Goal: Information Seeking & Learning: Learn about a topic

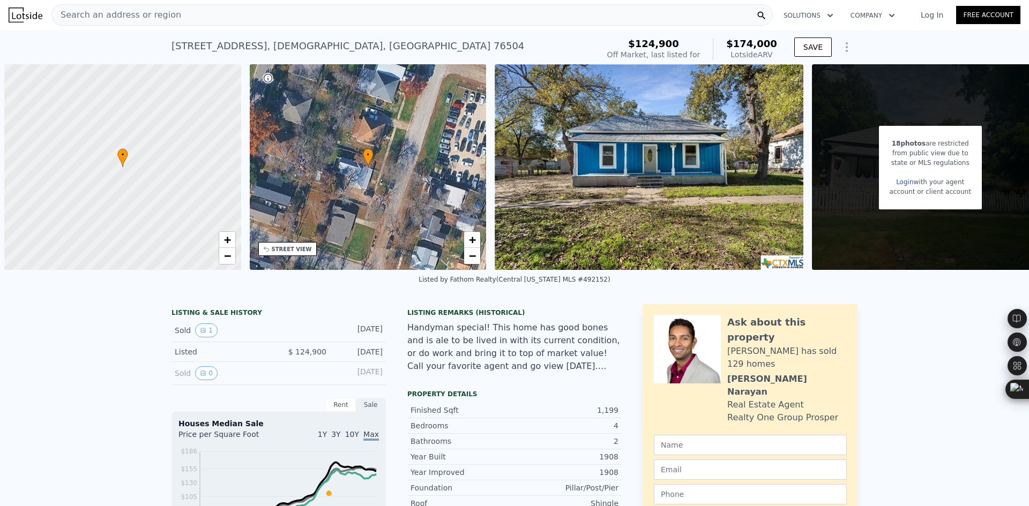
scroll to position [0, 4]
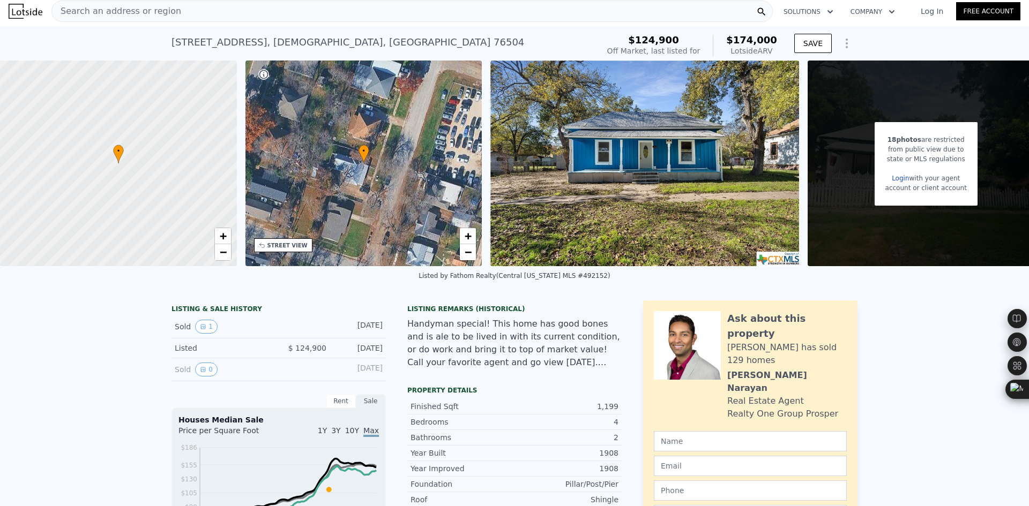
click at [180, 15] on div "Search an address or region" at bounding box center [411, 11] width 721 height 21
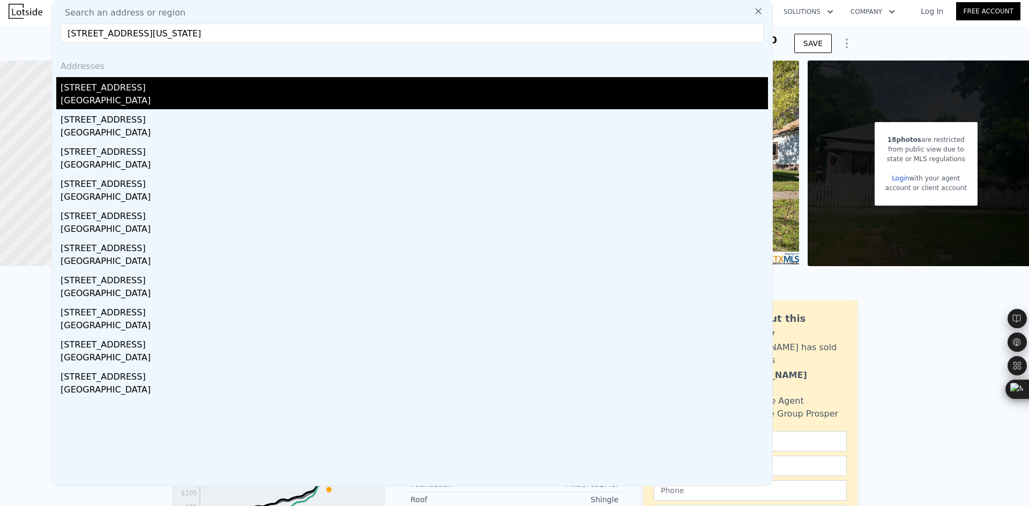
type input "[STREET_ADDRESS][US_STATE]"
click at [173, 82] on div "[STREET_ADDRESS]" at bounding box center [414, 85] width 707 height 17
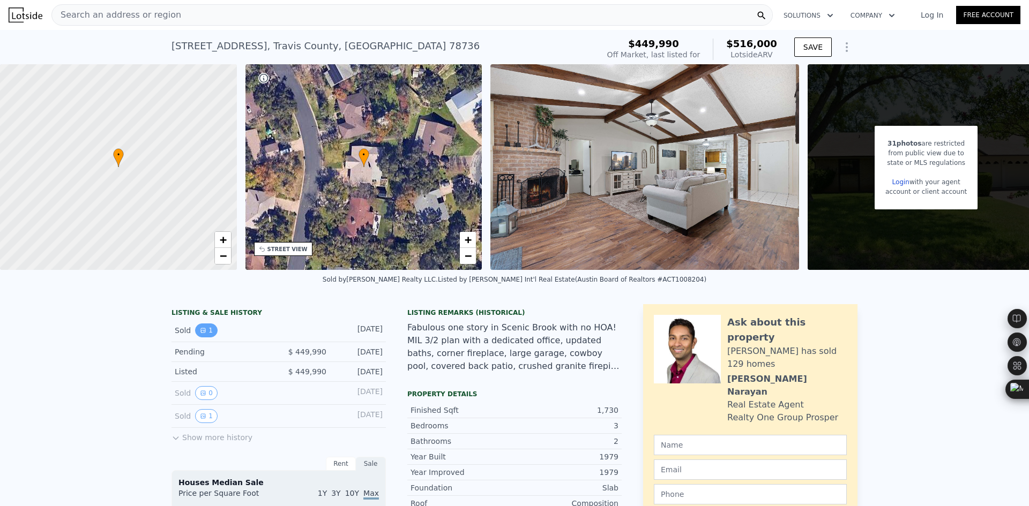
click at [204, 334] on button "1" at bounding box center [206, 331] width 23 height 14
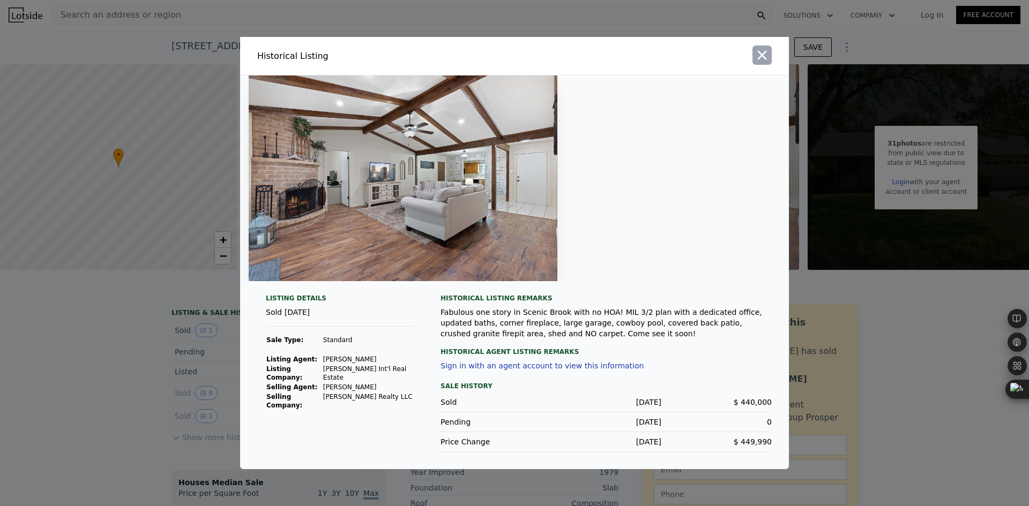
click at [758, 57] on icon "button" at bounding box center [762, 55] width 15 height 15
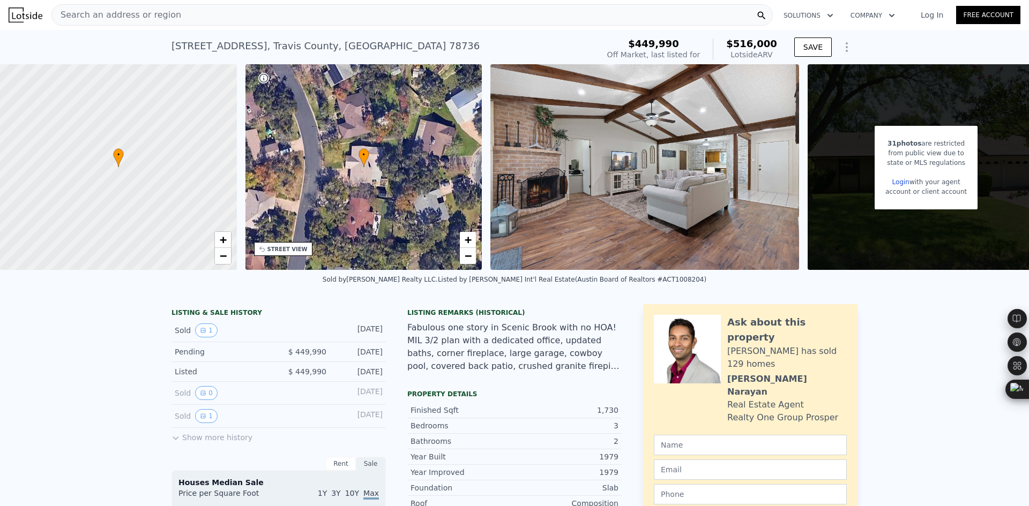
click at [240, 12] on div "Search an address or region" at bounding box center [411, 14] width 721 height 21
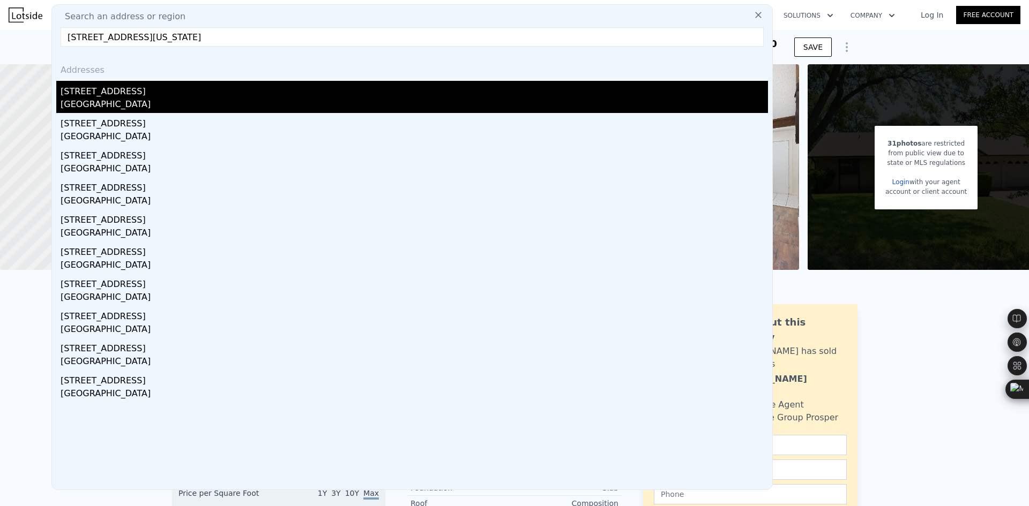
type input "8005 Red Willow Dr, Austin, Texas 78736"
click at [287, 91] on div "[STREET_ADDRESS]" at bounding box center [414, 89] width 707 height 17
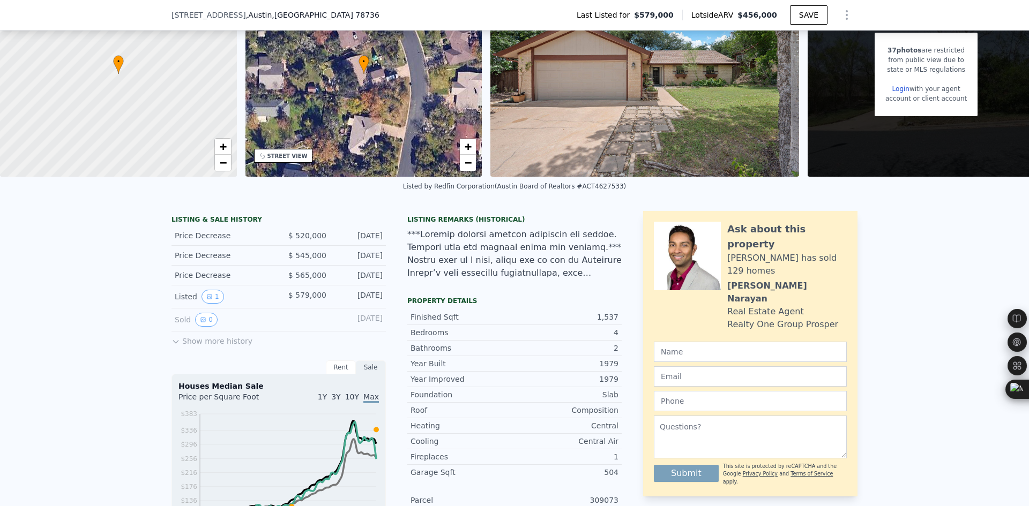
scroll to position [4, 0]
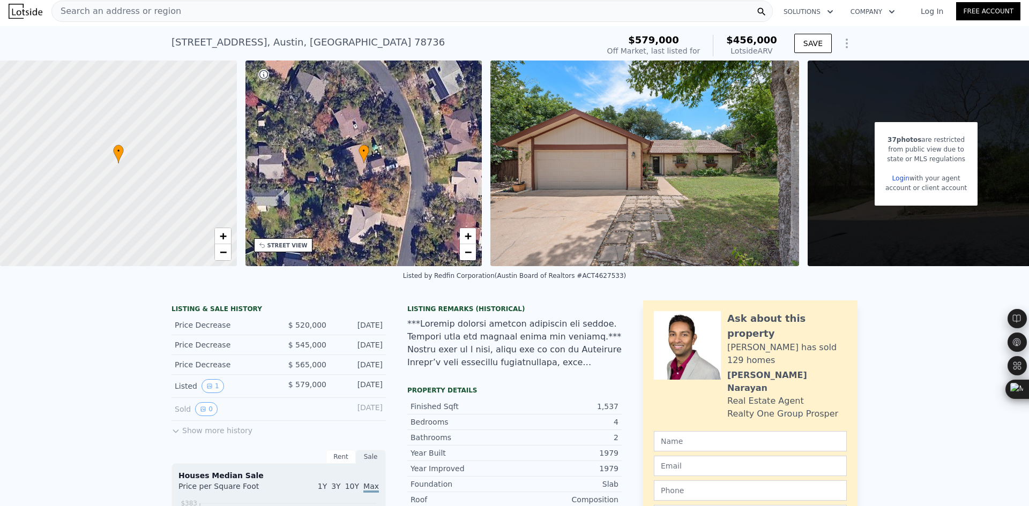
click at [175, 14] on div "Search an address or region" at bounding box center [411, 11] width 721 height 21
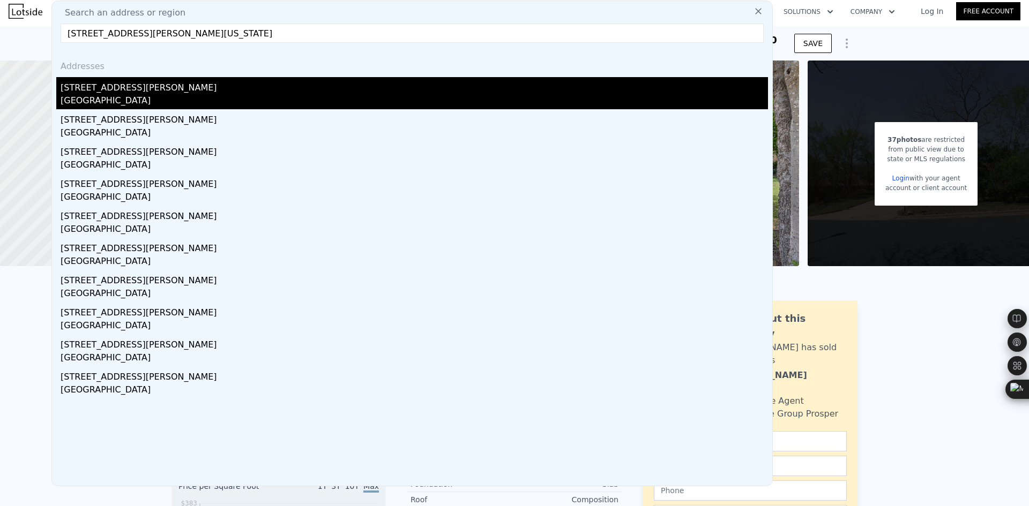
type input "8204 Williamson Creek Dr, Austin, Texas 78736"
click at [190, 91] on div "8204 Williamson Creek Dr" at bounding box center [414, 85] width 707 height 17
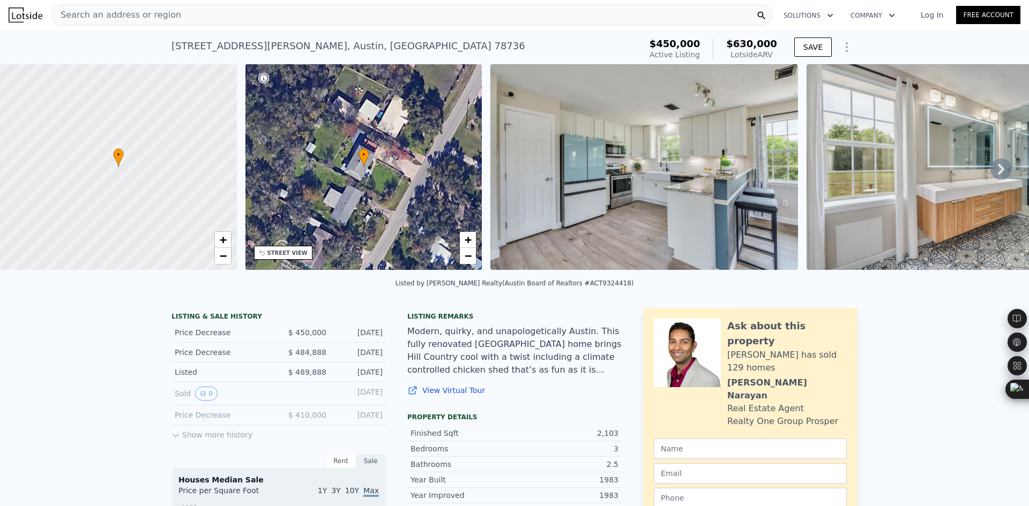
click at [193, 14] on div "Search an address or region" at bounding box center [411, 14] width 721 height 21
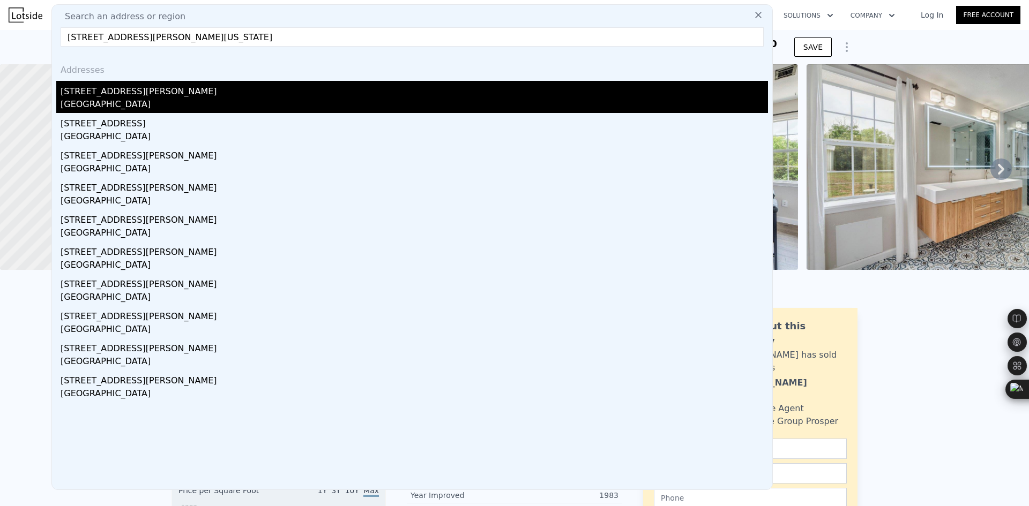
type input "8312 Roan Ln, Austin, Texas 78736"
click at [143, 93] on div "[STREET_ADDRESS][PERSON_NAME]" at bounding box center [414, 89] width 707 height 17
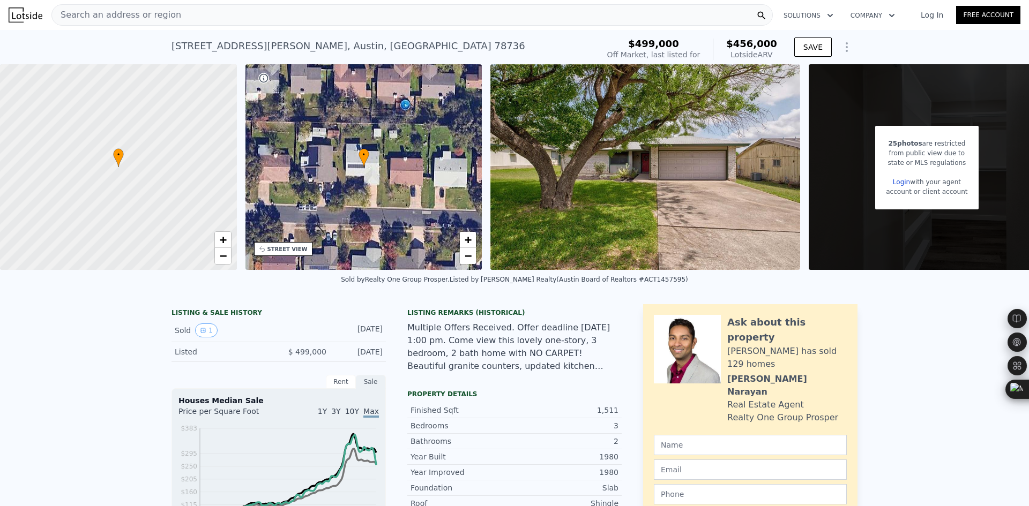
click at [164, 19] on span "Search an address or region" at bounding box center [116, 15] width 129 height 13
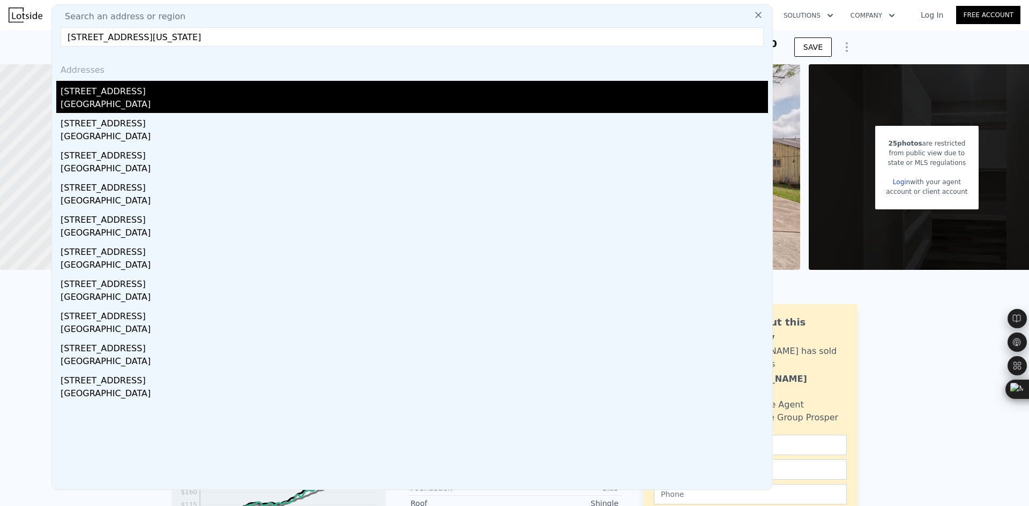
type input "8006 Red Willow Dr, Austin, Texas 78736"
click at [152, 95] on div "[STREET_ADDRESS]" at bounding box center [414, 89] width 707 height 17
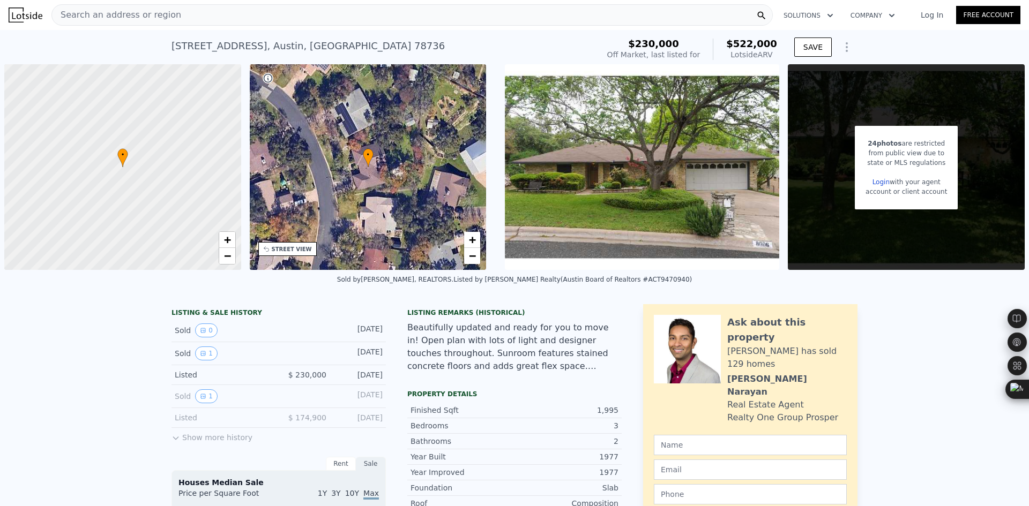
click at [197, 11] on div "Search an address or region" at bounding box center [411, 14] width 721 height 21
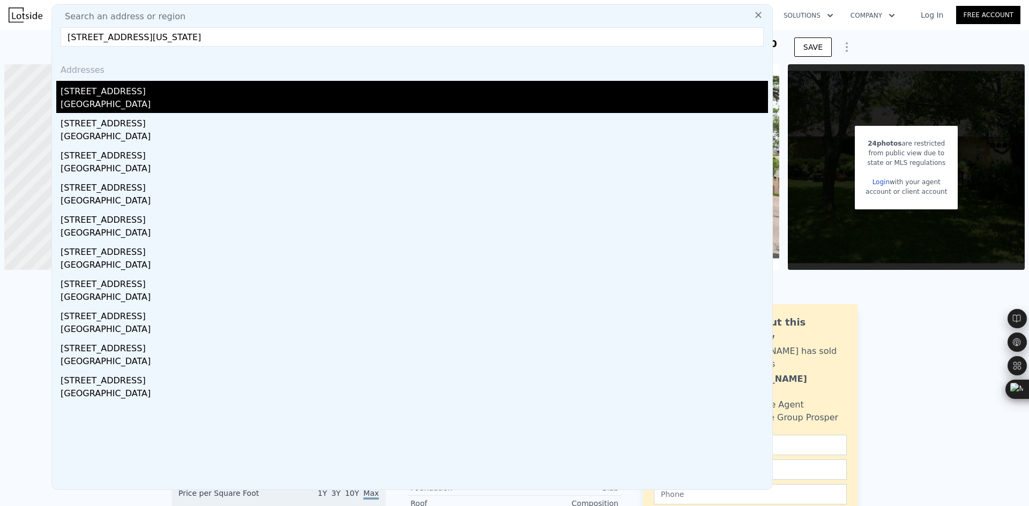
type input "4906 Westfield Dr, Austin, Texas 78731"
click at [195, 100] on div "Austin, TX 78731" at bounding box center [414, 105] width 707 height 15
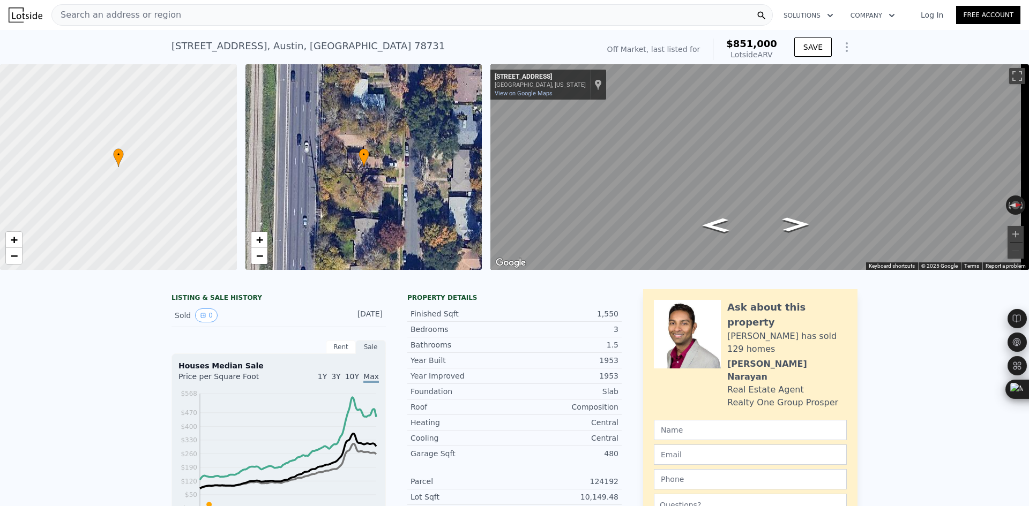
click at [175, 12] on div "Search an address or region" at bounding box center [411, 14] width 721 height 21
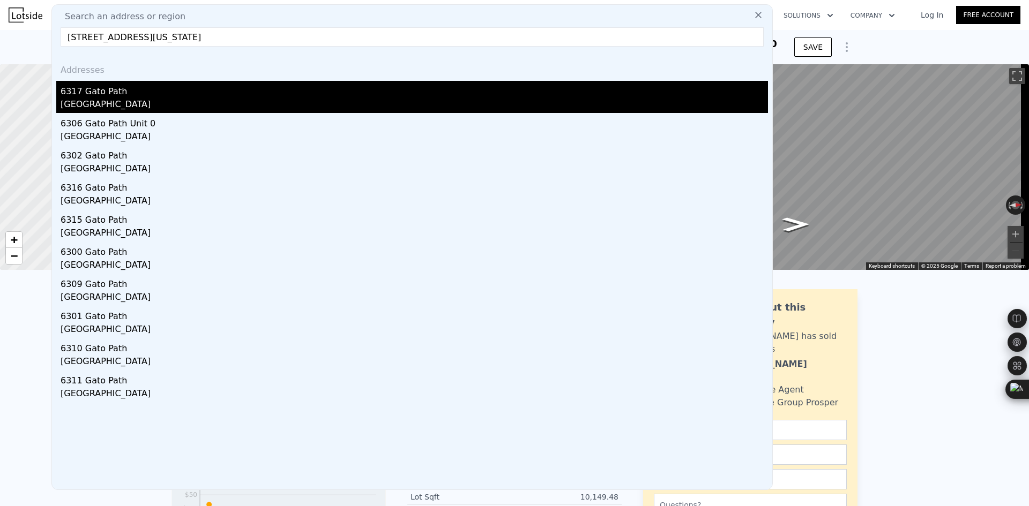
type input "6317 Gato Path, Austin, Texas 78731"
click at [227, 91] on div "6317 Gato Path" at bounding box center [414, 89] width 707 height 17
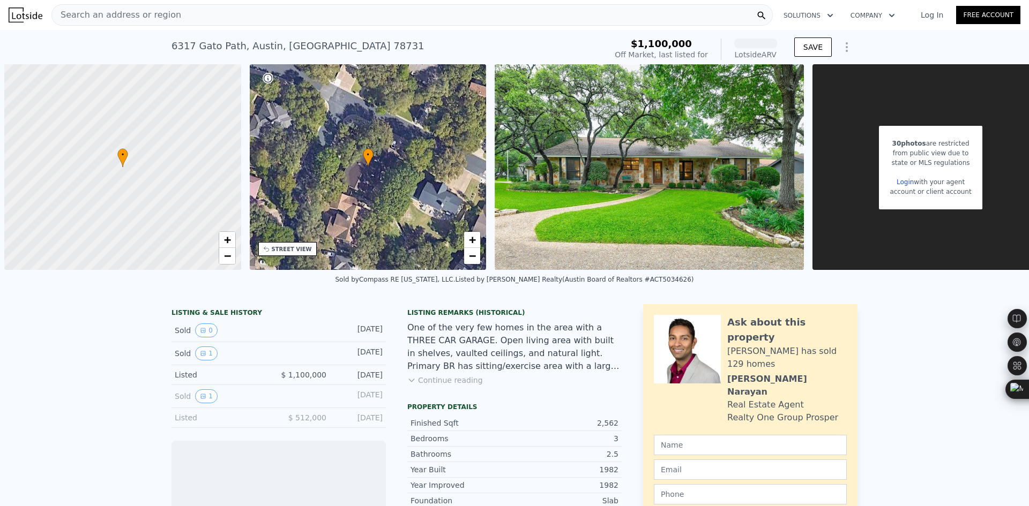
scroll to position [0, 4]
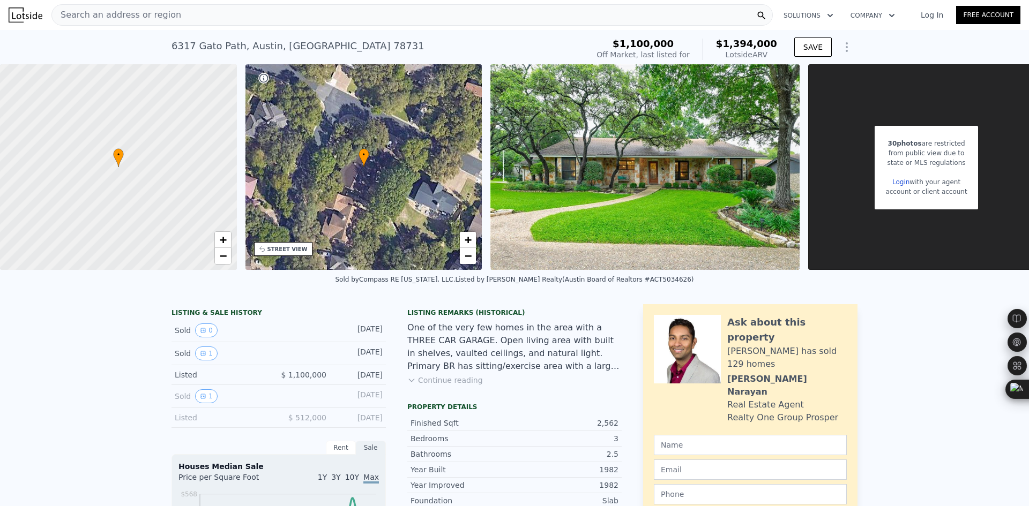
click at [175, 13] on div "Search an address or region" at bounding box center [411, 14] width 721 height 21
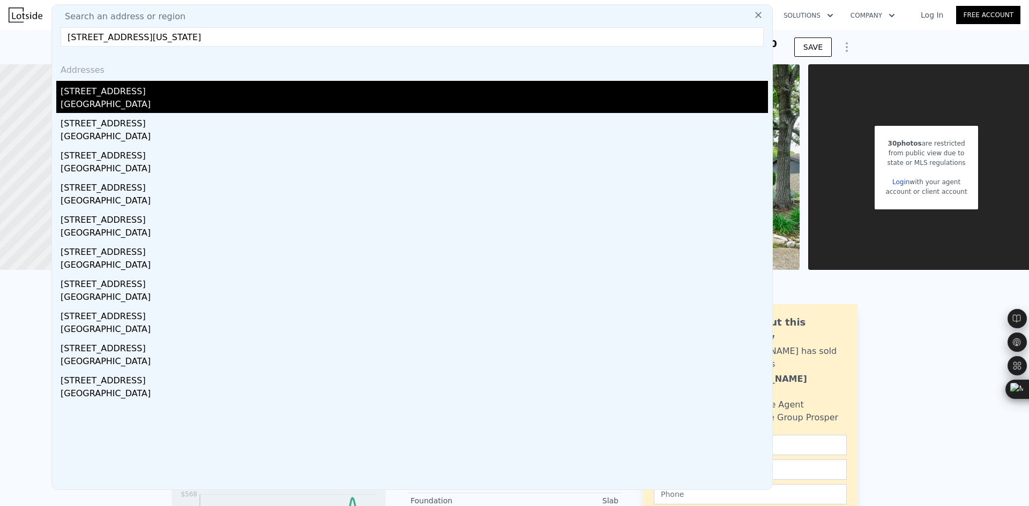
type input "3403 Spanish Oak Dr, Austin, Texas 78731"
click at [174, 99] on div "Austin, TX 78731" at bounding box center [414, 105] width 707 height 15
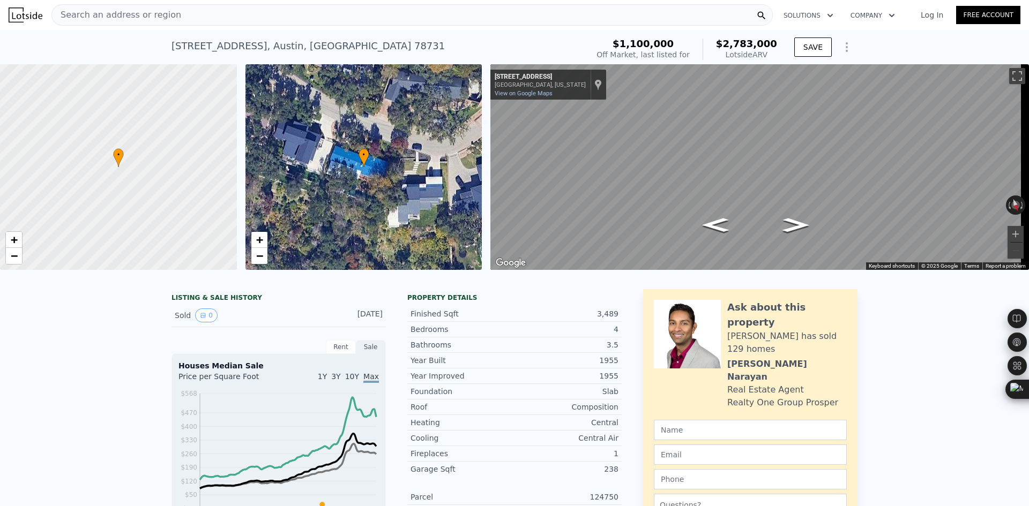
click at [138, 23] on div "Search an address or region" at bounding box center [116, 15] width 129 height 20
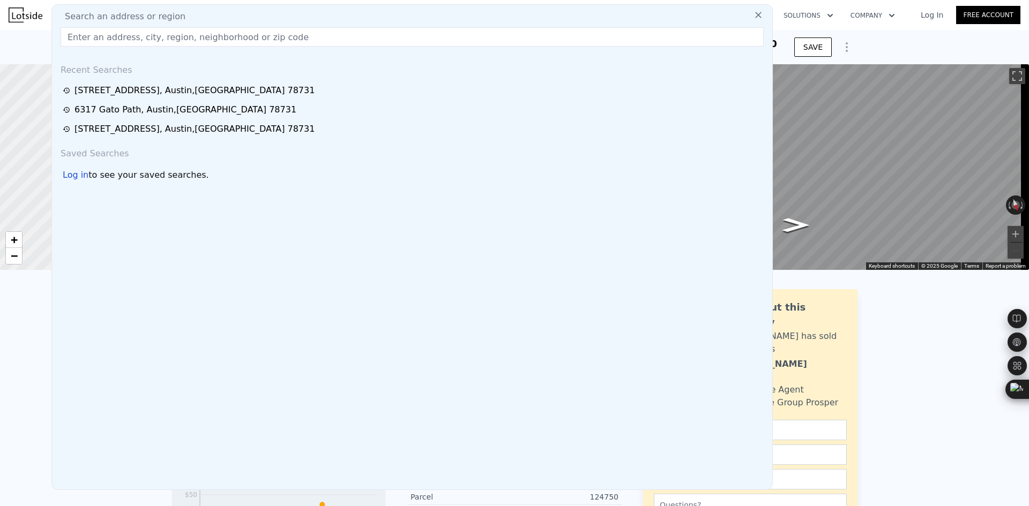
type input "4928 Strass Dr, Austin, Texas 78731"
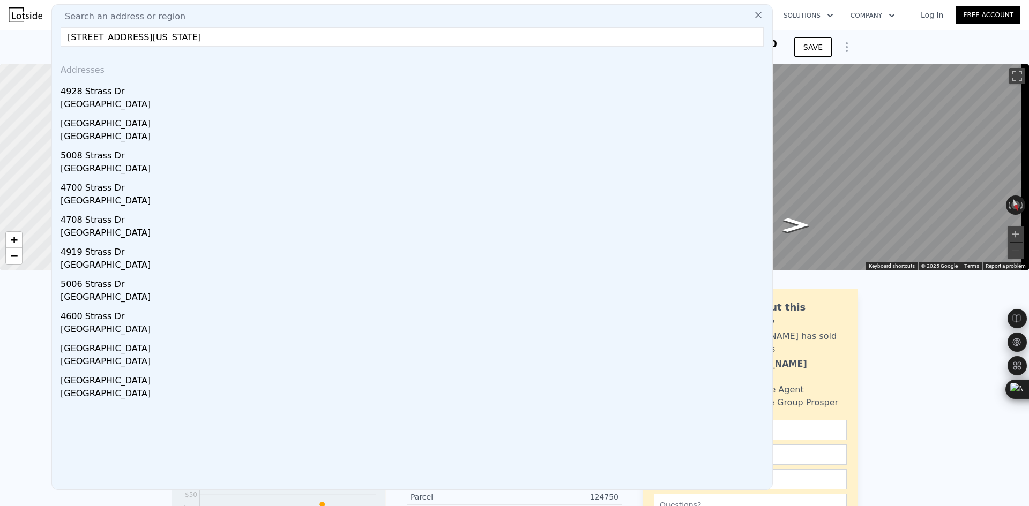
click at [122, 95] on div "4928 Strass Dr" at bounding box center [414, 89] width 707 height 17
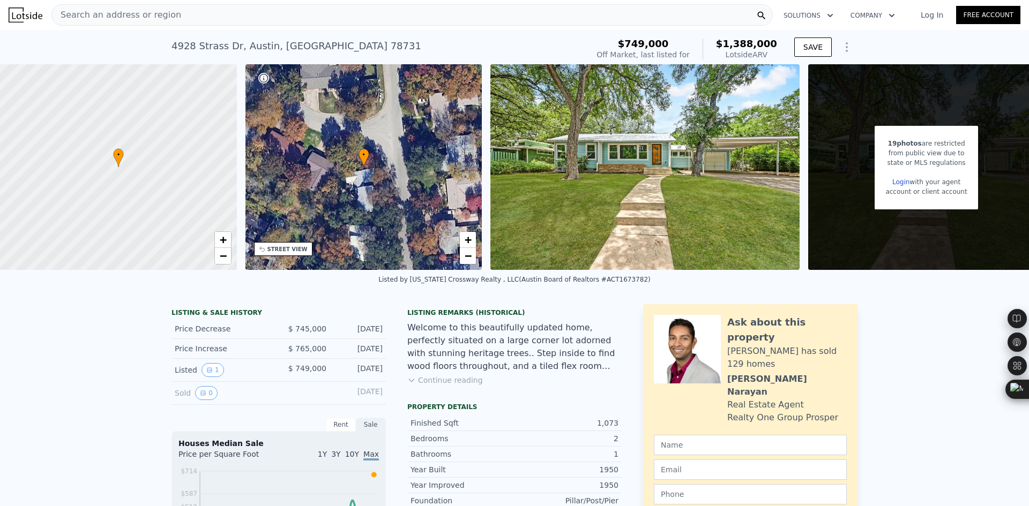
click at [151, 12] on span "Search an address or region" at bounding box center [116, 15] width 129 height 13
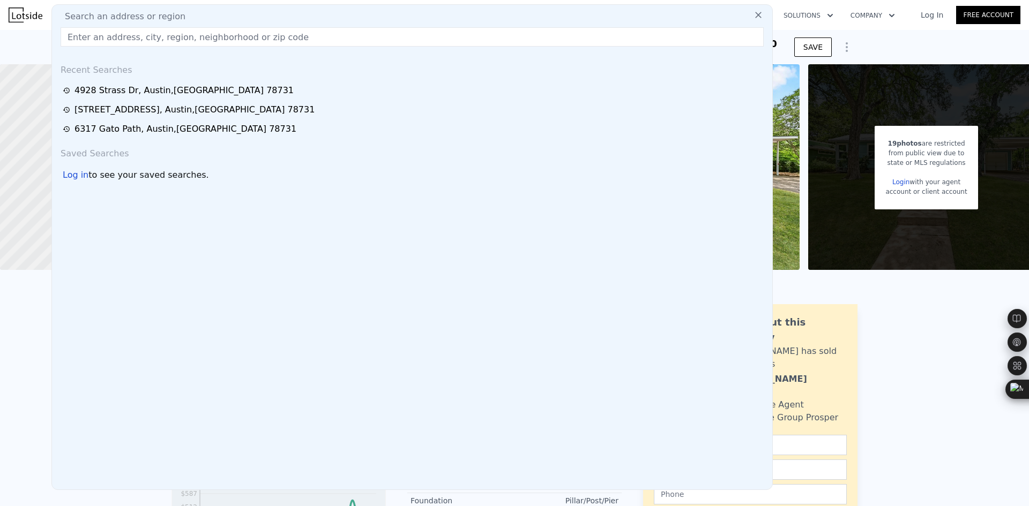
type input "[STREET_ADDRESS][US_STATE]"
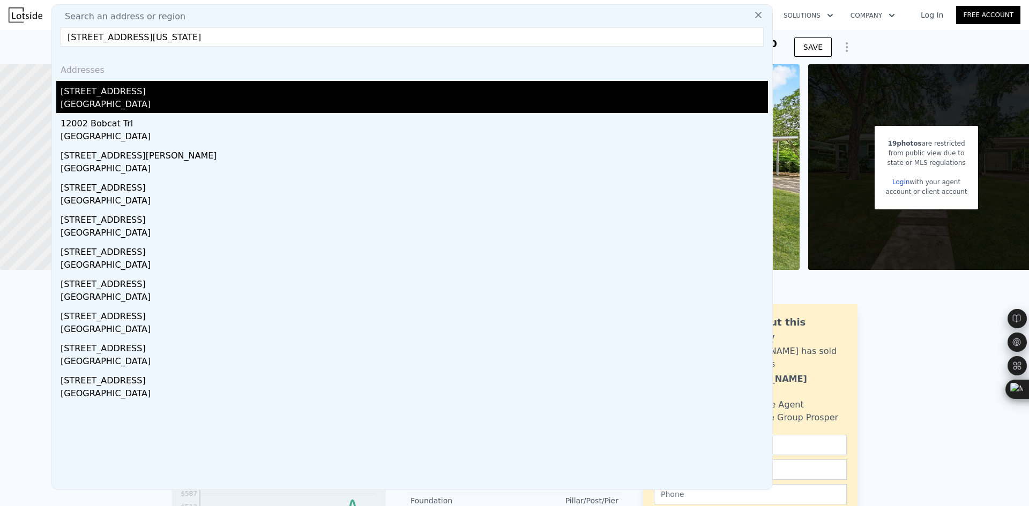
click at [177, 95] on div "[STREET_ADDRESS]" at bounding box center [414, 89] width 707 height 17
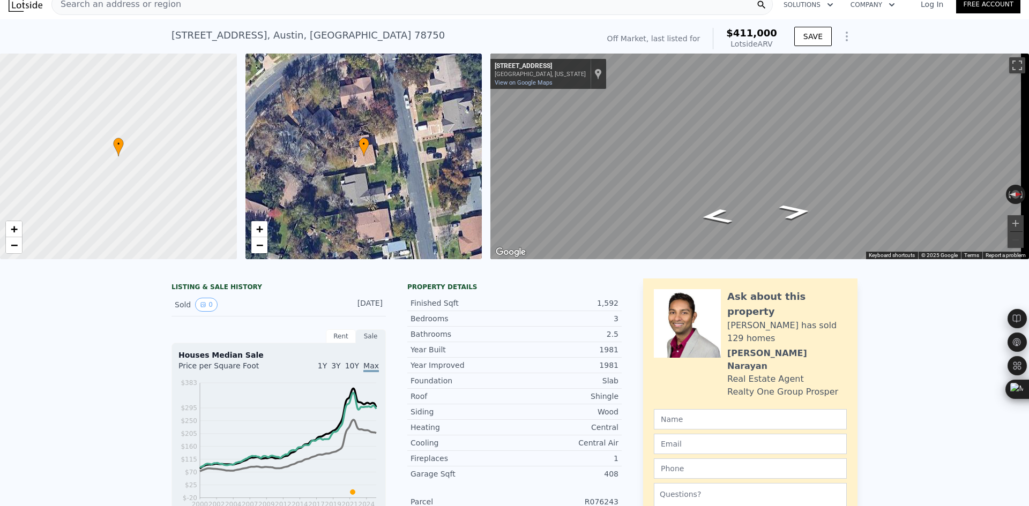
scroll to position [4, 0]
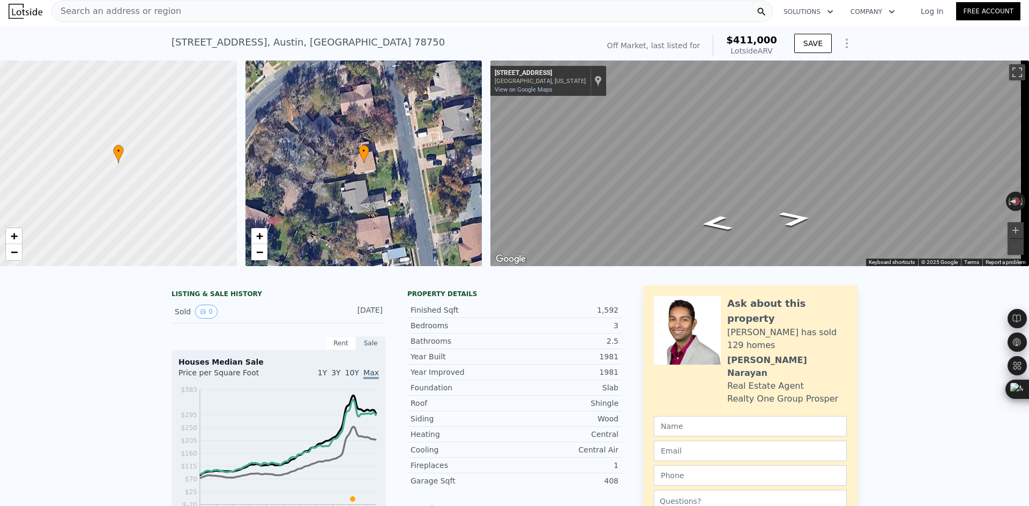
click at [176, 13] on div "Search an address or region" at bounding box center [411, 11] width 721 height 21
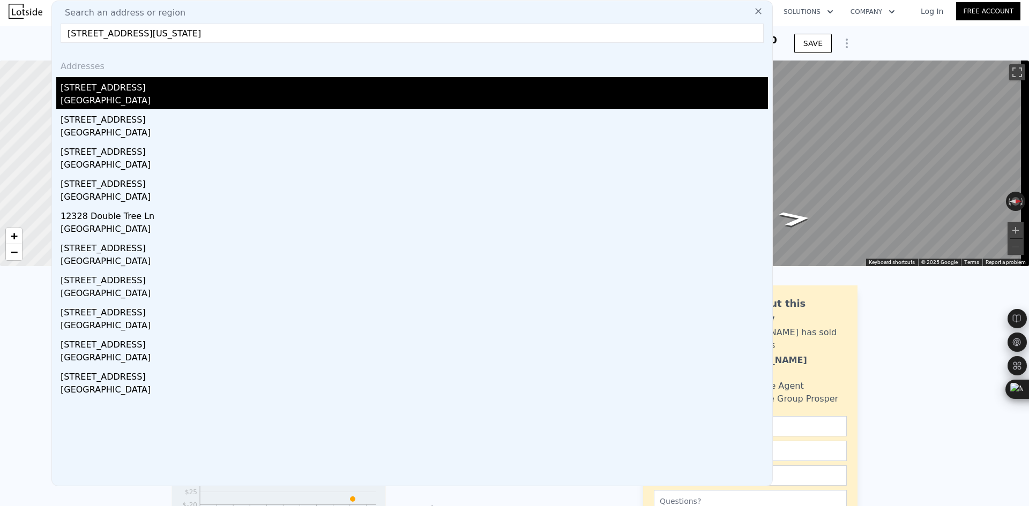
type input "12307 Double Tree Ln, Austin, Texas 78750"
click at [165, 92] on div "12307 Double Tree Ln" at bounding box center [414, 85] width 707 height 17
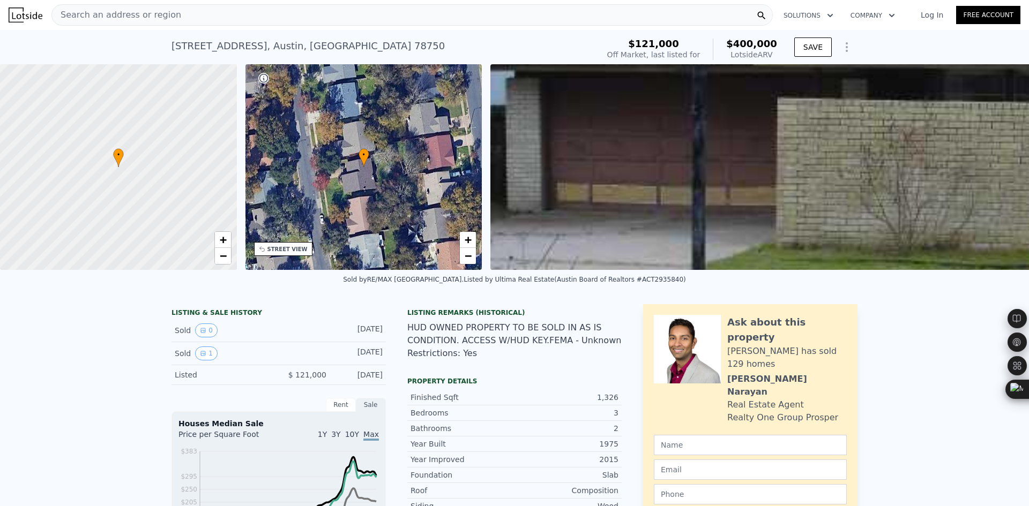
click at [148, 16] on span "Search an address or region" at bounding box center [116, 15] width 129 height 13
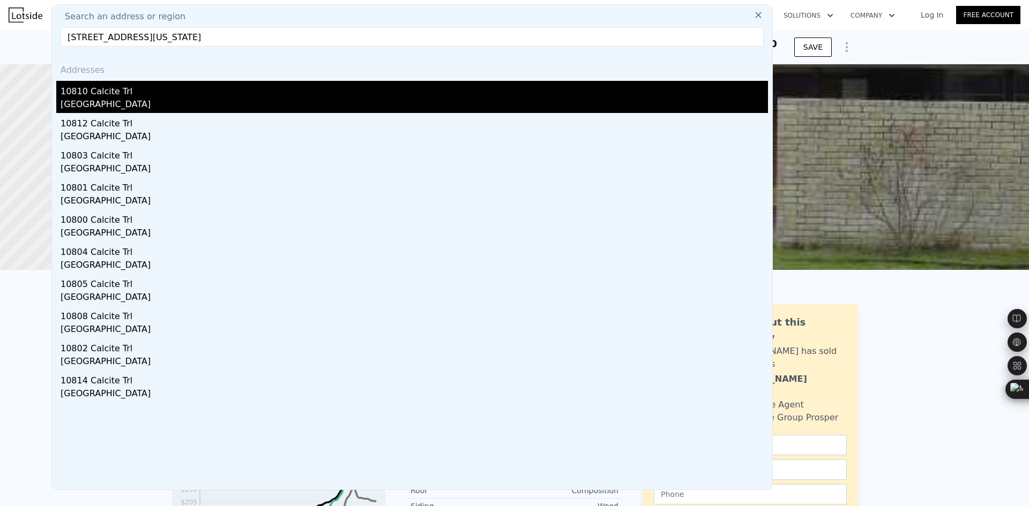
type input "10810 Calcite Trl, AustinAUSTIN, Texas 78750"
click at [150, 93] on div "10810 Calcite Trl" at bounding box center [414, 89] width 707 height 17
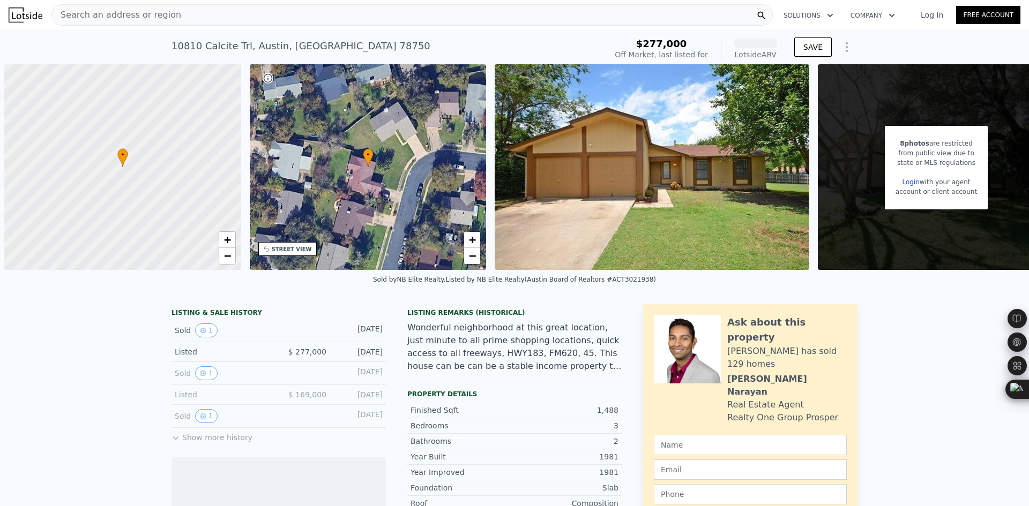
scroll to position [0, 4]
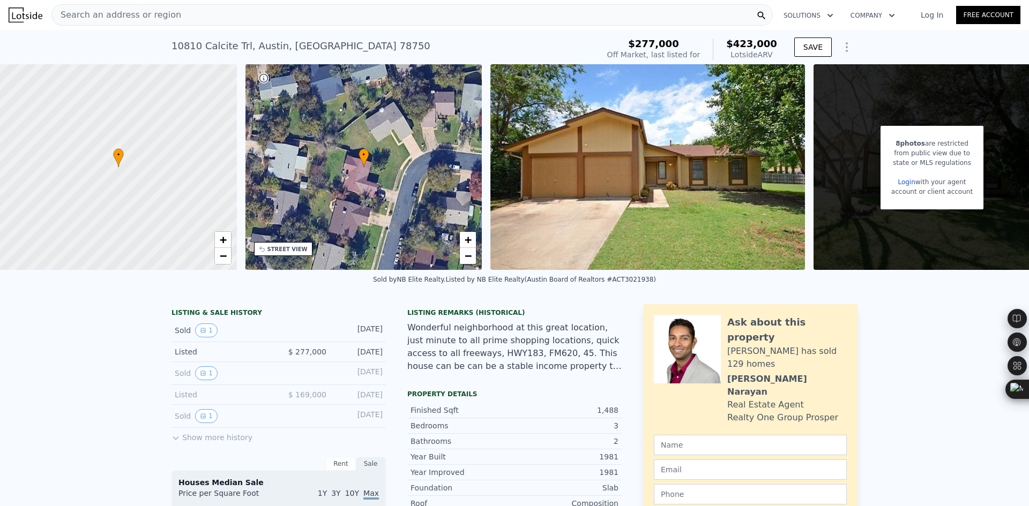
click at [165, 12] on span "Search an address or region" at bounding box center [116, 15] width 129 height 13
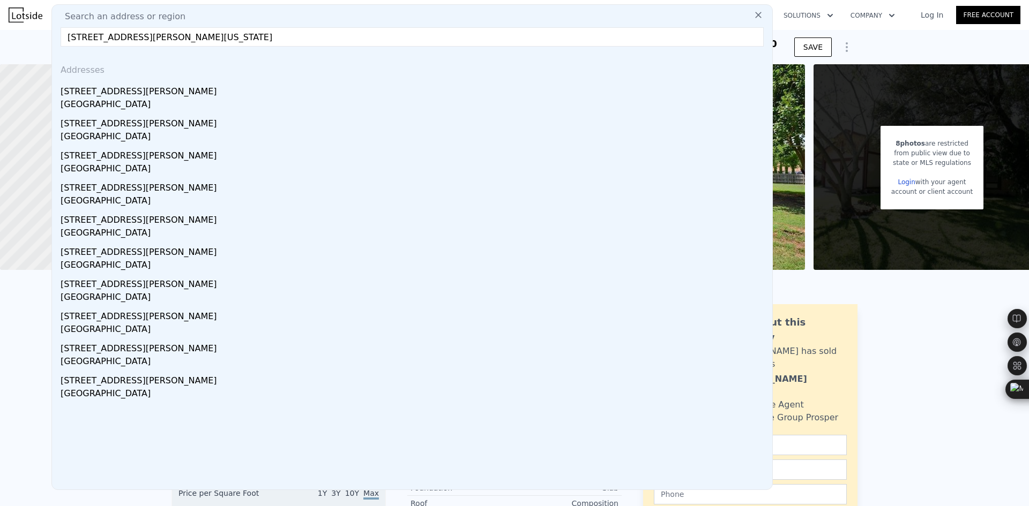
type input "[STREET_ADDRESS][PERSON_NAME][US_STATE]"
click at [136, 90] on div "[STREET_ADDRESS][PERSON_NAME]" at bounding box center [414, 89] width 707 height 17
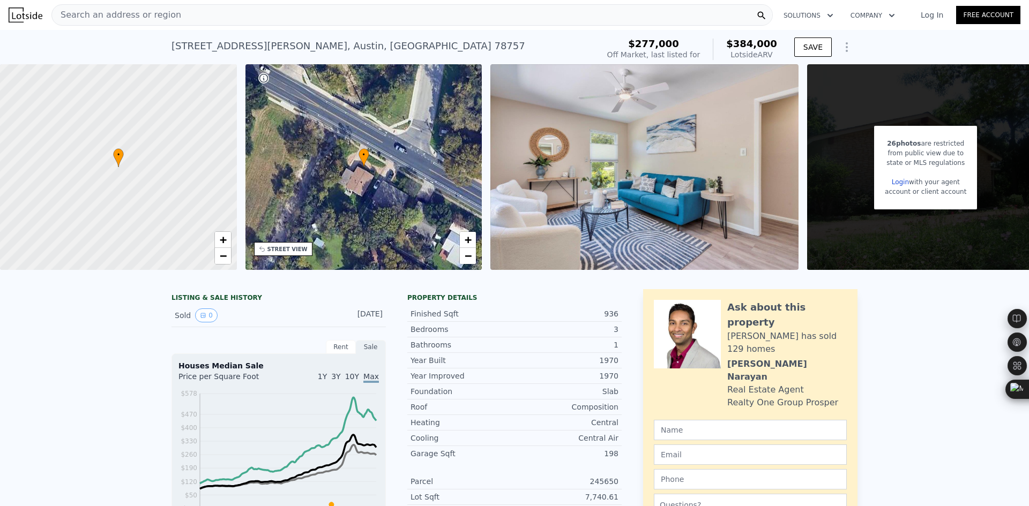
click at [137, 20] on span "Search an address or region" at bounding box center [116, 15] width 129 height 13
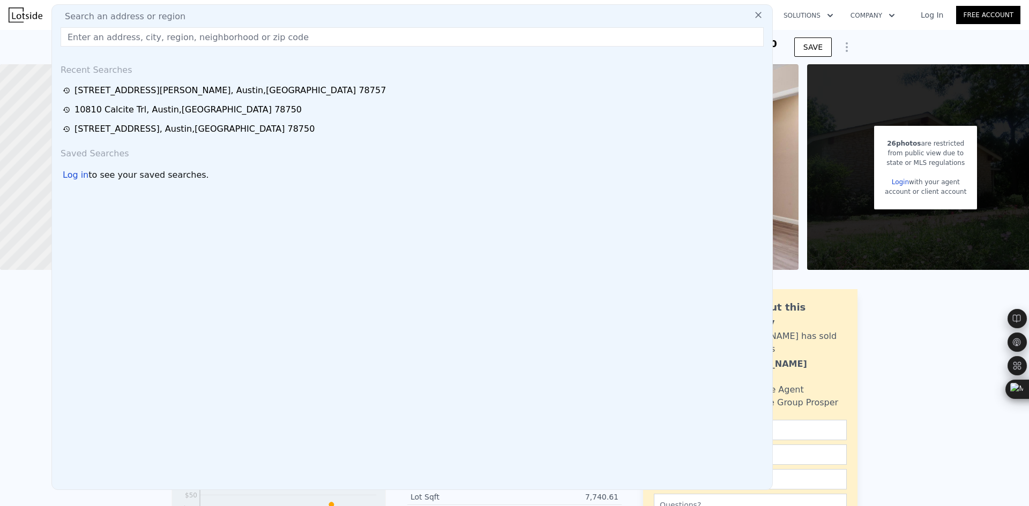
type input "[STREET_ADDRESS][US_STATE]"
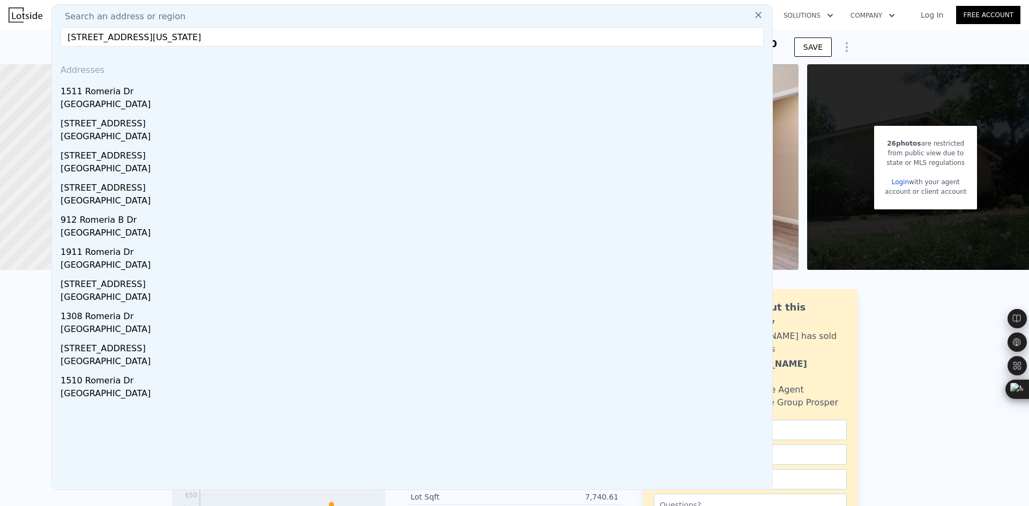
click at [96, 93] on div "1511 Romeria Dr" at bounding box center [414, 89] width 707 height 17
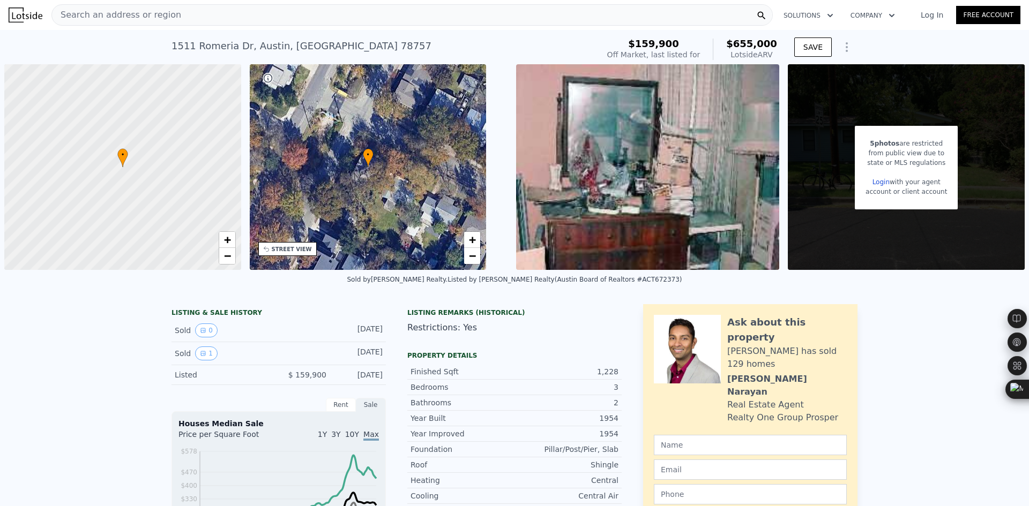
click at [212, 18] on div "Search an address or region" at bounding box center [411, 14] width 721 height 21
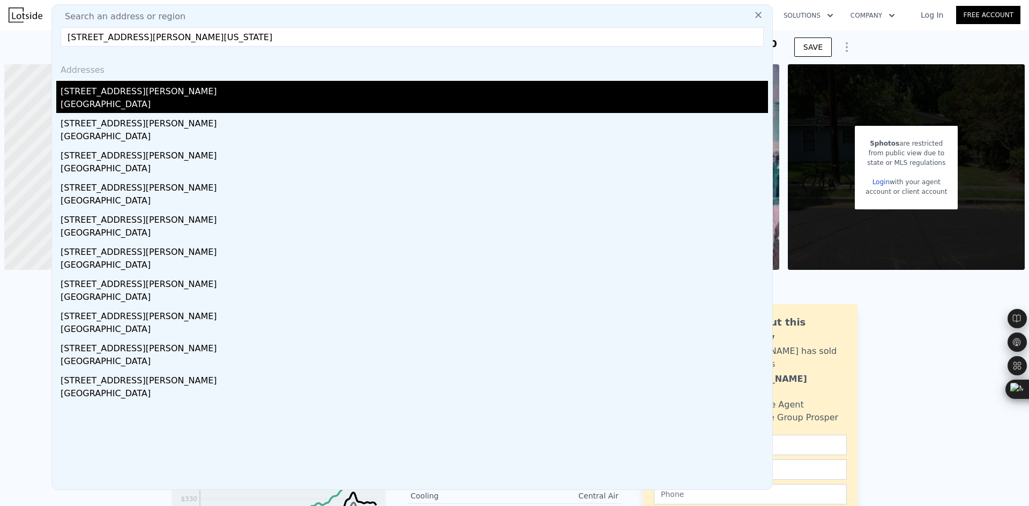
type input "[STREET_ADDRESS][PERSON_NAME][US_STATE]"
click at [171, 95] on div "[STREET_ADDRESS][PERSON_NAME]" at bounding box center [414, 89] width 707 height 17
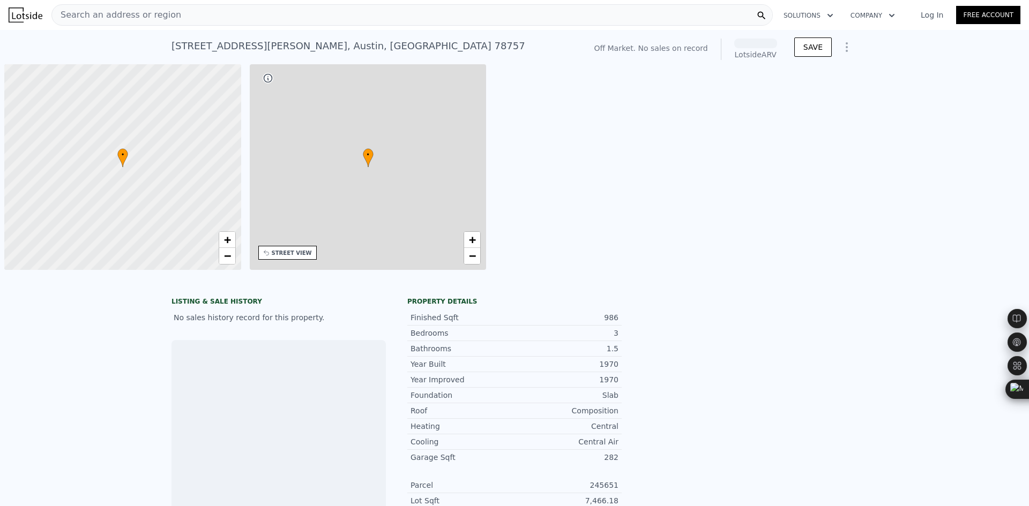
scroll to position [0, 4]
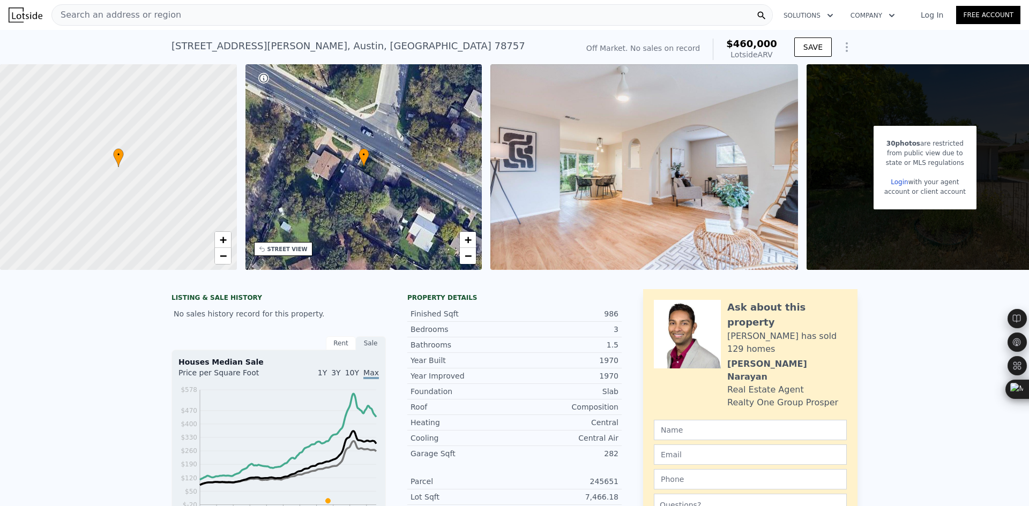
click at [186, 22] on div "Search an address or region" at bounding box center [411, 14] width 721 height 21
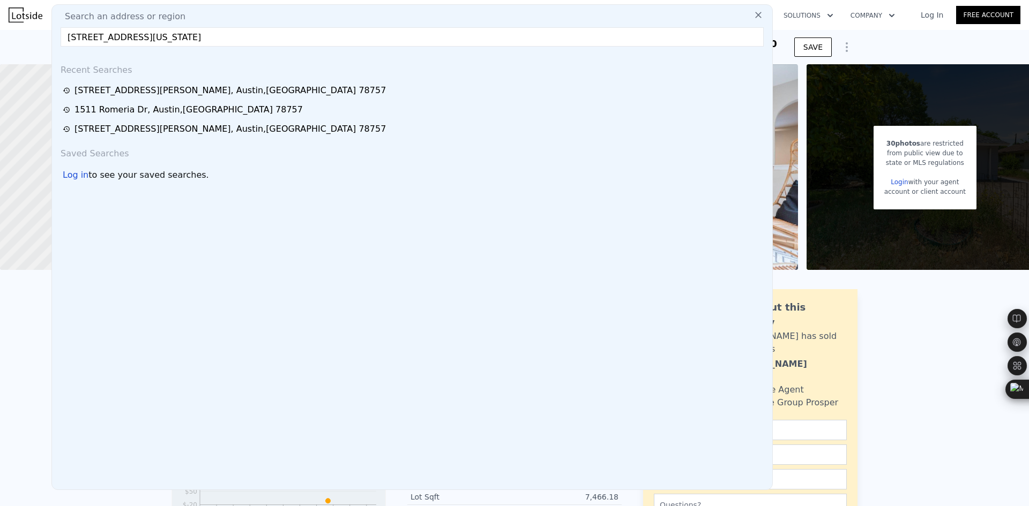
type input "8507 Contour Dr, Austin, Texas 78757"
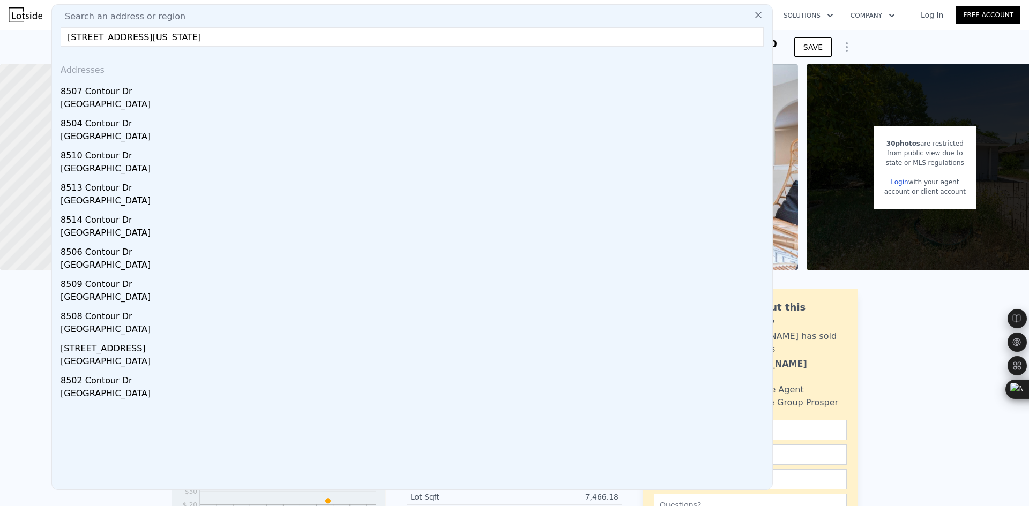
click at [177, 92] on div "8507 Contour Dr" at bounding box center [414, 89] width 707 height 17
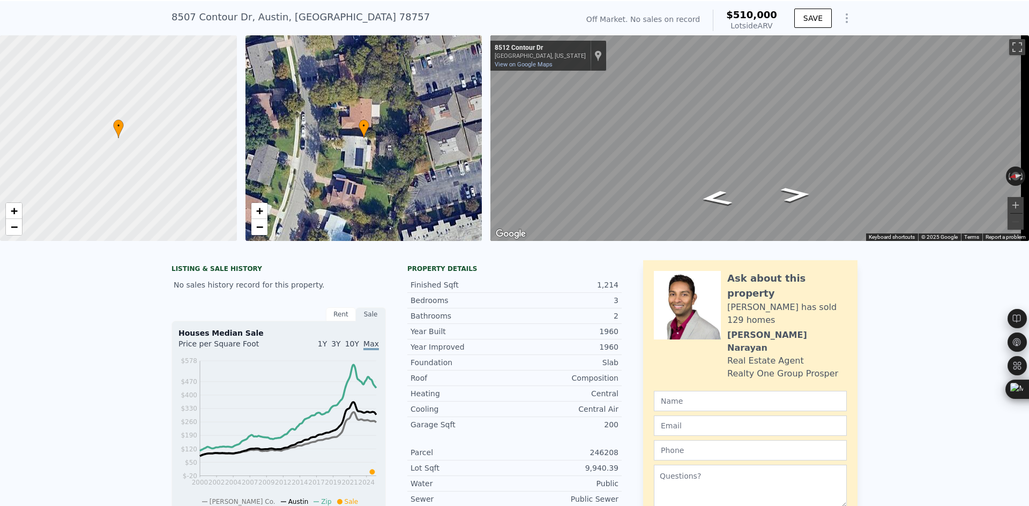
scroll to position [4, 0]
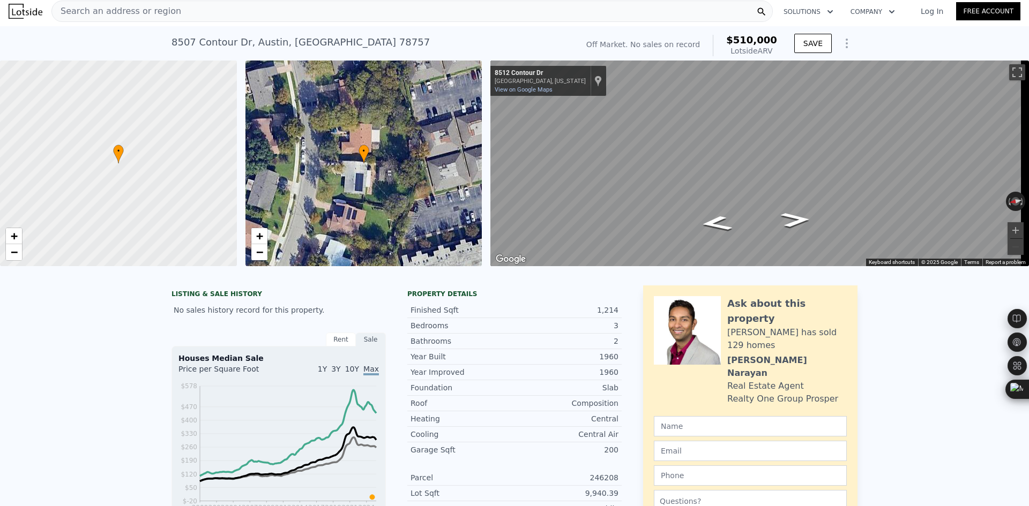
click at [218, 46] on div "8507 Contour Dr , Austin , TX 78757" at bounding box center [300, 42] width 258 height 15
copy div "8507 Contour Dr , Austin , TX 78757 No sales on record (~ARV $510k )"
click at [159, 11] on span "Search an address or region" at bounding box center [116, 11] width 129 height 13
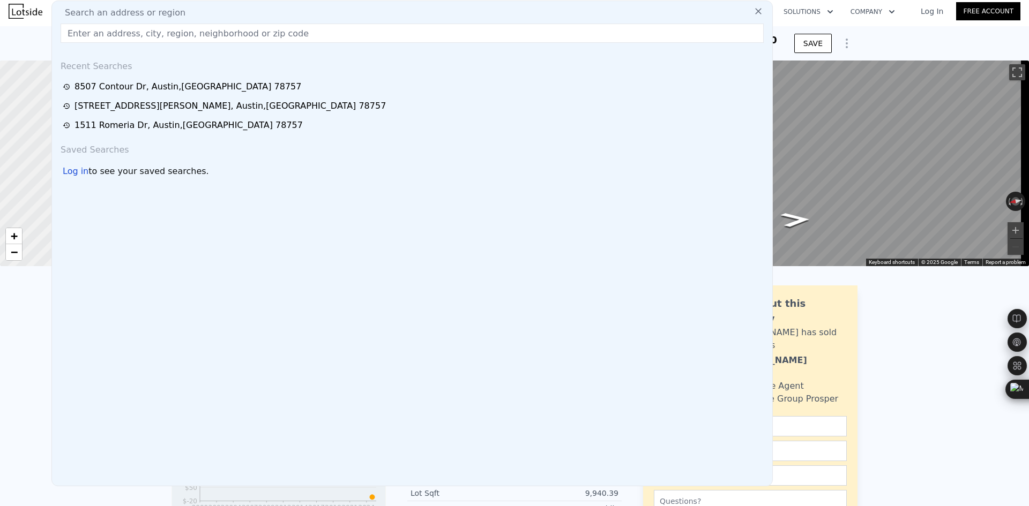
type input "[STREET_ADDRESS][PERSON_NAME][US_STATE]"
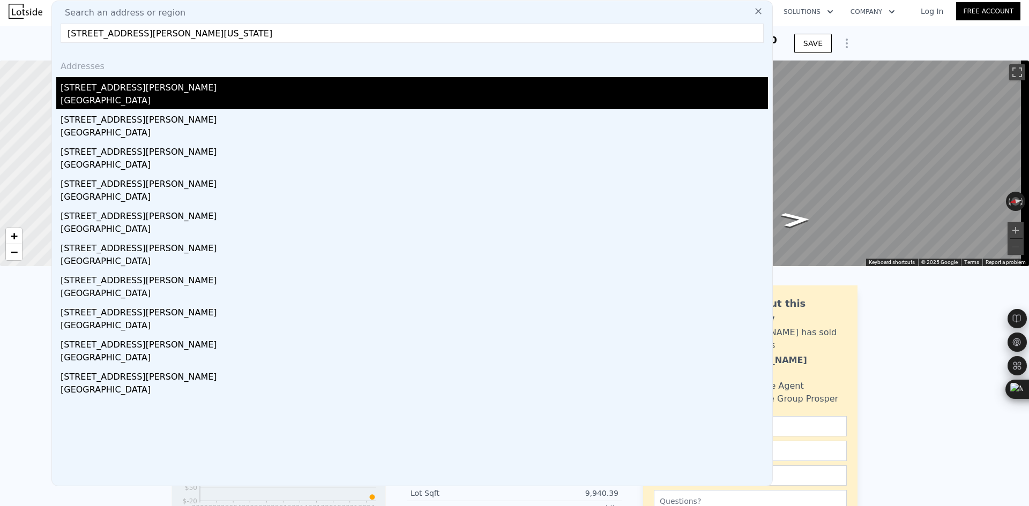
click at [121, 92] on div "[STREET_ADDRESS][PERSON_NAME]" at bounding box center [414, 85] width 707 height 17
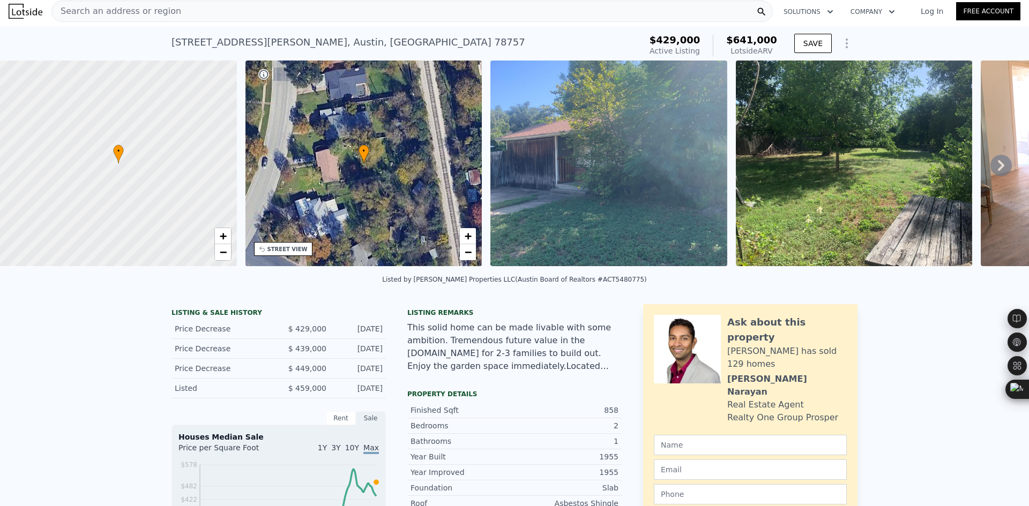
click at [190, 14] on div "Search an address or region" at bounding box center [411, 11] width 721 height 21
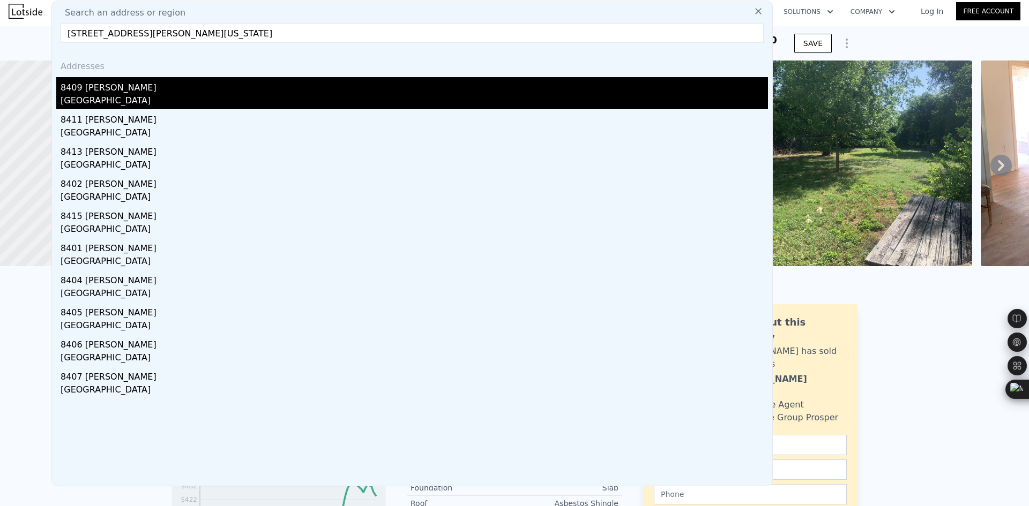
type input "8409 Kimble Cv, Austin, Texas 78757"
click at [170, 81] on div "8409 [PERSON_NAME]" at bounding box center [414, 85] width 707 height 17
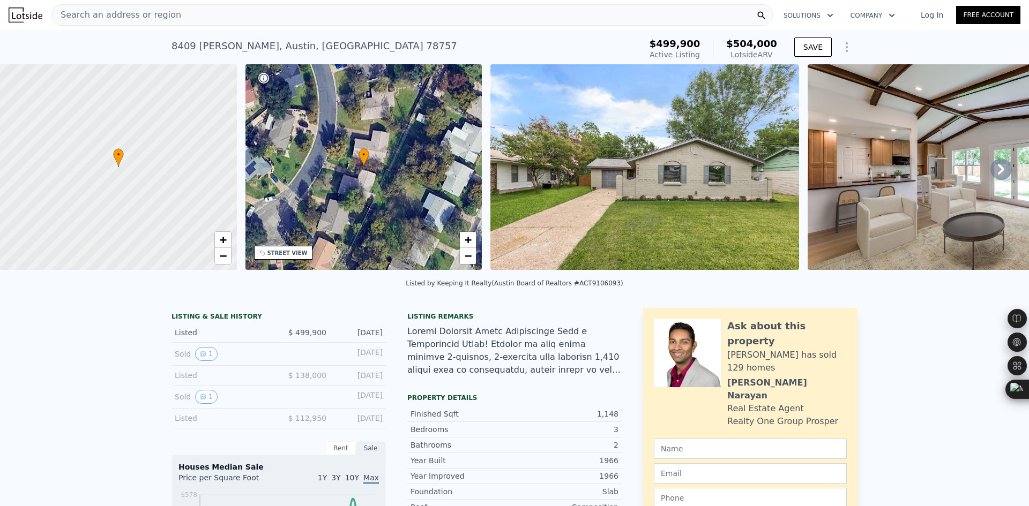
click at [173, 14] on div "Search an address or region" at bounding box center [411, 14] width 721 height 21
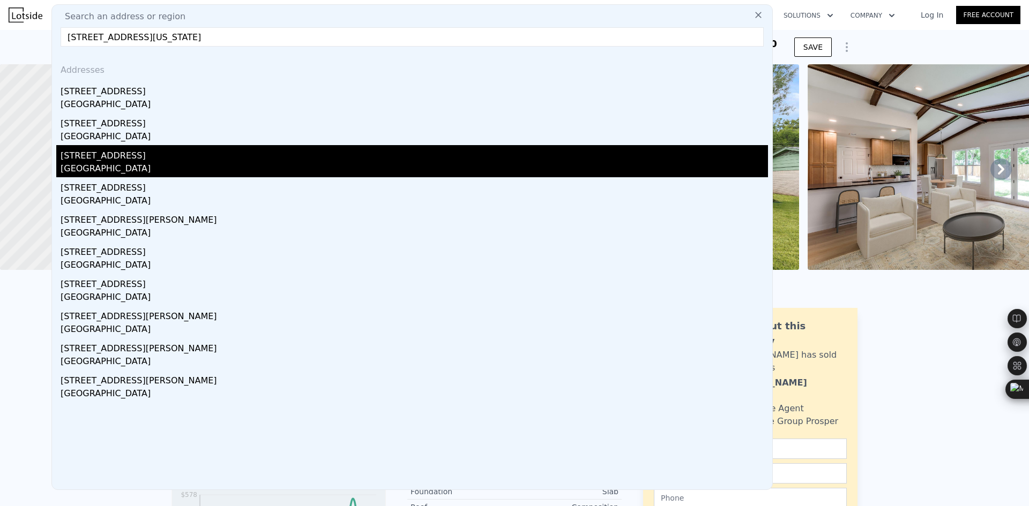
type input "5603 Clay Ave #B, Austin, Texas 78756"
click at [166, 161] on div "5603 Clay Ave # B" at bounding box center [414, 153] width 707 height 17
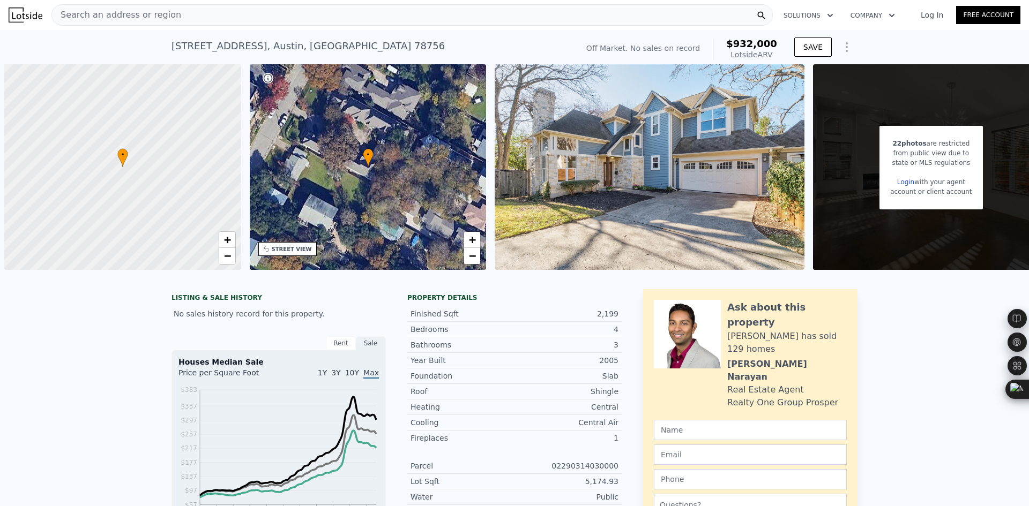
scroll to position [0, 4]
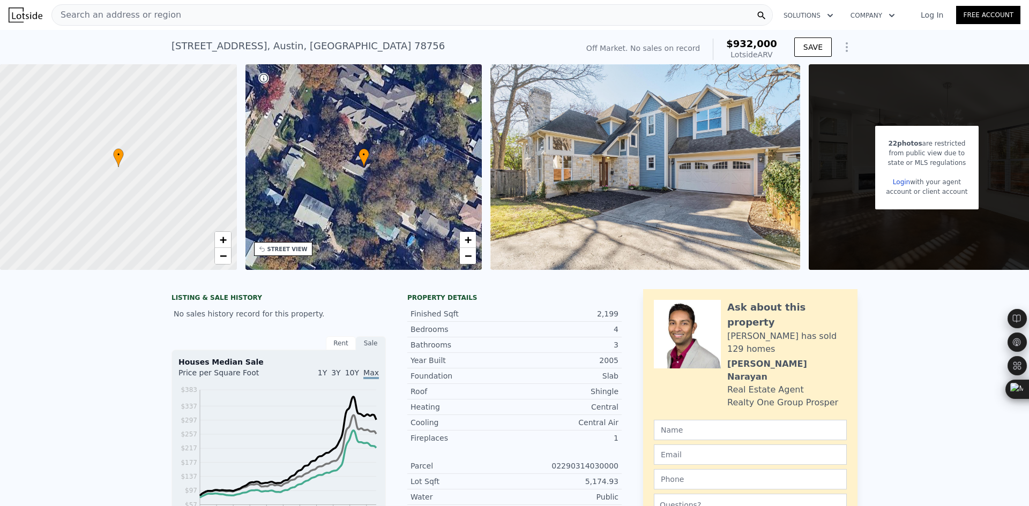
click at [150, 17] on span "Search an address or region" at bounding box center [116, 15] width 129 height 13
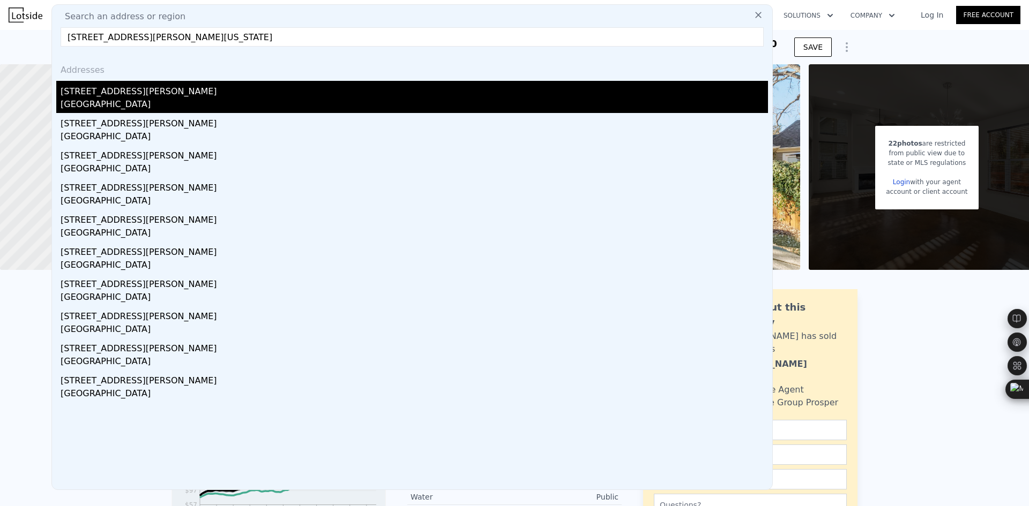
type input "[STREET_ADDRESS][PERSON_NAME][US_STATE]"
click at [139, 95] on div "[STREET_ADDRESS][PERSON_NAME]" at bounding box center [414, 89] width 707 height 17
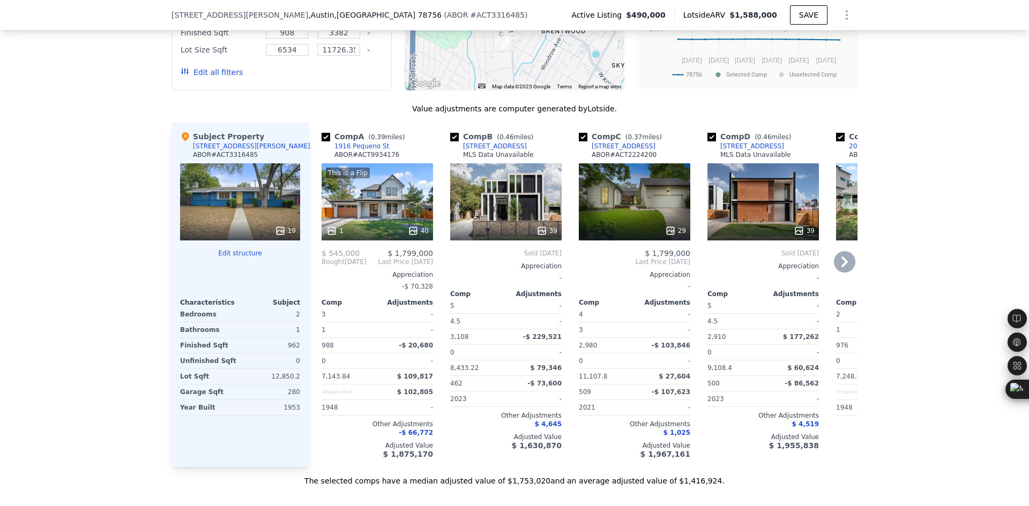
scroll to position [979, 0]
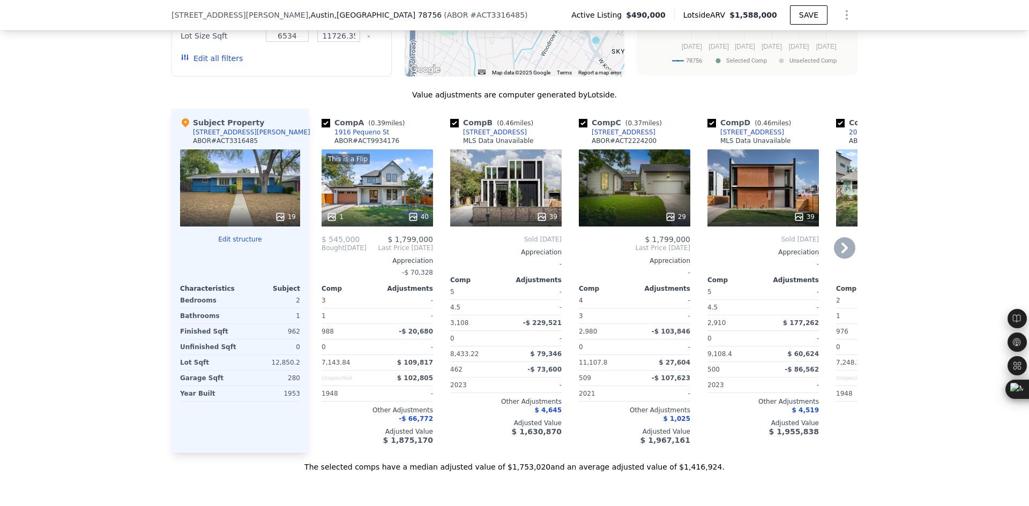
click at [847, 259] on icon at bounding box center [844, 247] width 21 height 21
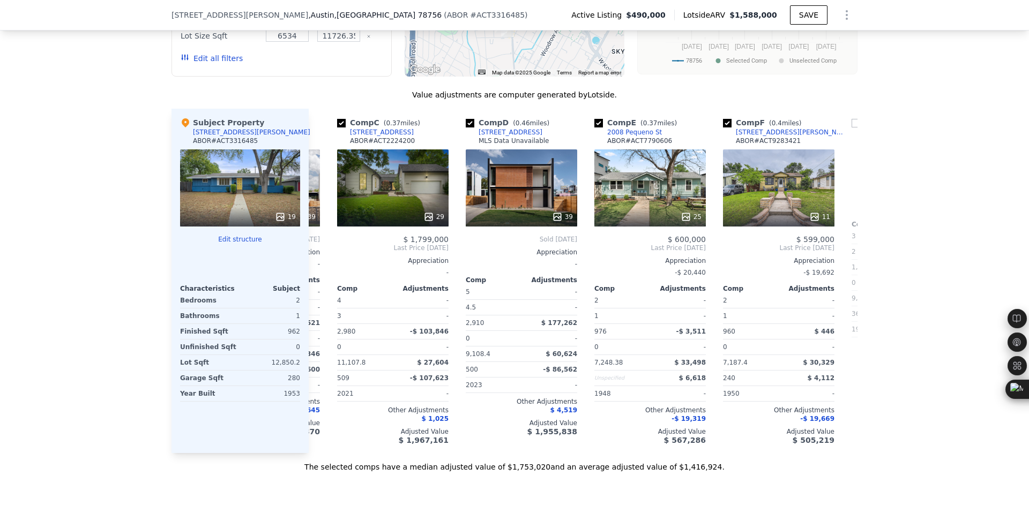
scroll to position [0, 257]
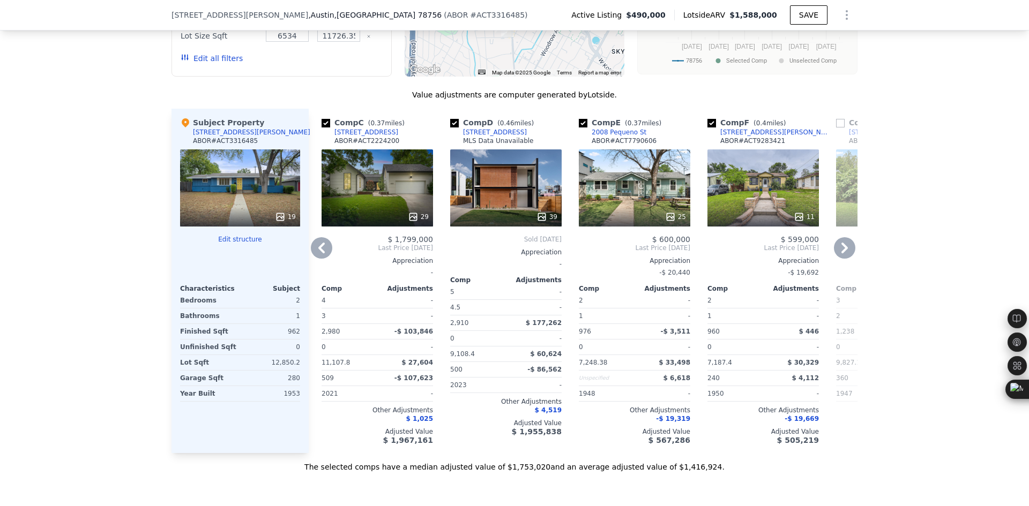
click at [841, 253] on icon at bounding box center [844, 248] width 6 height 11
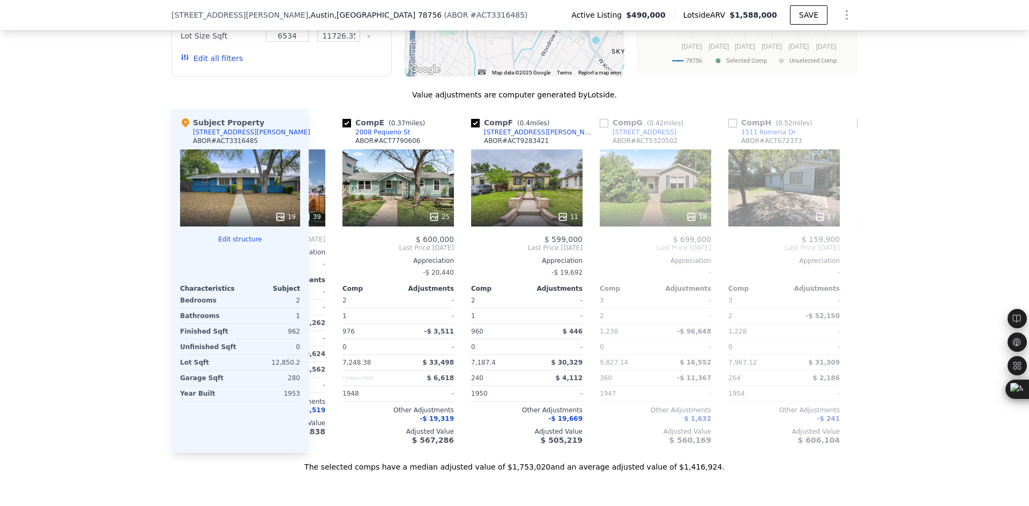
scroll to position [0, 514]
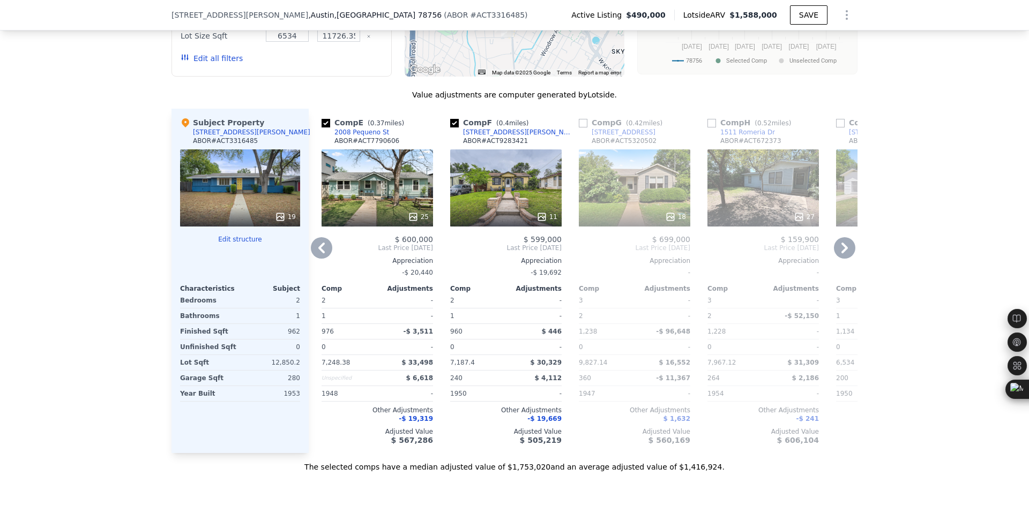
click at [318, 253] on icon at bounding box center [321, 248] width 6 height 11
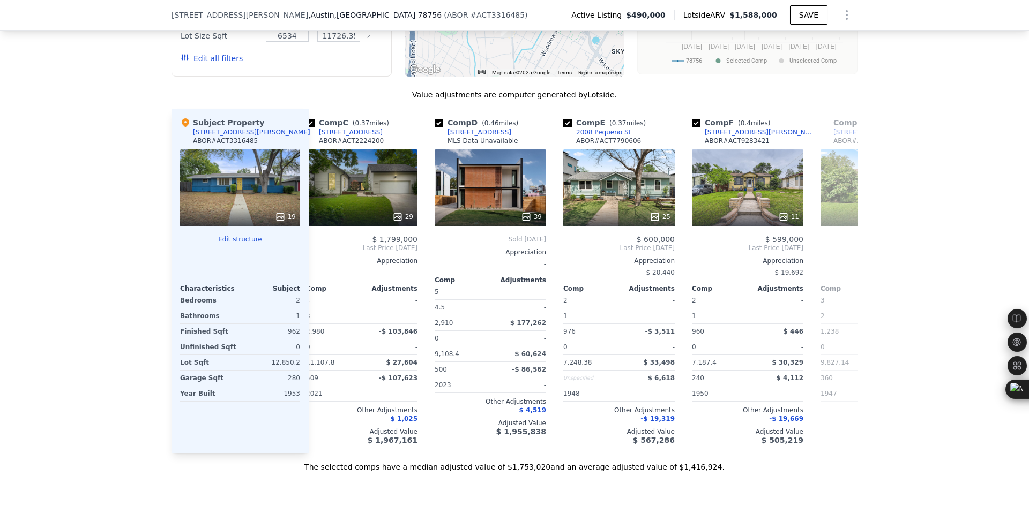
scroll to position [0, 257]
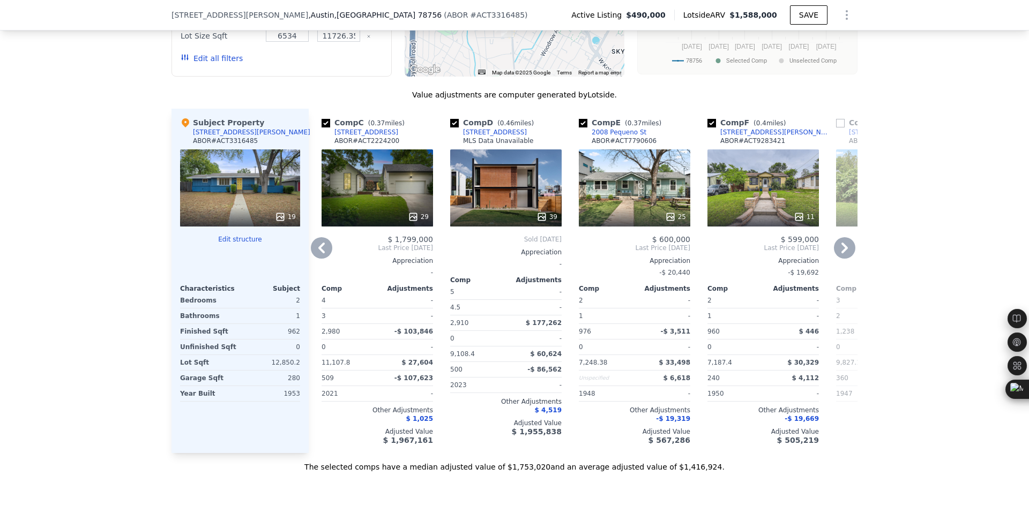
click at [316, 259] on icon at bounding box center [321, 247] width 21 height 21
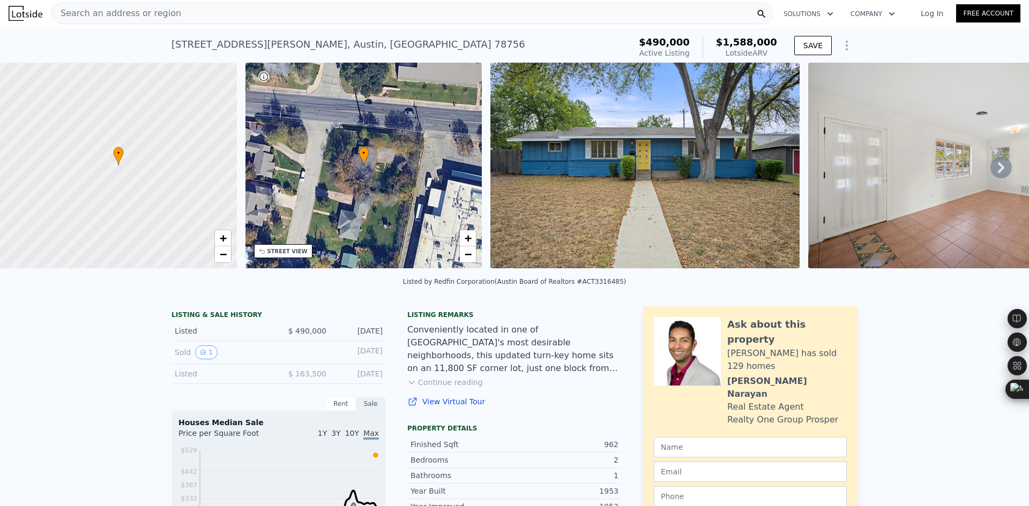
scroll to position [0, 0]
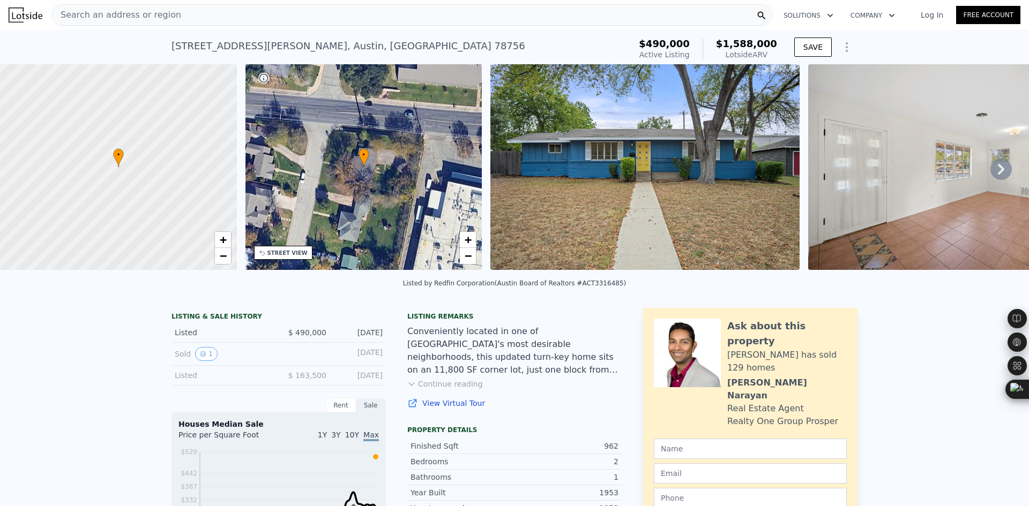
click at [159, 15] on span "Search an address or region" at bounding box center [116, 15] width 129 height 13
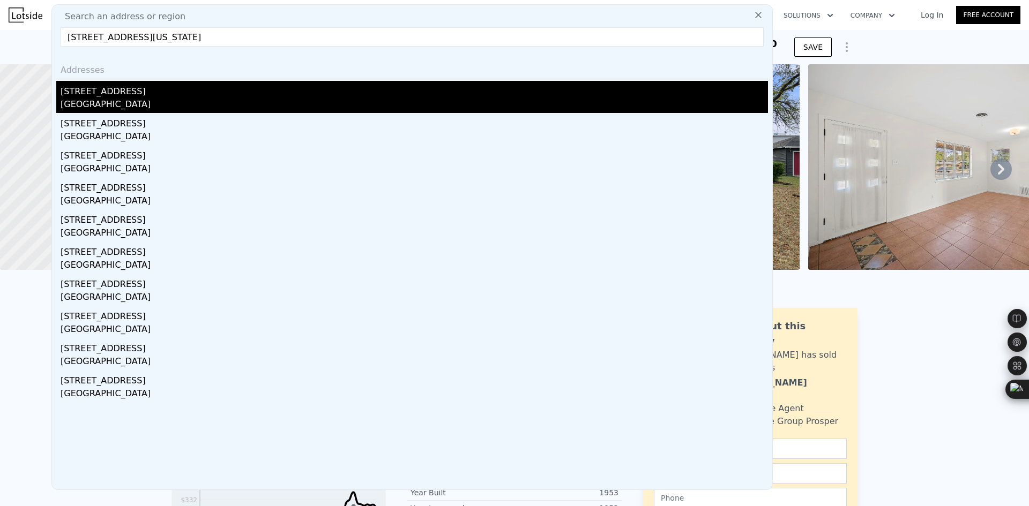
type input "[STREET_ADDRESS][US_STATE]"
click at [138, 100] on div "[GEOGRAPHIC_DATA]" at bounding box center [414, 105] width 707 height 15
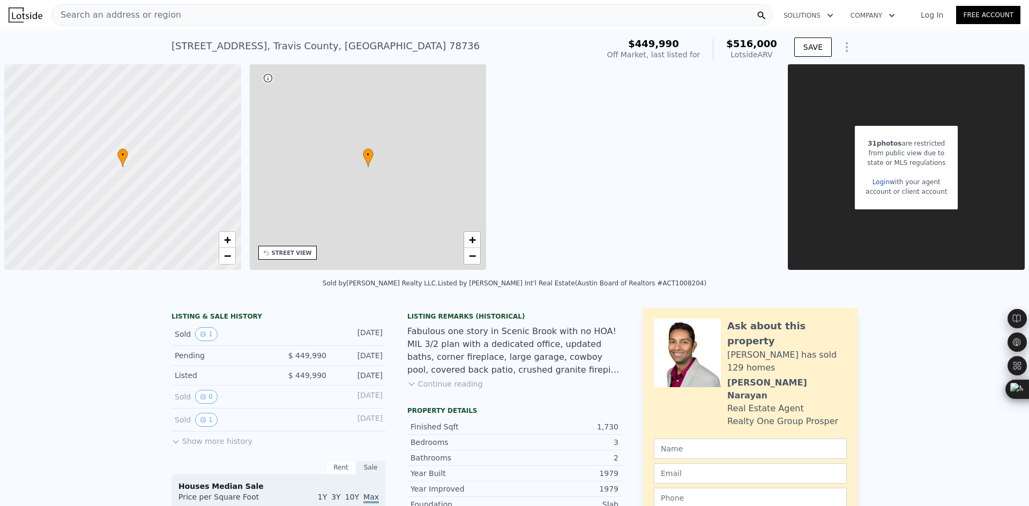
type input "3"
type input "4"
type input "2"
type input "3"
type input "1273"
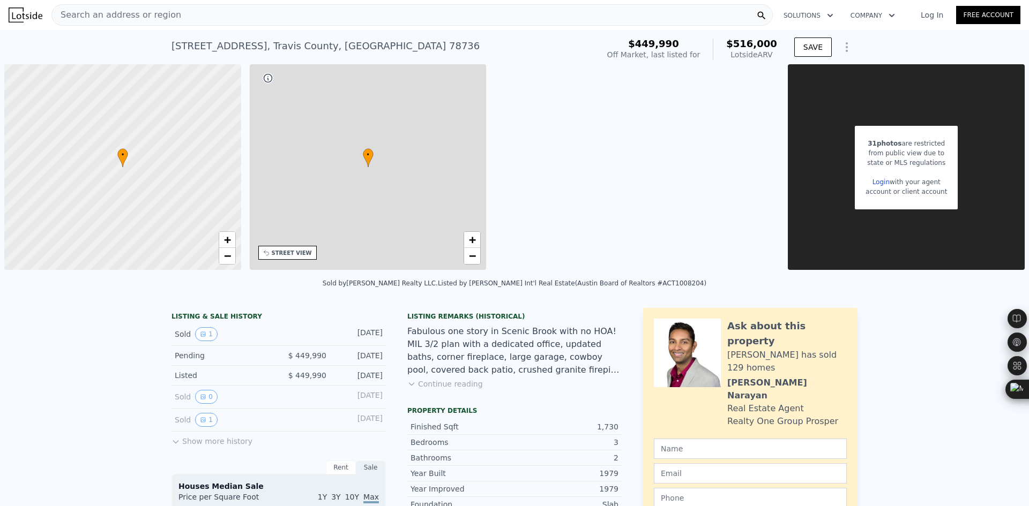
type input "2330"
type input "7230.96"
type input "14614.38"
type input "$ 516,000"
type input "4"
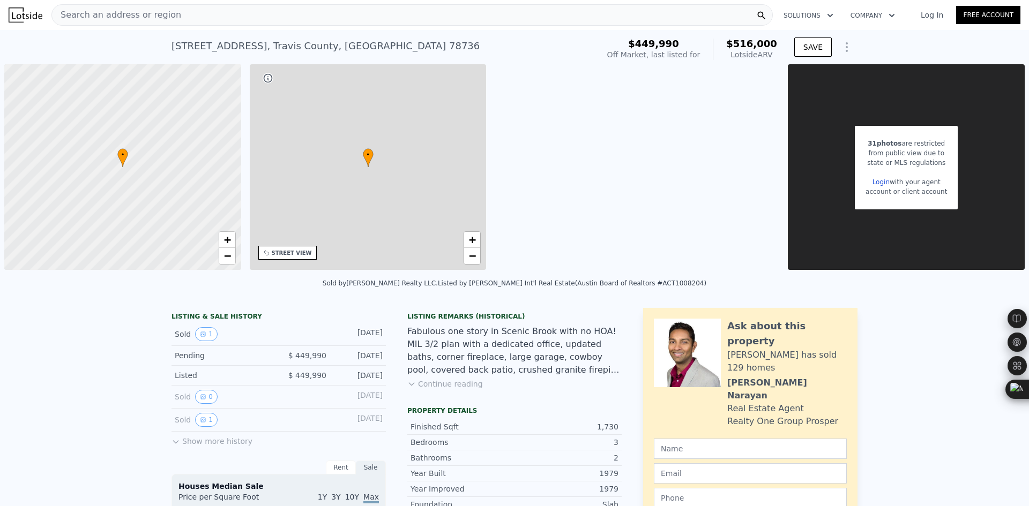
type input "$ 22,825"
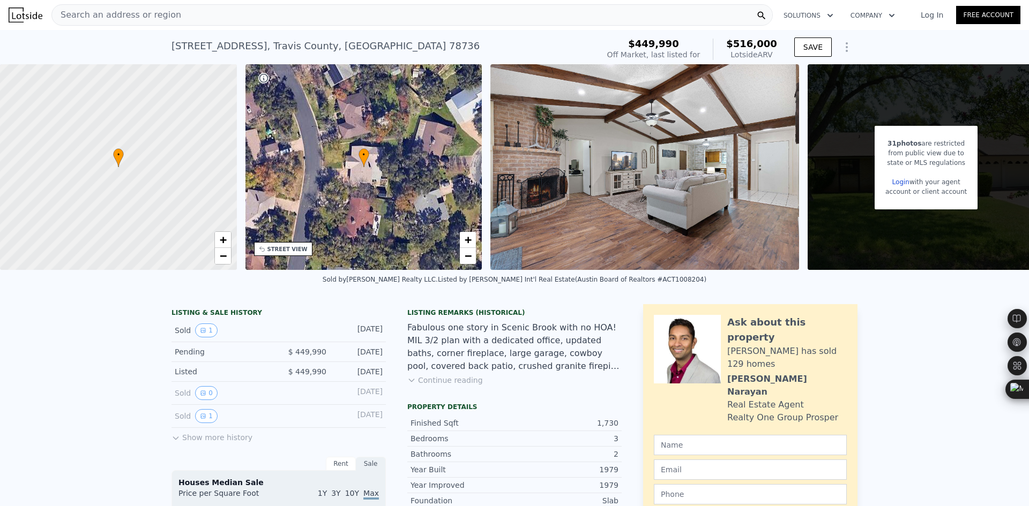
click at [169, 16] on div "Search an address or region" at bounding box center [411, 14] width 721 height 21
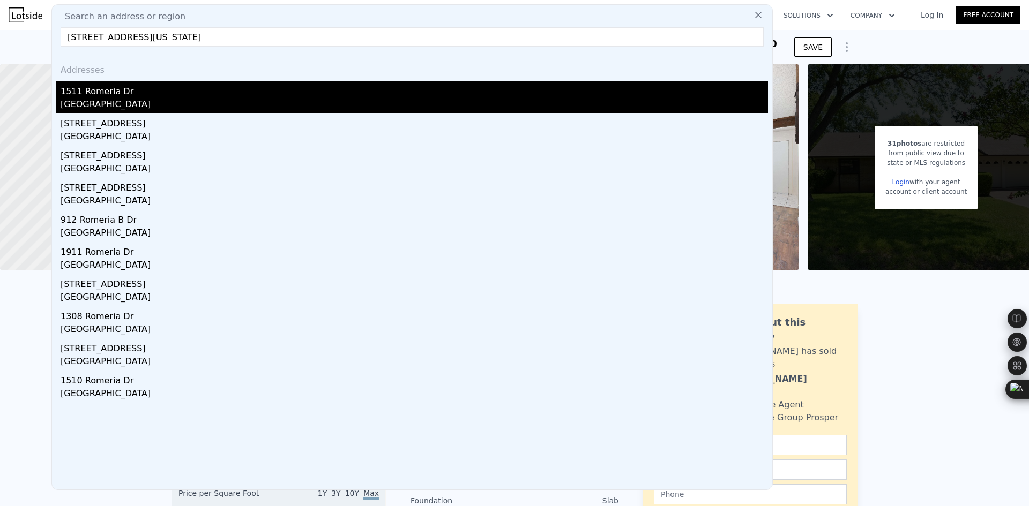
type input "[STREET_ADDRESS][US_STATE]"
click at [172, 103] on div "[GEOGRAPHIC_DATA]" at bounding box center [414, 105] width 707 height 15
type input "2"
type input "3"
type input "1"
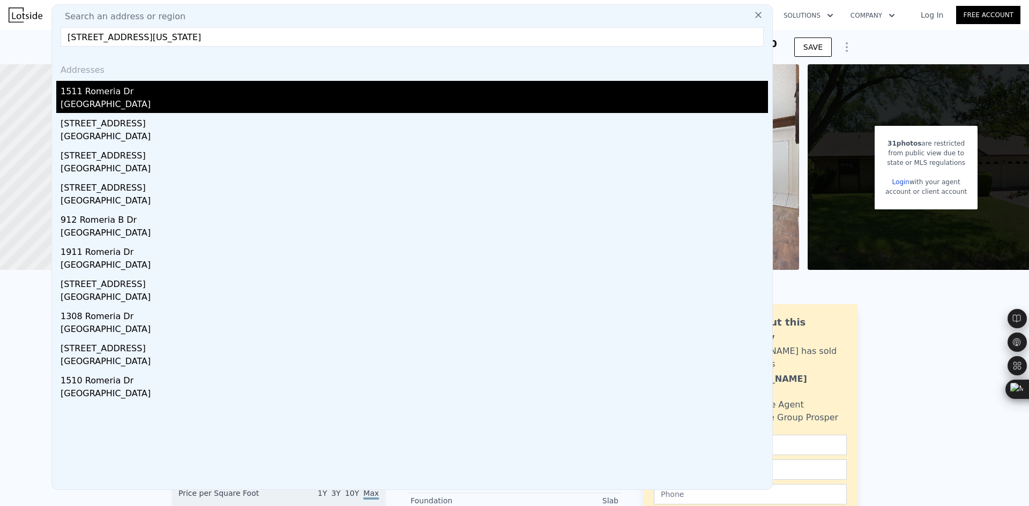
type input "2"
type input "888"
type input "1584"
type input "6934.75"
type input "13342.43"
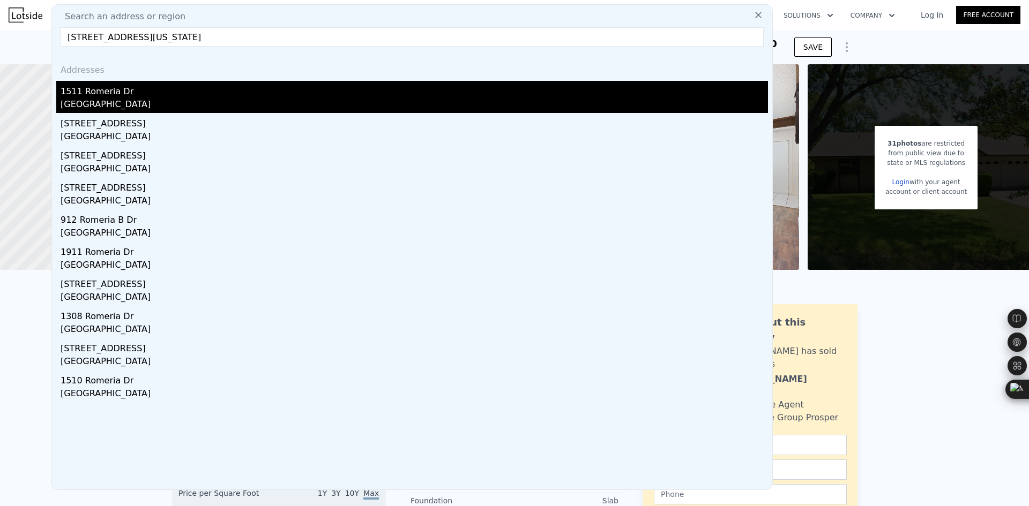
type input "$ 655,000"
type input "5"
type input "$ 459,490"
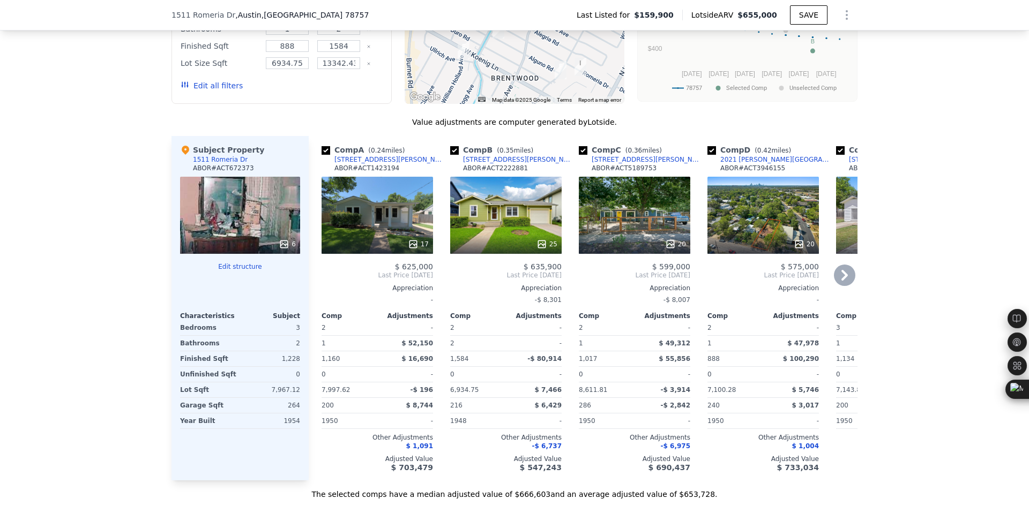
scroll to position [800, 0]
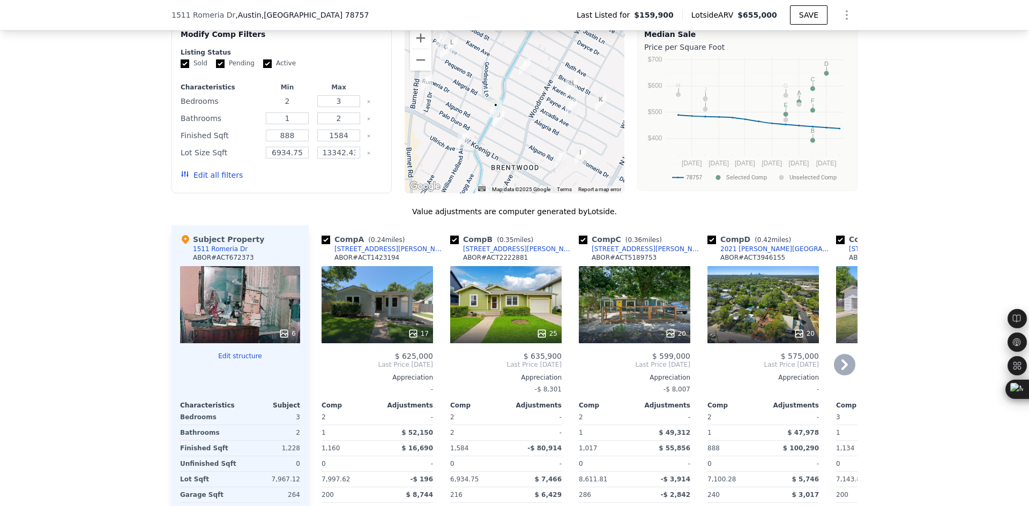
click at [299, 107] on input "2" at bounding box center [287, 101] width 42 height 12
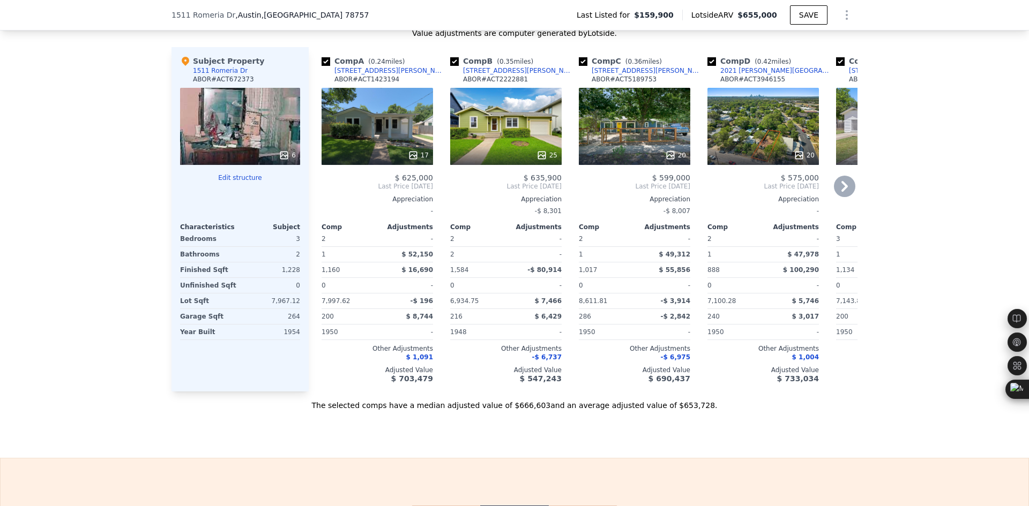
click at [841, 193] on icon at bounding box center [844, 186] width 21 height 21
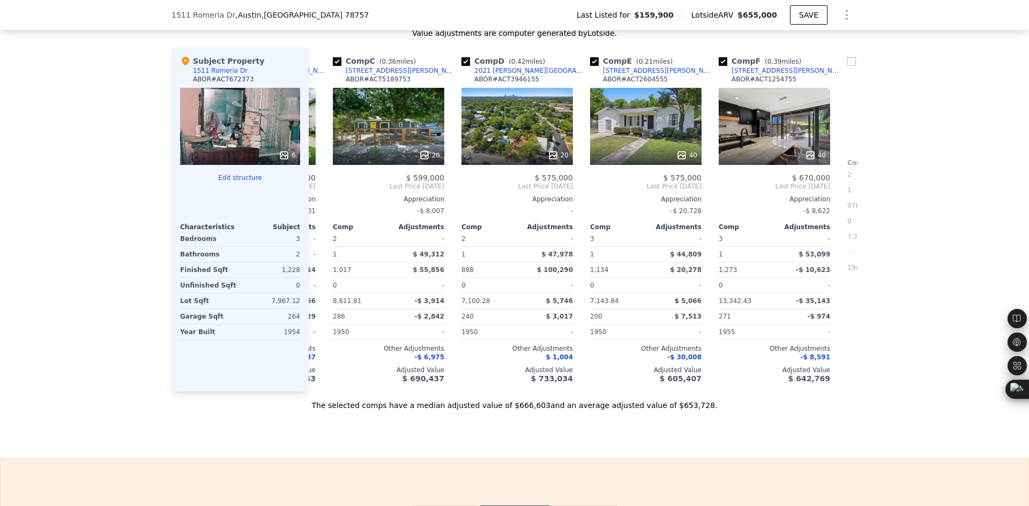
scroll to position [0, 257]
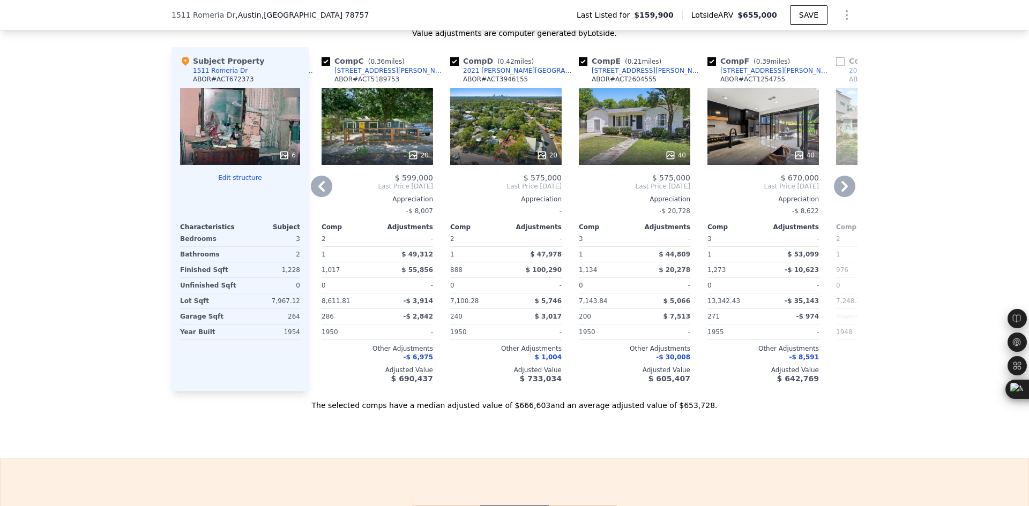
click at [844, 195] on icon at bounding box center [844, 186] width 21 height 21
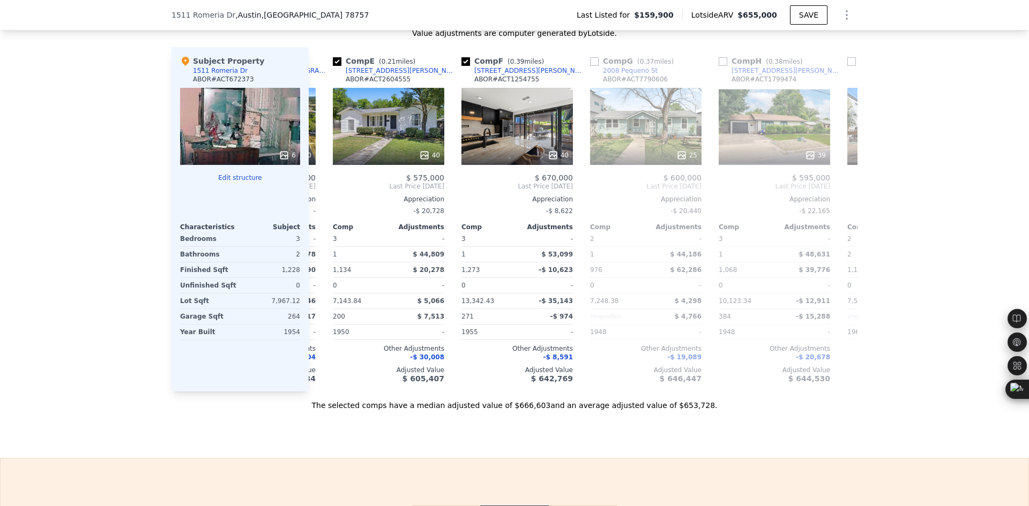
scroll to position [0, 514]
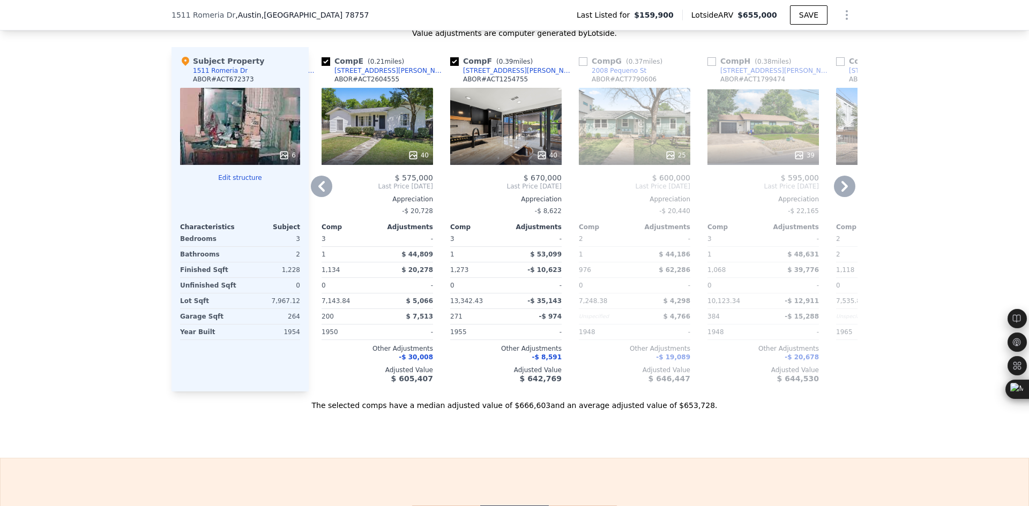
click at [844, 195] on icon at bounding box center [844, 186] width 21 height 21
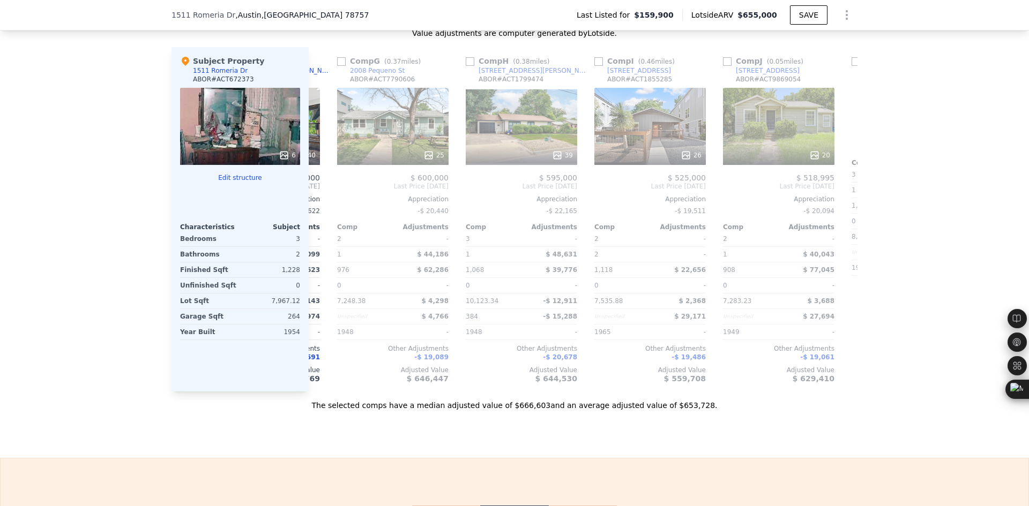
scroll to position [0, 772]
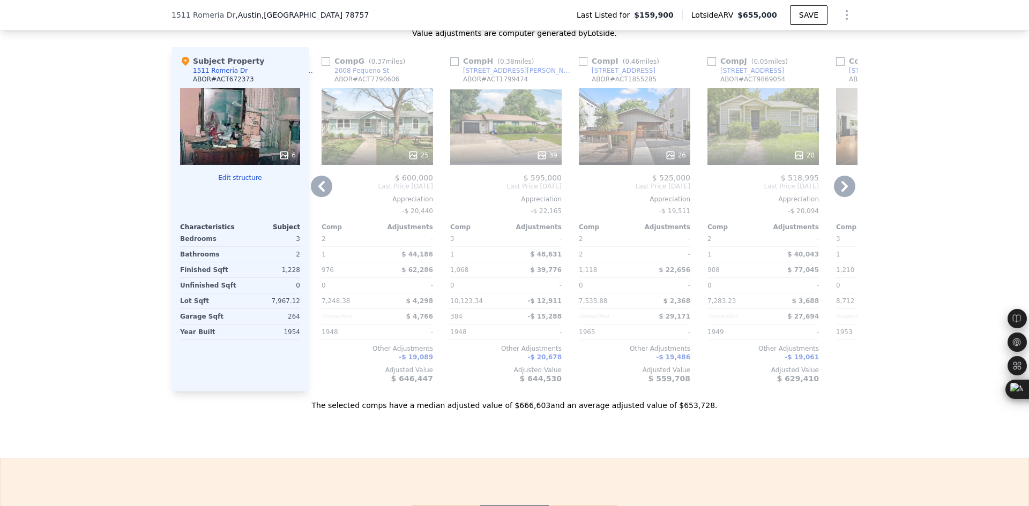
click at [844, 195] on icon at bounding box center [844, 186] width 21 height 21
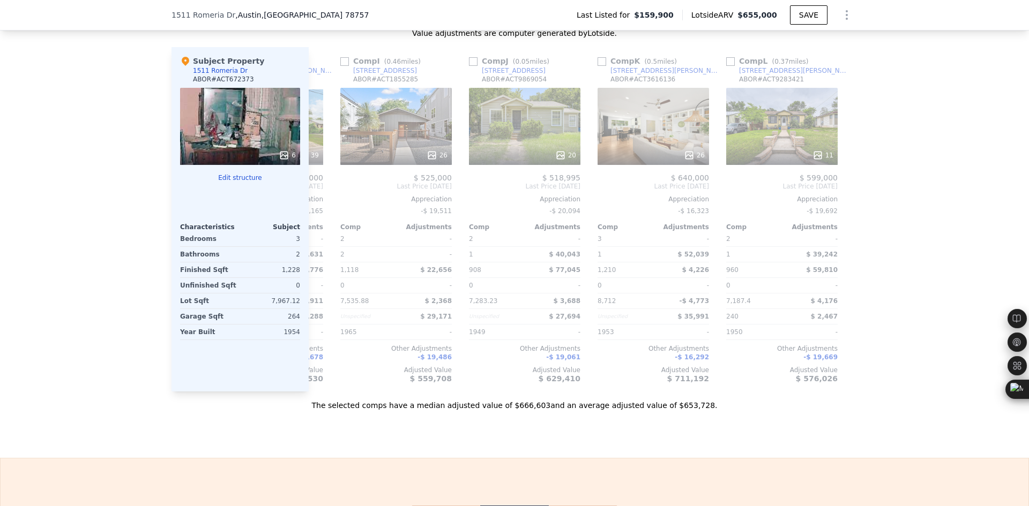
scroll to position [0, 1020]
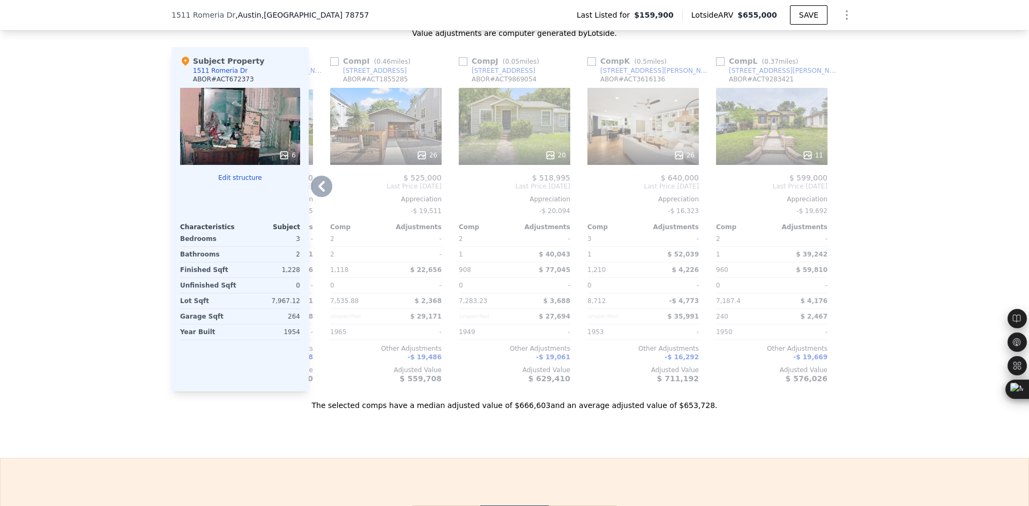
click at [318, 192] on icon at bounding box center [321, 186] width 6 height 11
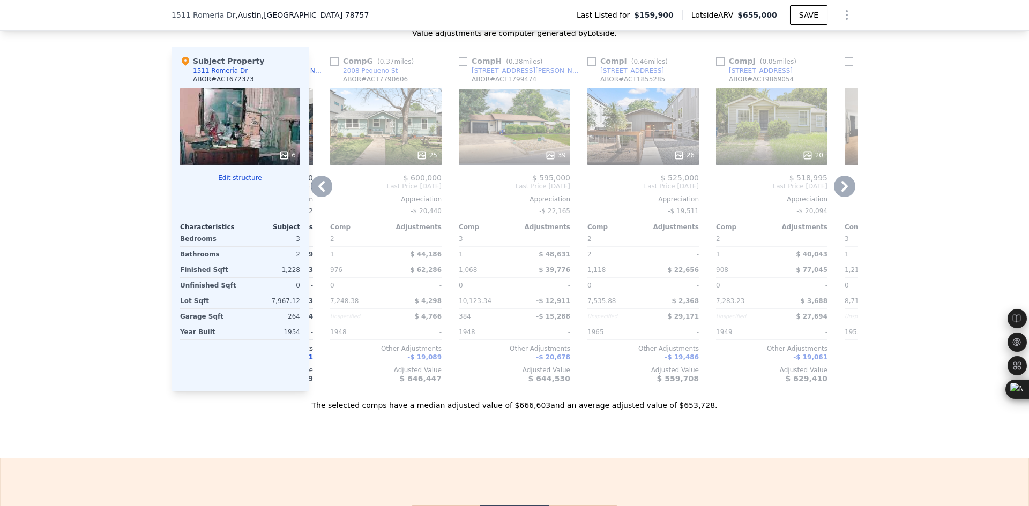
click at [318, 192] on icon at bounding box center [321, 186] width 6 height 11
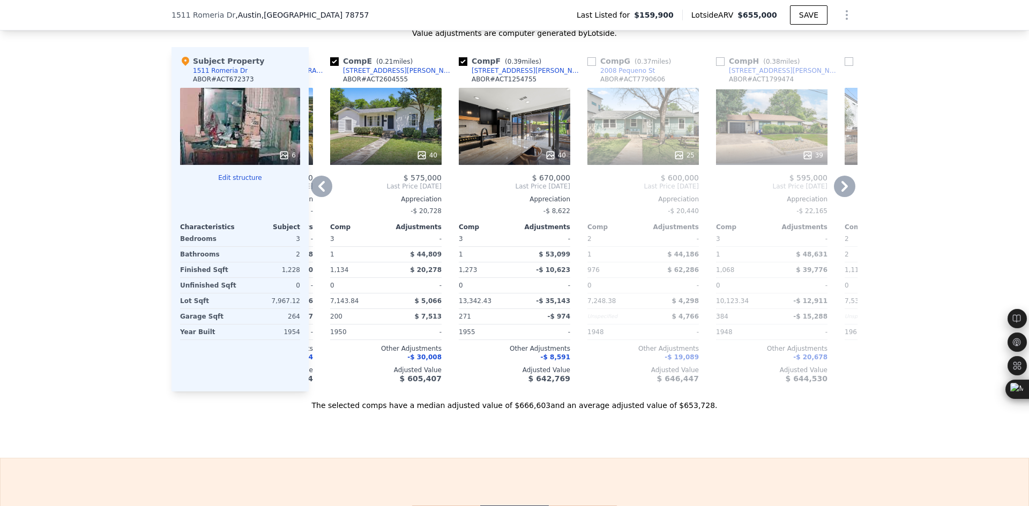
click at [318, 192] on icon at bounding box center [321, 186] width 6 height 11
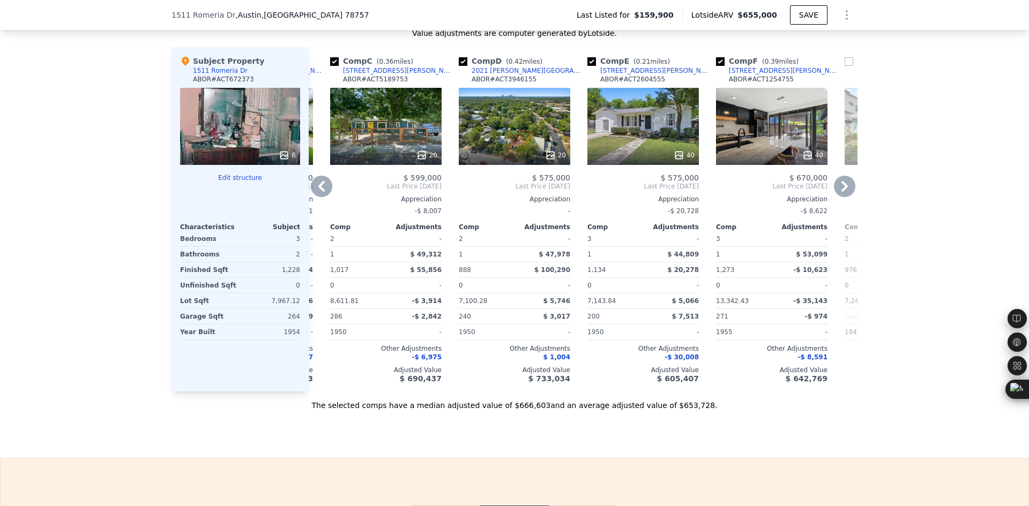
click at [318, 192] on icon at bounding box center [321, 186] width 6 height 11
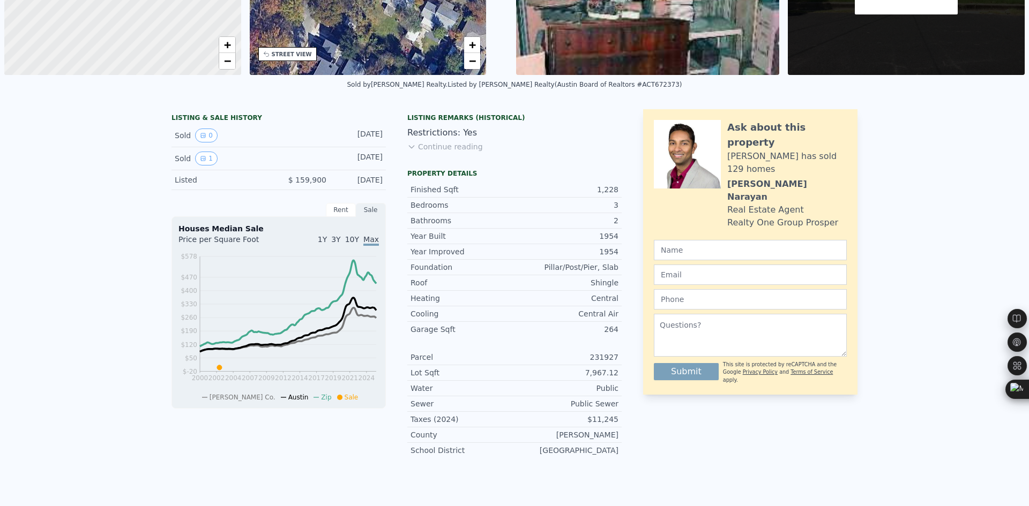
scroll to position [0, 0]
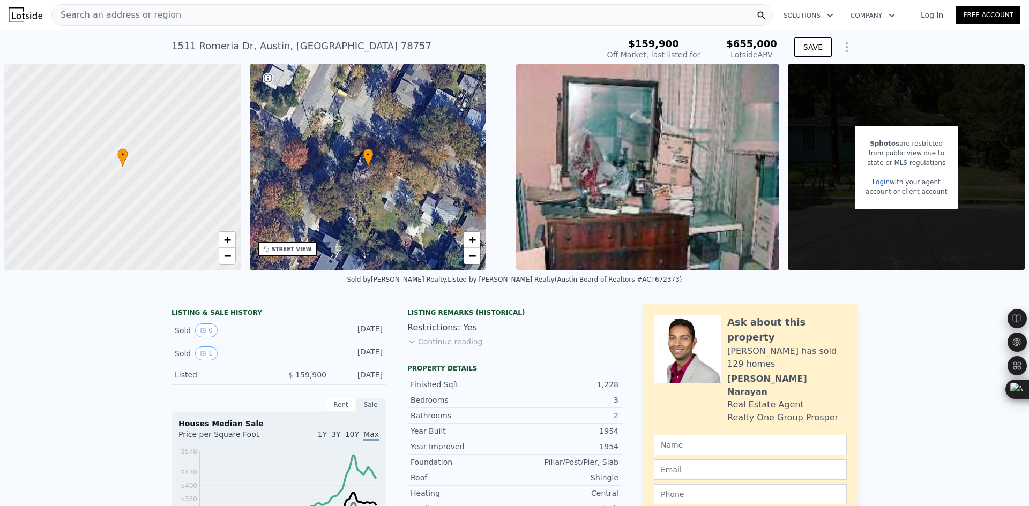
click at [171, 14] on div "Search an address or region" at bounding box center [411, 14] width 721 height 21
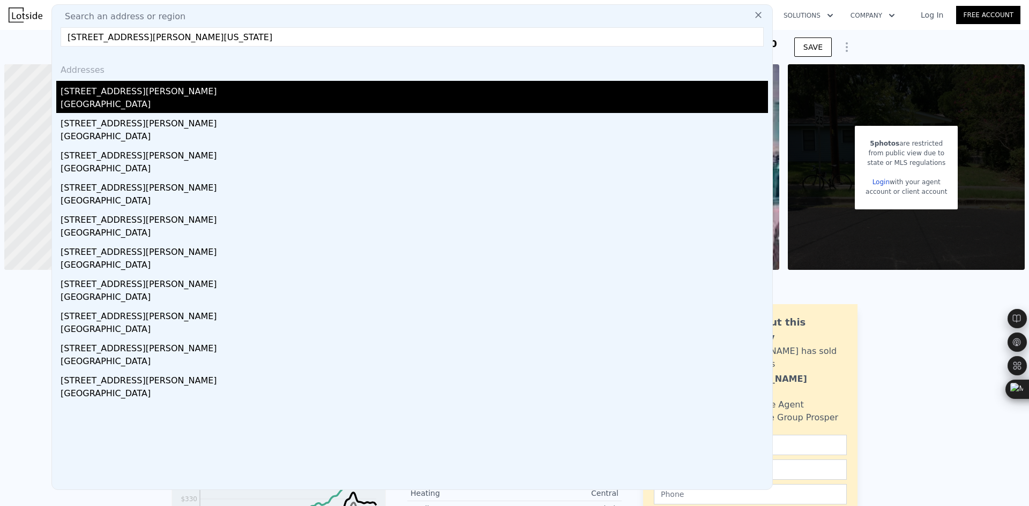
type input "[STREET_ADDRESS][PERSON_NAME][US_STATE]"
click at [153, 89] on div "[STREET_ADDRESS][PERSON_NAME]" at bounding box center [414, 89] width 707 height 17
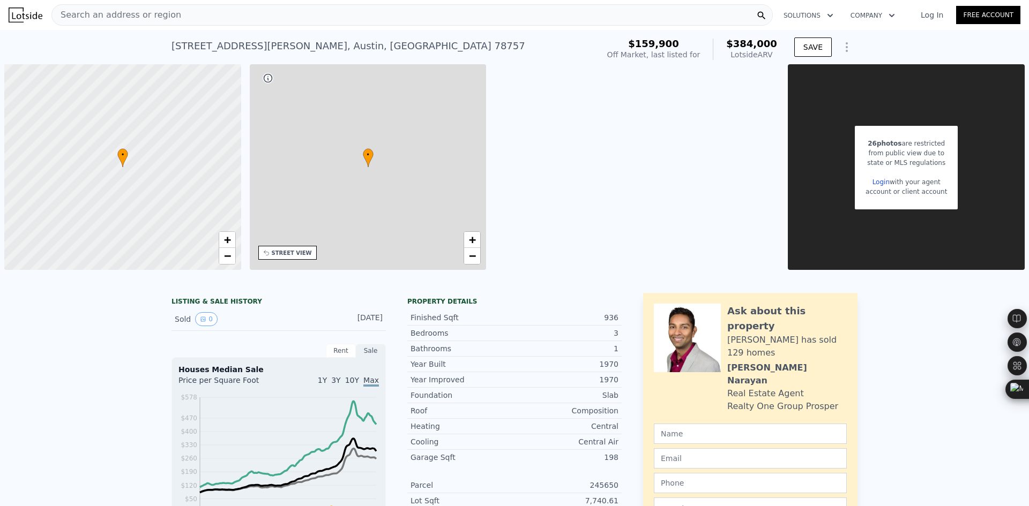
type input "3"
type input "4"
type input "872"
type input "1294"
type input "6921.68"
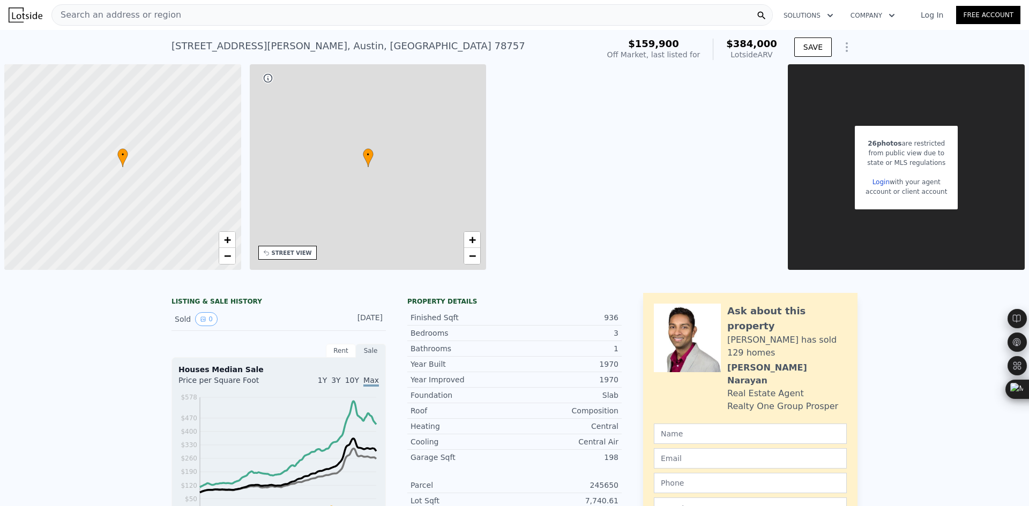
type input "11791.69"
type input "$ 384,000"
type input "4"
type input "$ 30,000"
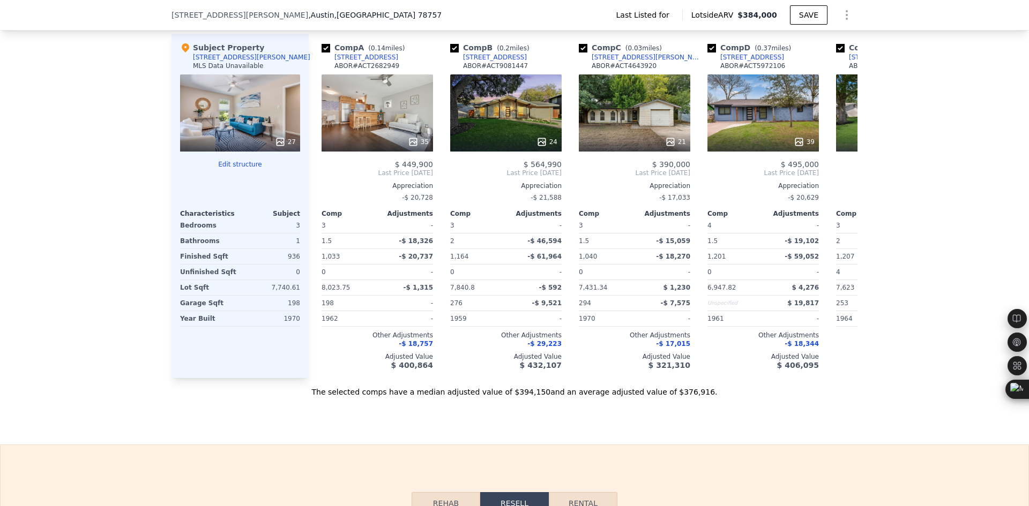
scroll to position [890, 0]
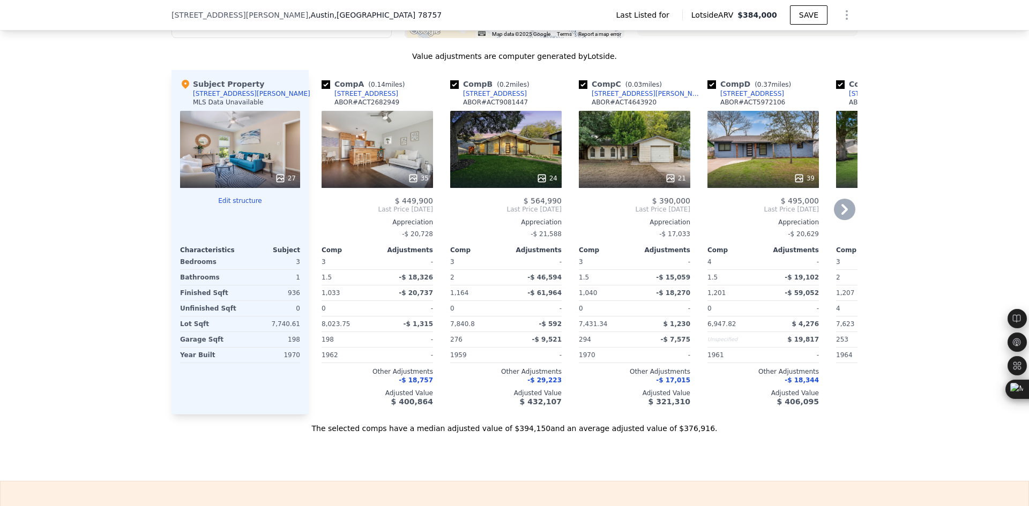
click at [837, 220] on icon at bounding box center [844, 209] width 21 height 21
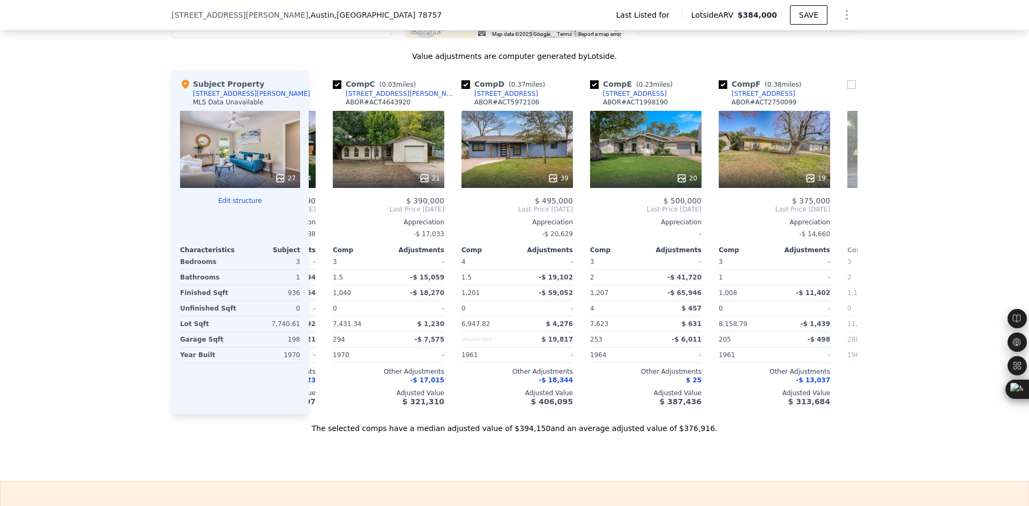
scroll to position [0, 257]
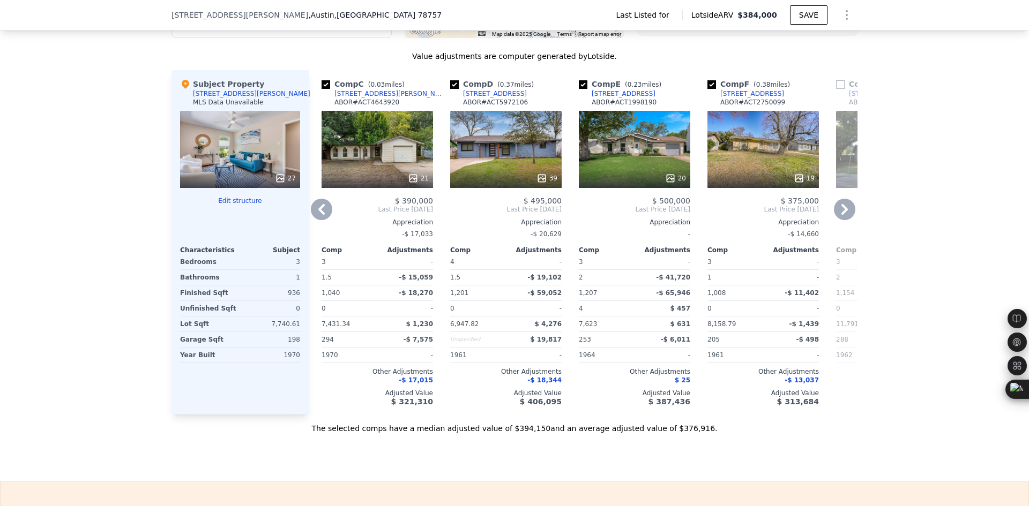
click at [837, 220] on icon at bounding box center [844, 209] width 21 height 21
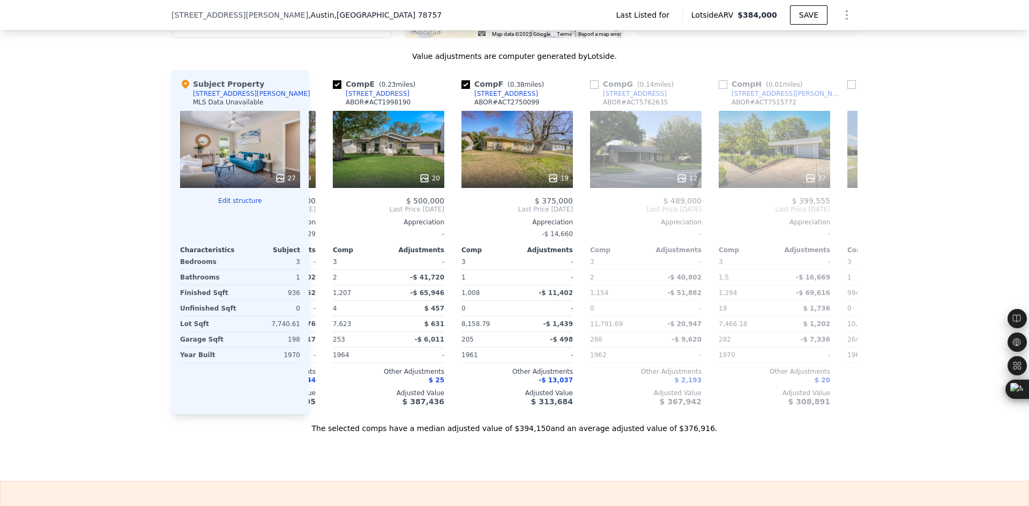
scroll to position [0, 514]
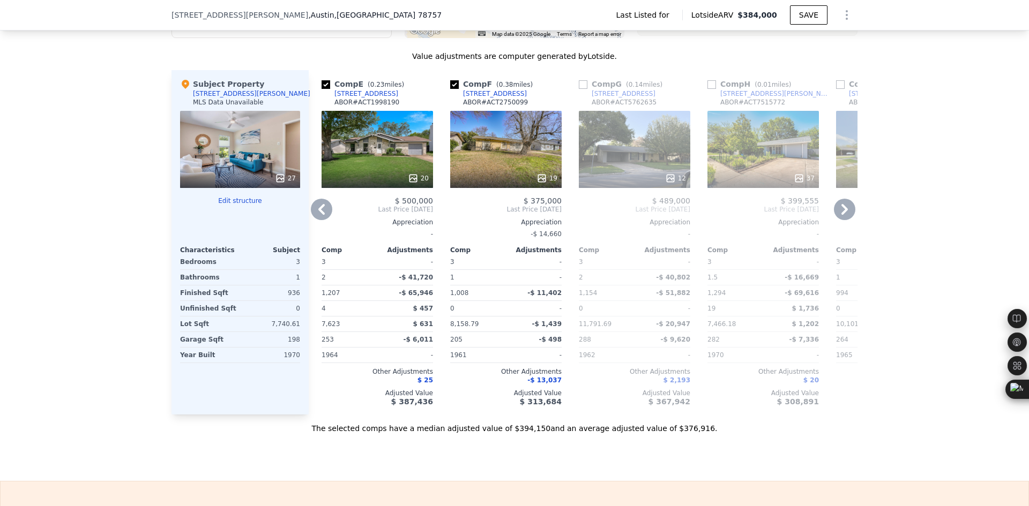
click at [837, 220] on icon at bounding box center [844, 209] width 21 height 21
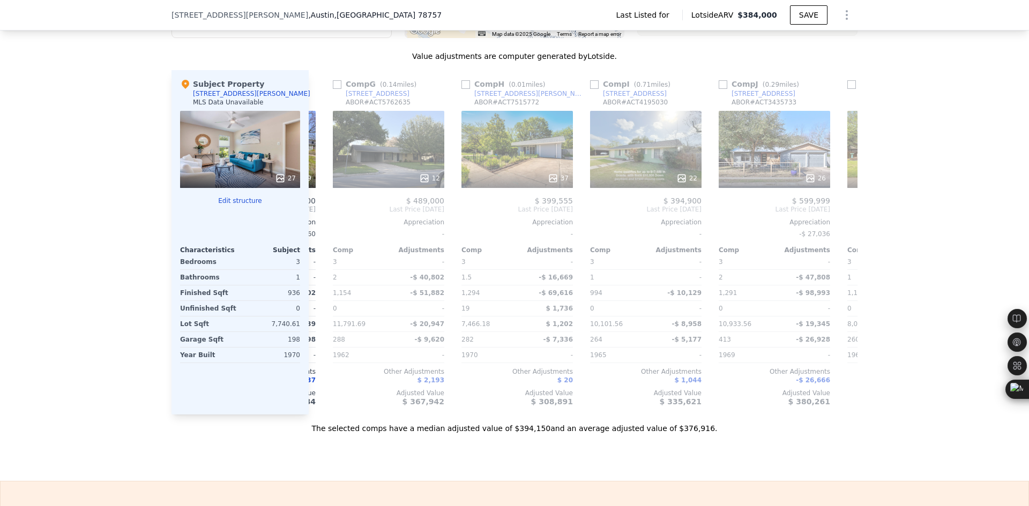
scroll to position [0, 772]
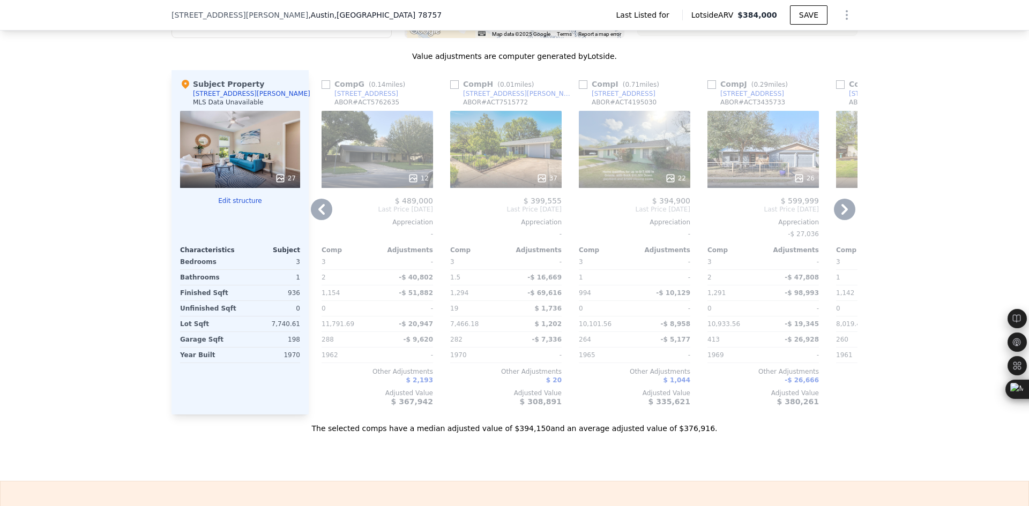
click at [837, 220] on icon at bounding box center [844, 209] width 21 height 21
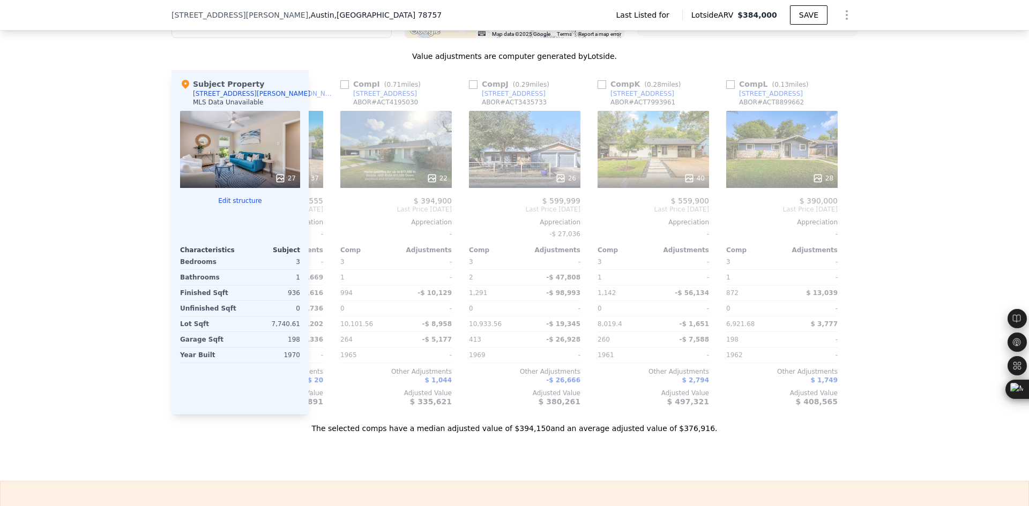
scroll to position [0, 1020]
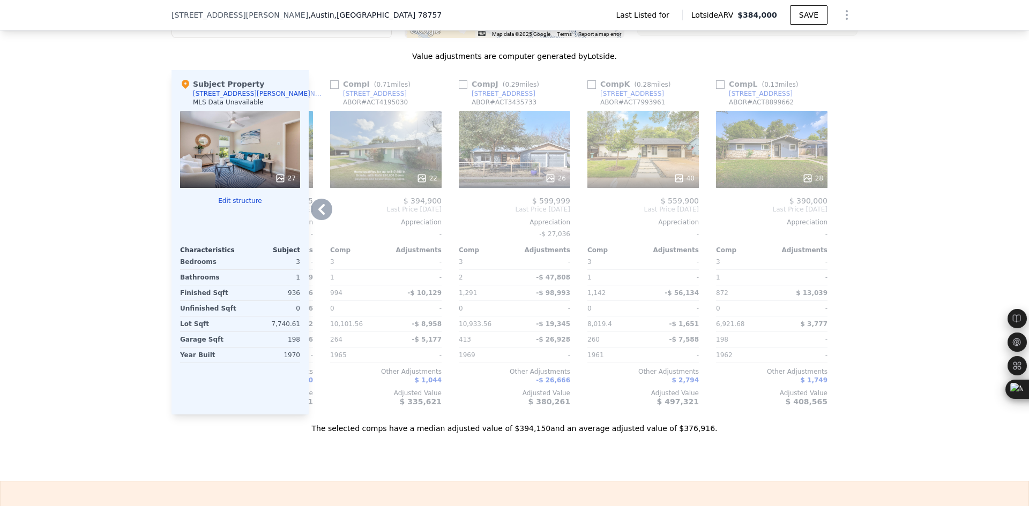
click at [323, 220] on icon at bounding box center [321, 209] width 21 height 21
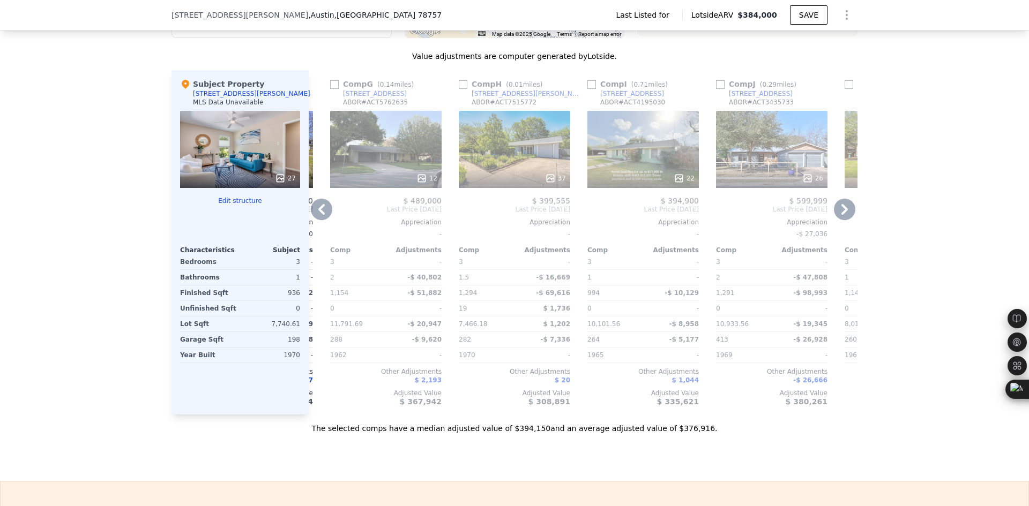
click at [323, 220] on icon at bounding box center [321, 209] width 21 height 21
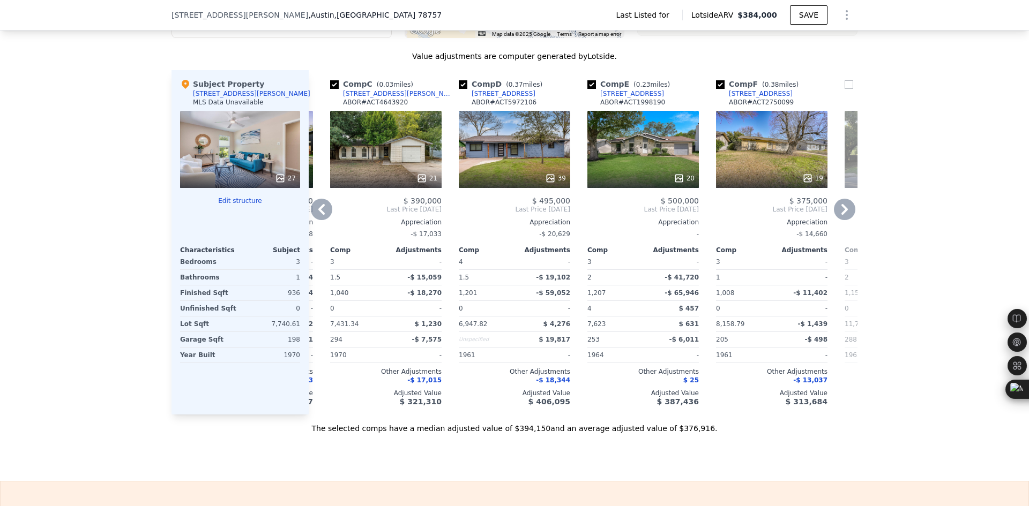
click at [323, 220] on icon at bounding box center [321, 209] width 21 height 21
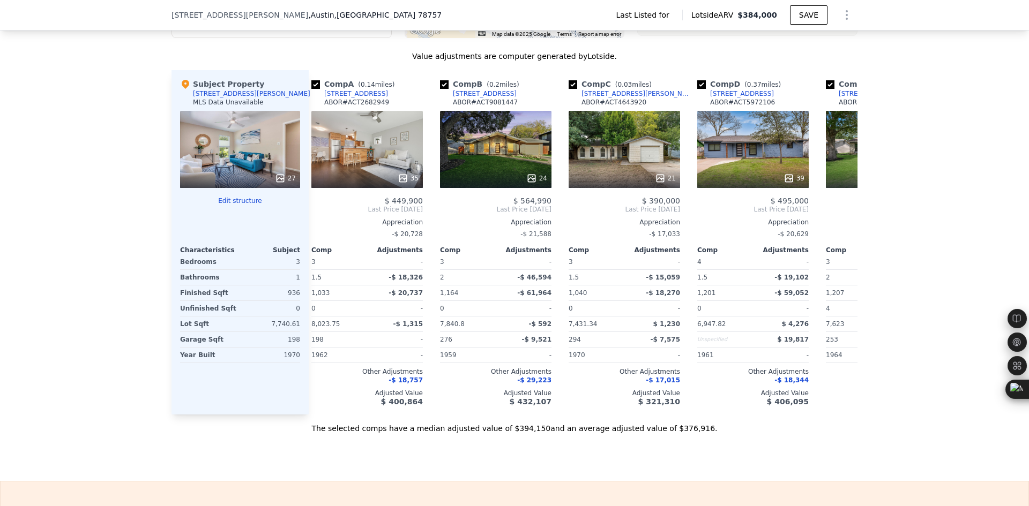
scroll to position [0, 0]
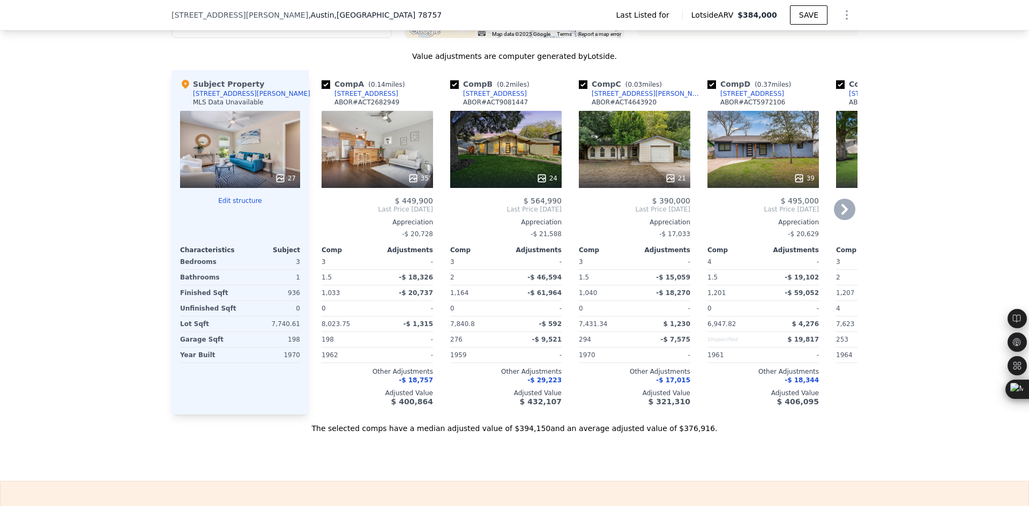
click at [323, 234] on div "$ 449,900 Last Price [DATE] Appreciation -$ 20,728 Comp Adjustments 3 - 1.5 -$ …" at bounding box center [377, 302] width 111 height 210
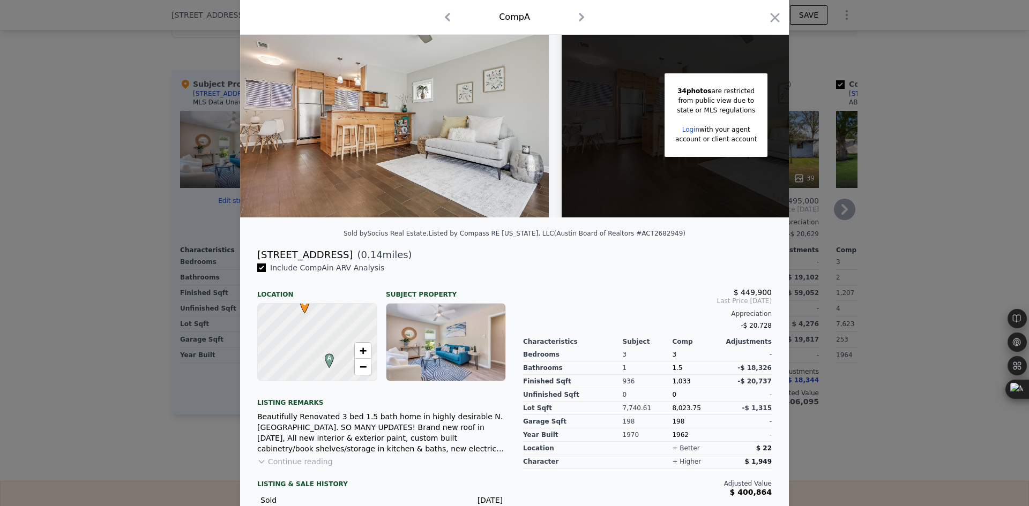
scroll to position [98, 0]
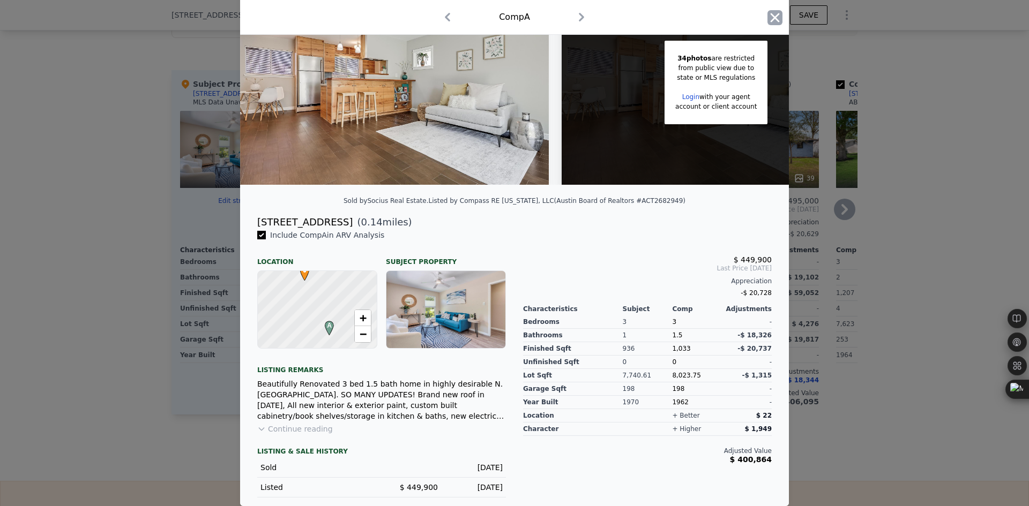
click at [775, 20] on icon "button" at bounding box center [774, 17] width 15 height 15
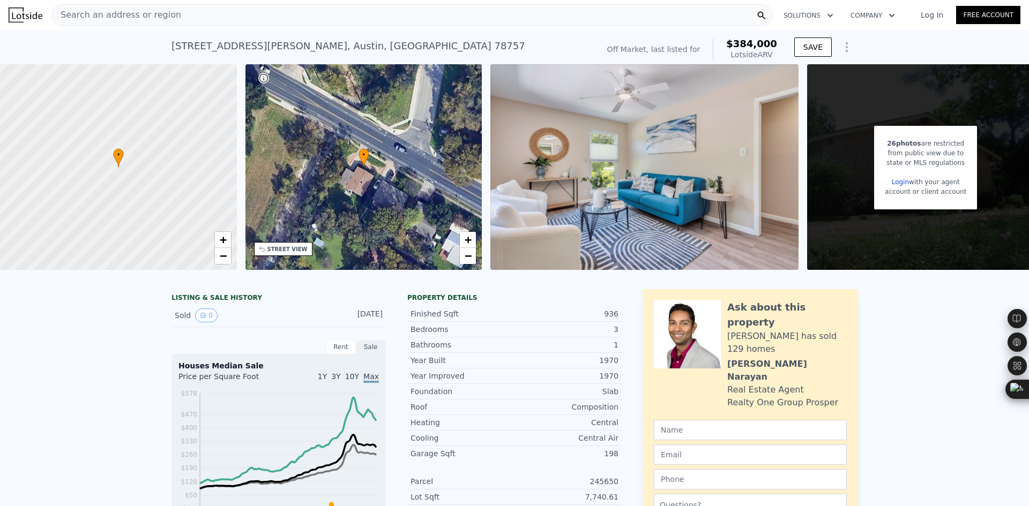
click at [223, 13] on div "Search an address or region" at bounding box center [411, 14] width 721 height 21
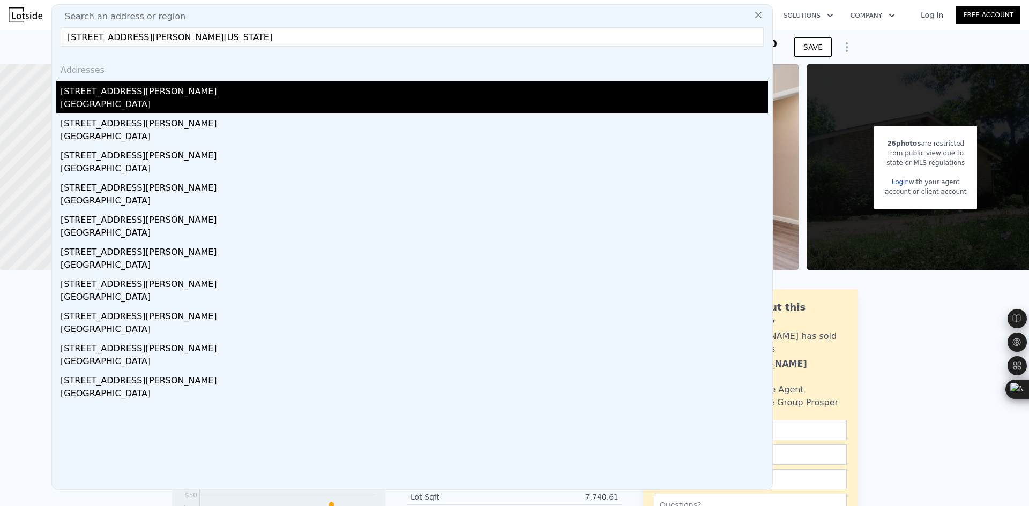
type input "[STREET_ADDRESS][PERSON_NAME][US_STATE]"
click at [252, 87] on div "[STREET_ADDRESS][PERSON_NAME]" at bounding box center [414, 89] width 707 height 17
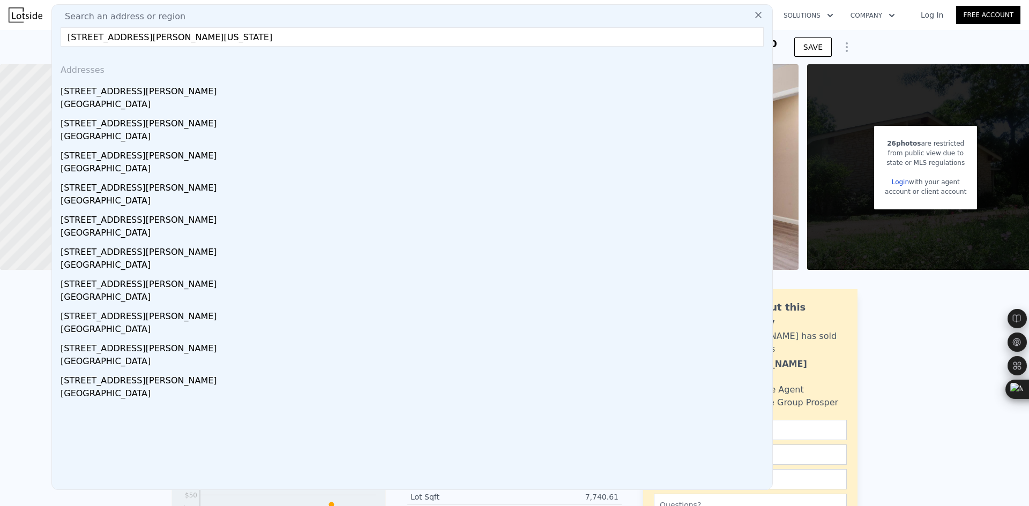
type input "1008"
type input "1370"
type input "6947.82"
type input "$ 460,000"
checkbox input "false"
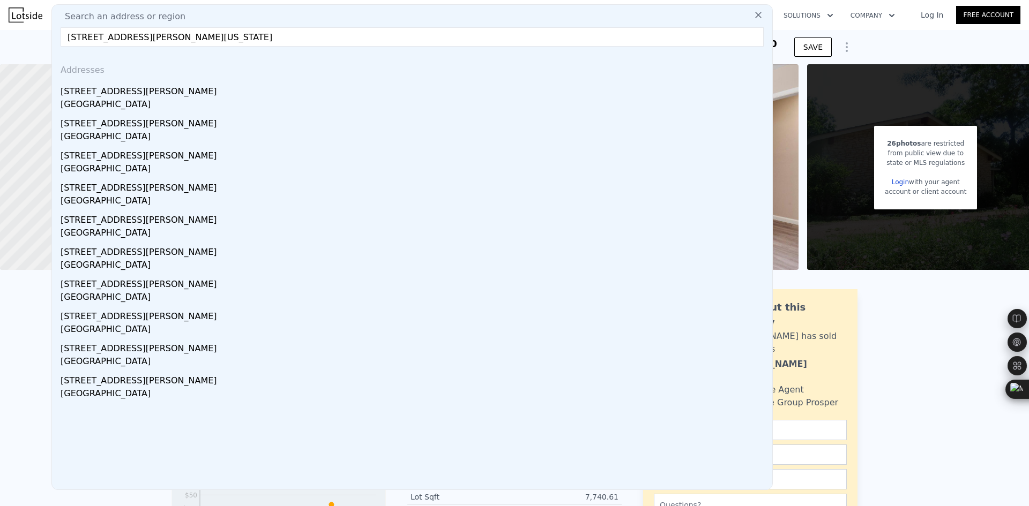
checkbox input "false"
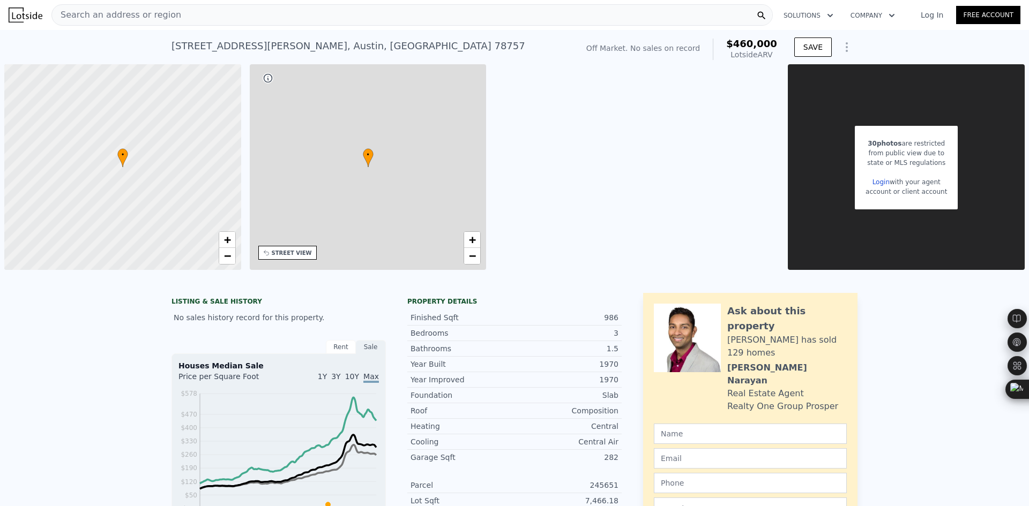
scroll to position [0, 4]
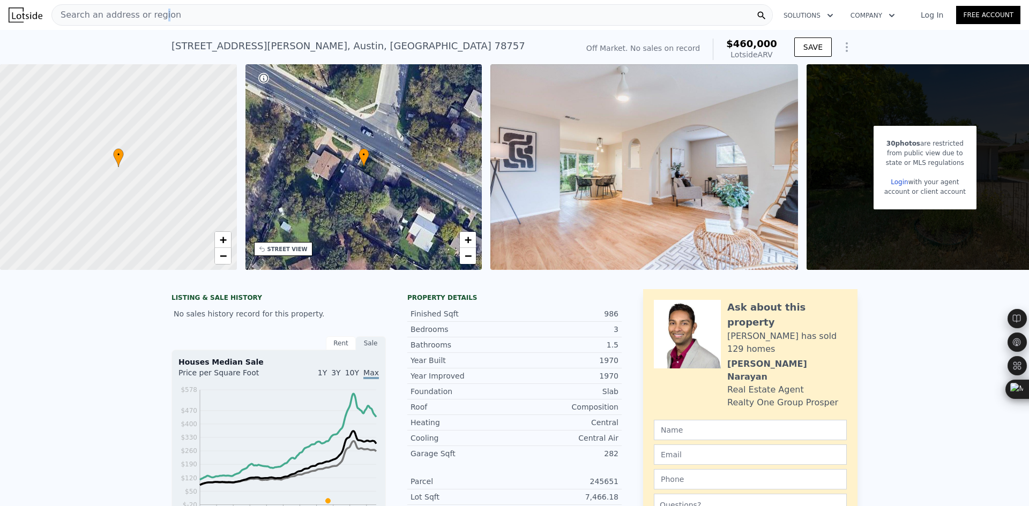
click at [155, 17] on span "Search an address or region" at bounding box center [116, 15] width 129 height 13
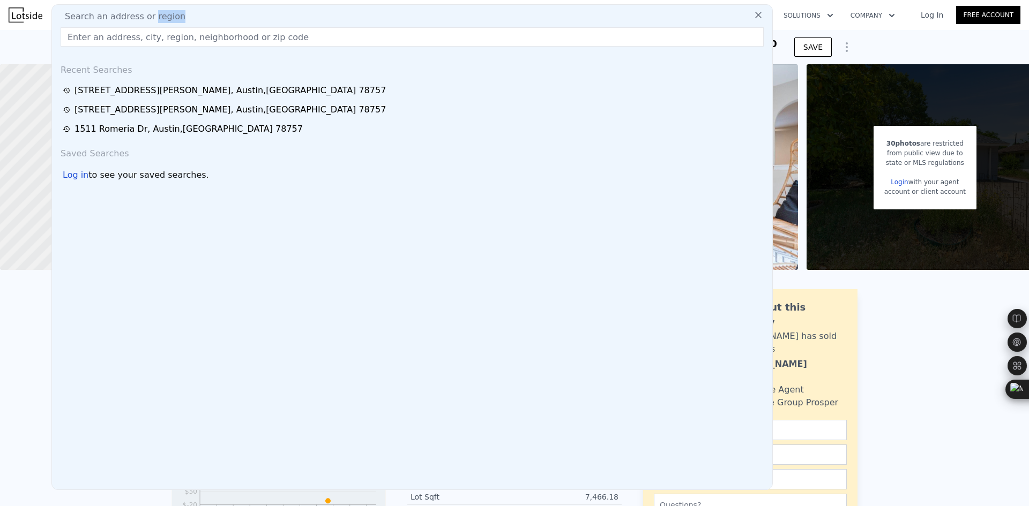
click at [155, 17] on span "Search an address or region" at bounding box center [120, 16] width 129 height 13
click at [147, 32] on input "text" at bounding box center [412, 36] width 703 height 19
paste input "[STREET_ADDRESS][US_STATE]"
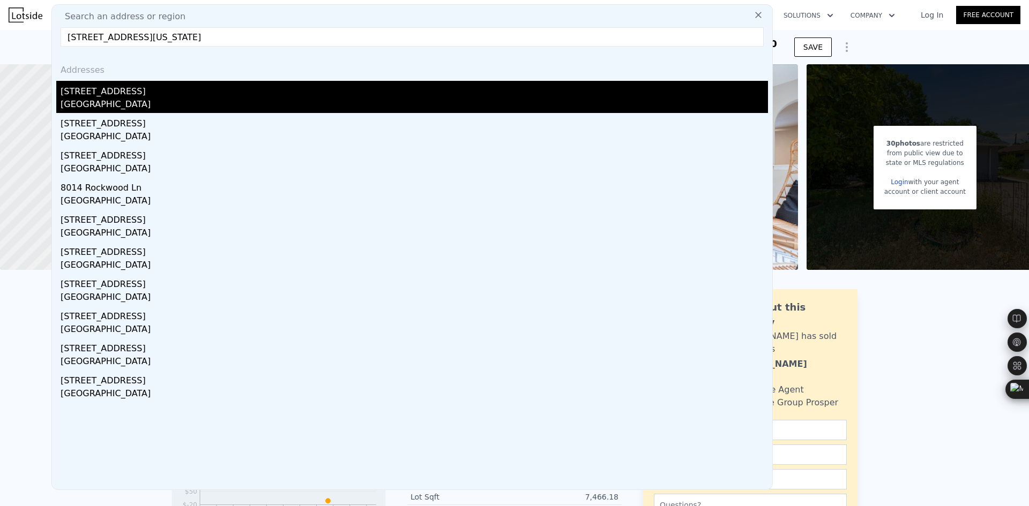
type input "[STREET_ADDRESS][US_STATE]"
click at [137, 101] on div "[GEOGRAPHIC_DATA]" at bounding box center [414, 105] width 707 height 15
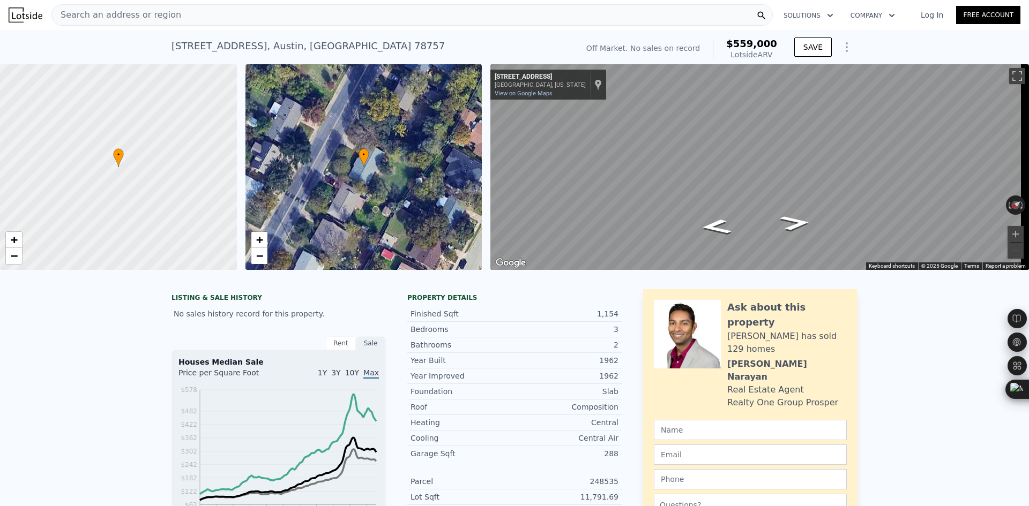
click at [141, 17] on span "Search an address or region" at bounding box center [116, 15] width 129 height 13
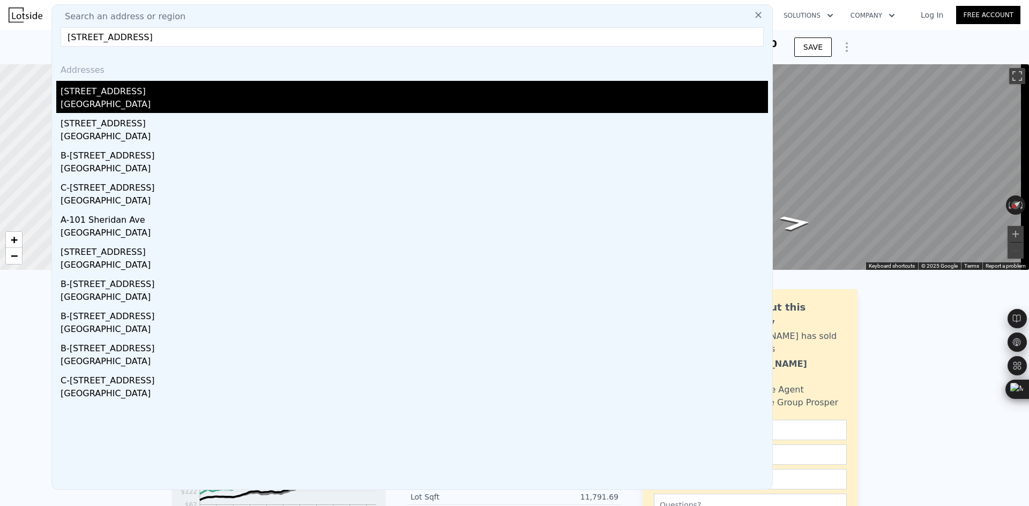
type input "[STREET_ADDRESS]"
click at [138, 88] on div "[STREET_ADDRESS]" at bounding box center [414, 89] width 707 height 17
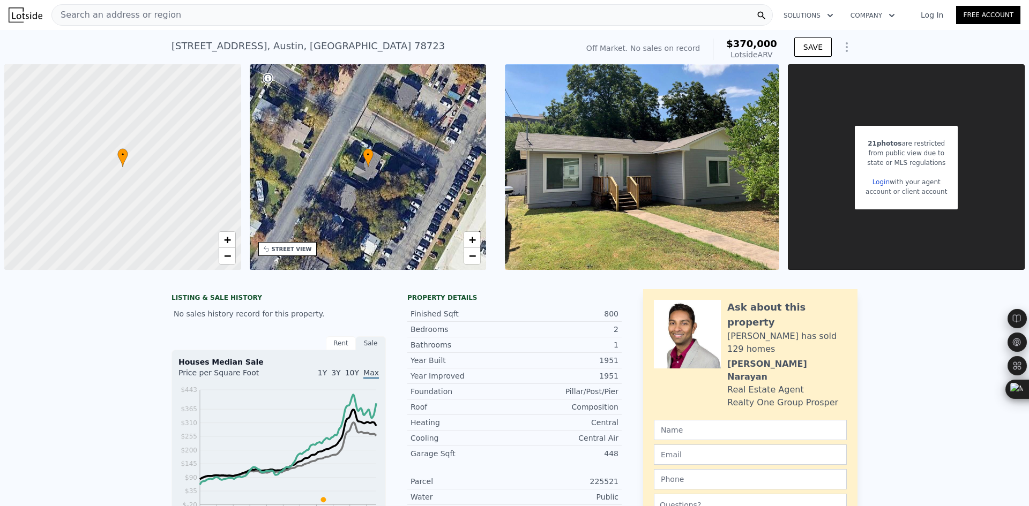
click at [351, 14] on div "Search an address or region" at bounding box center [411, 14] width 721 height 21
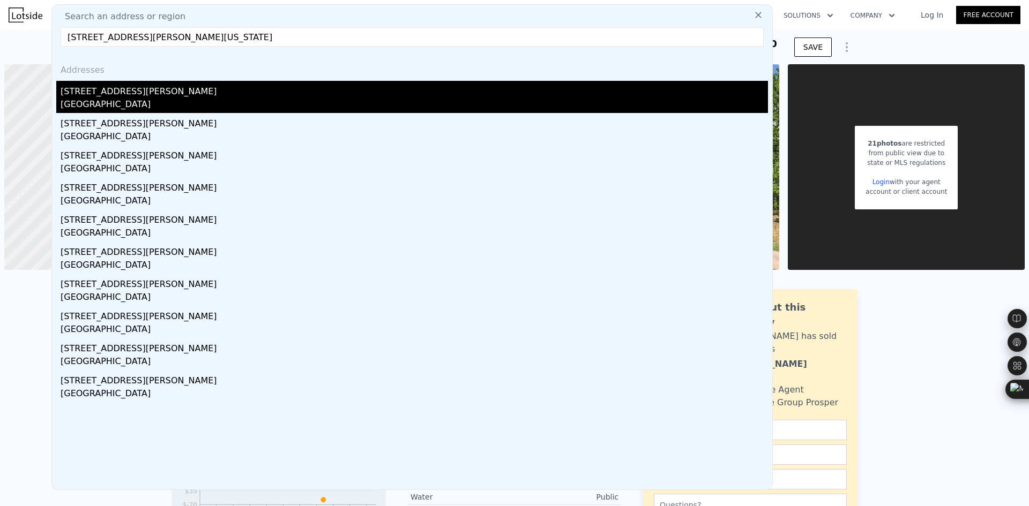
type input "[STREET_ADDRESS][PERSON_NAME][US_STATE]"
click at [185, 99] on div "[GEOGRAPHIC_DATA]" at bounding box center [414, 105] width 707 height 15
type input "900"
type input "1279"
type input "8071.67"
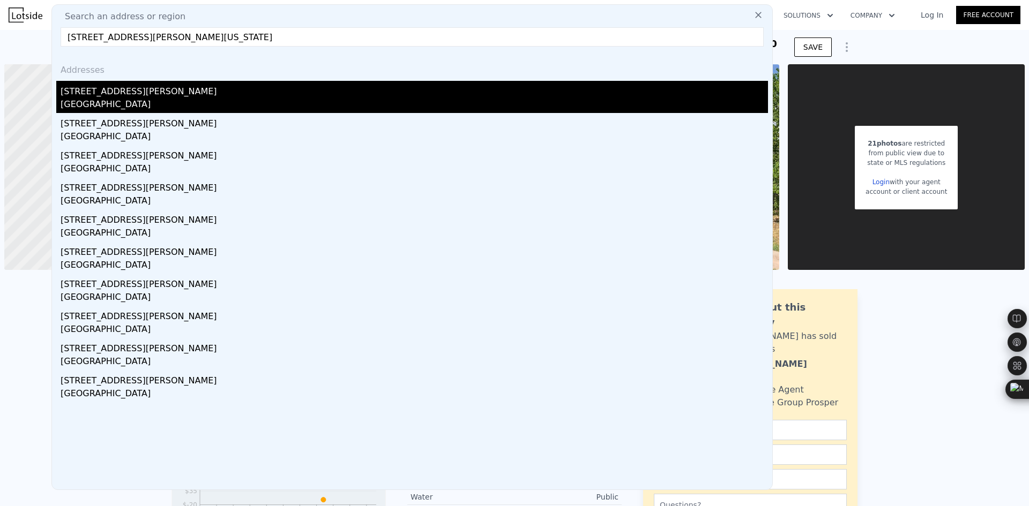
type input "9365.4"
type input "$ 641,000"
type input "5"
type input "$ 148,971"
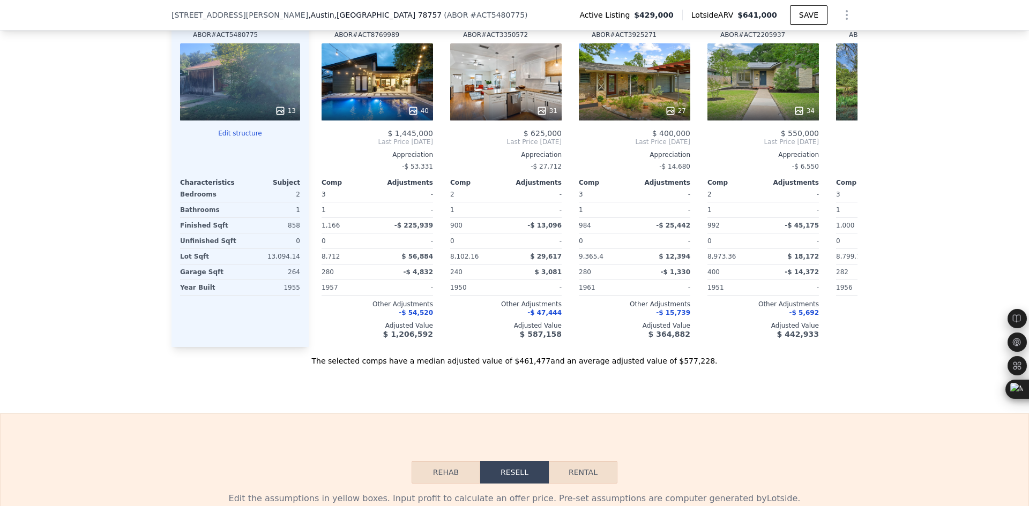
scroll to position [1068, 0]
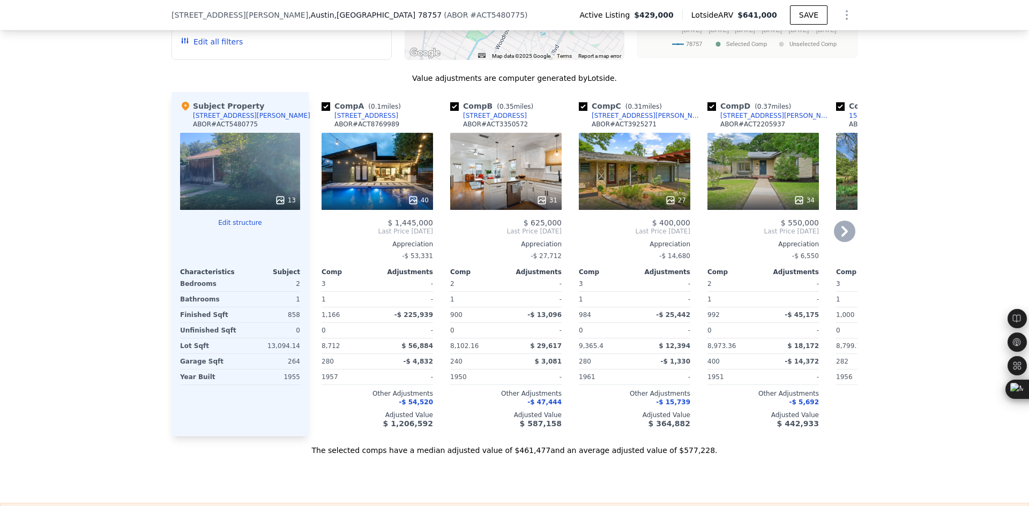
click at [841, 237] on icon at bounding box center [844, 231] width 6 height 11
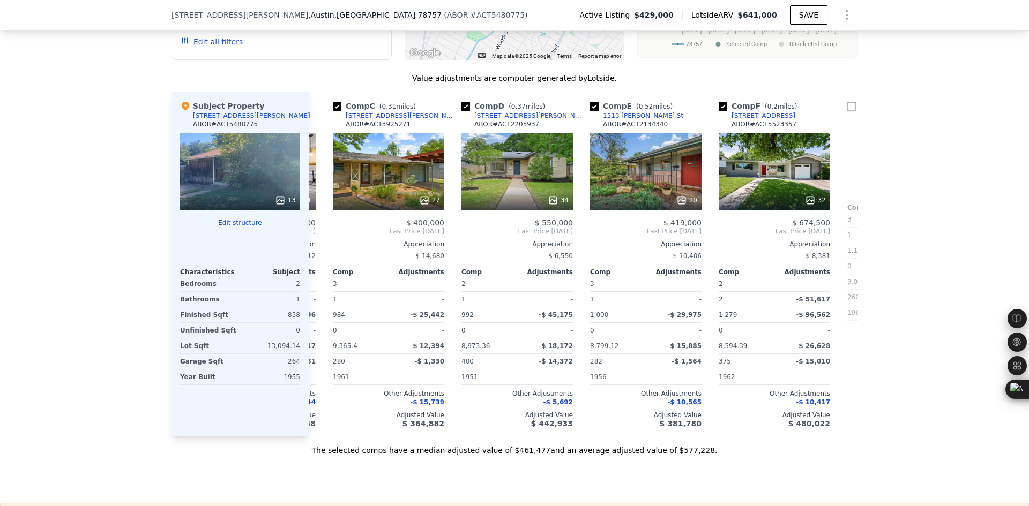
scroll to position [0, 257]
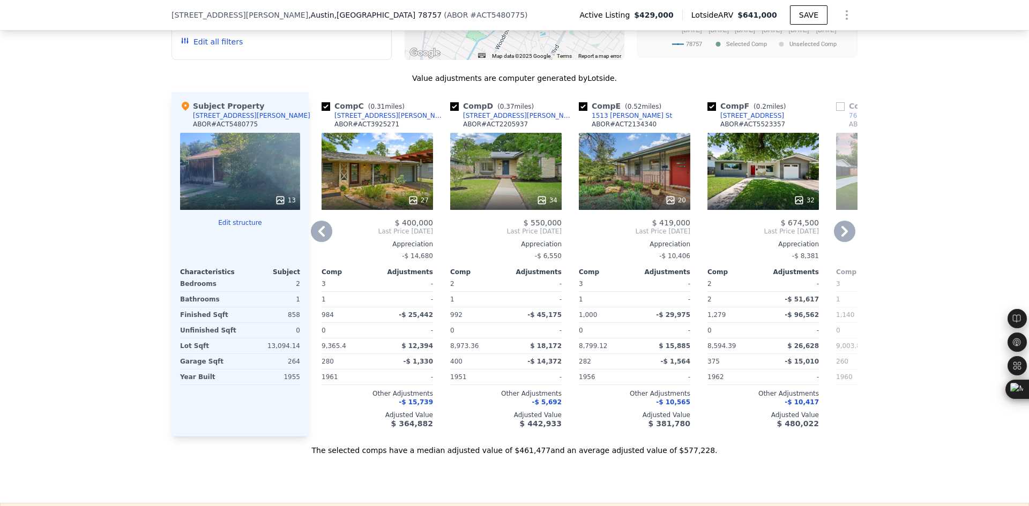
click at [836, 242] on icon at bounding box center [844, 231] width 21 height 21
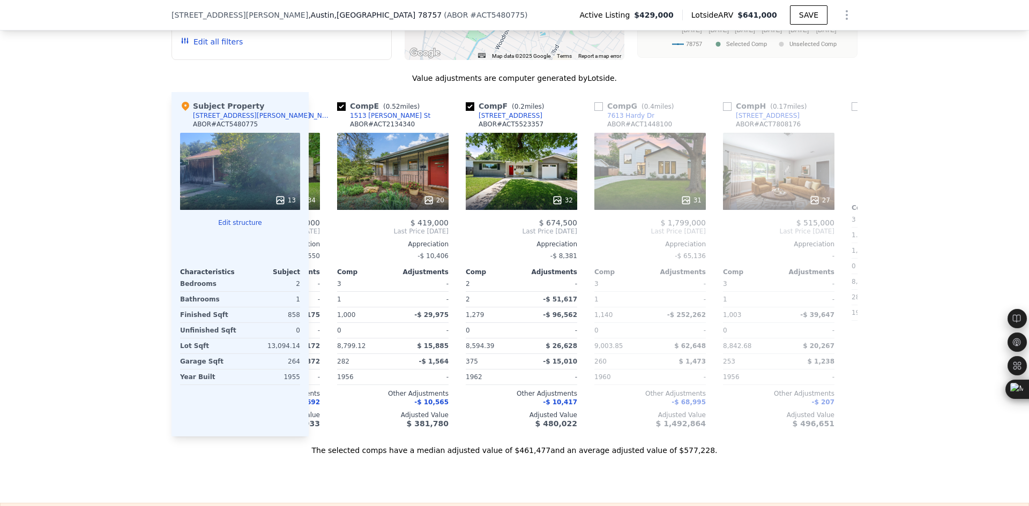
scroll to position [0, 514]
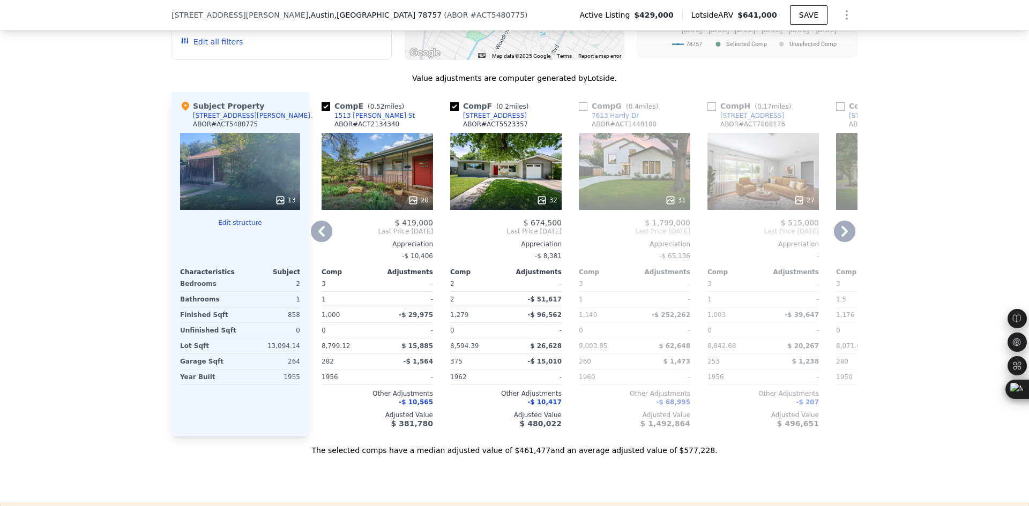
click at [322, 241] on icon at bounding box center [321, 231] width 21 height 21
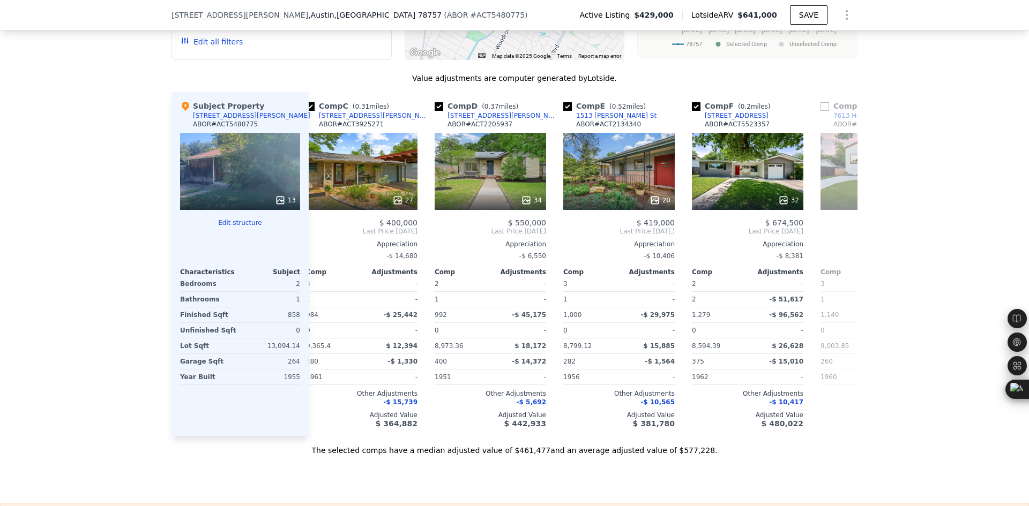
scroll to position [0, 257]
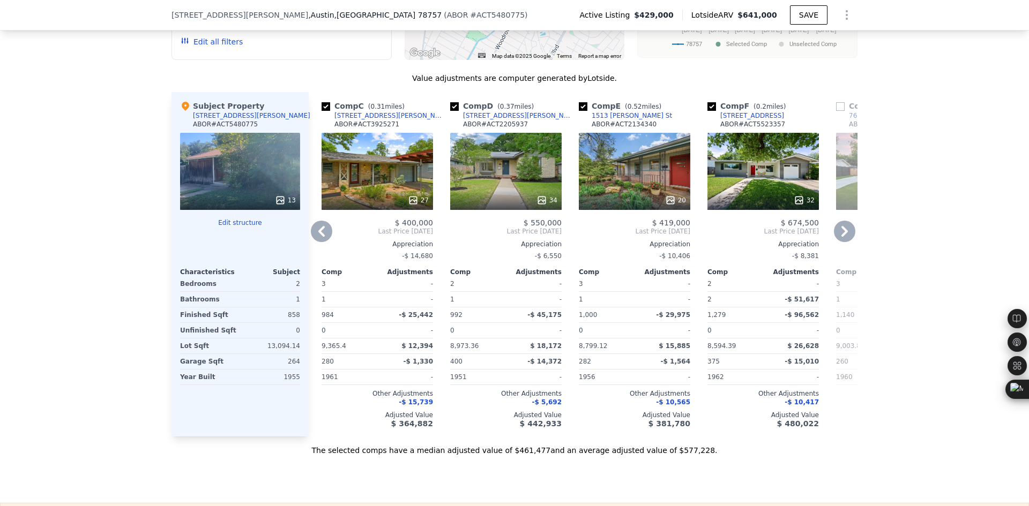
click at [322, 241] on icon at bounding box center [321, 231] width 21 height 21
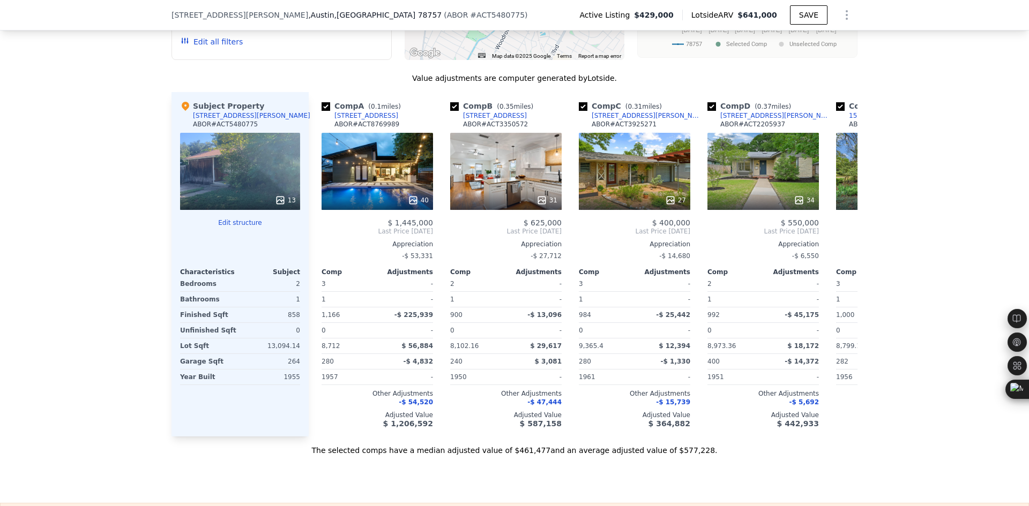
scroll to position [0, 0]
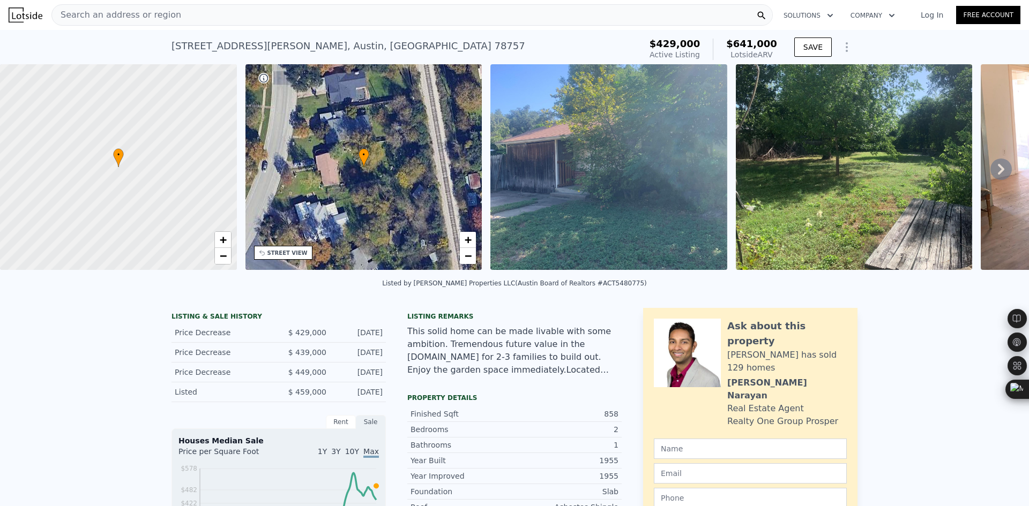
click at [205, 17] on div "Search an address or region" at bounding box center [411, 14] width 721 height 21
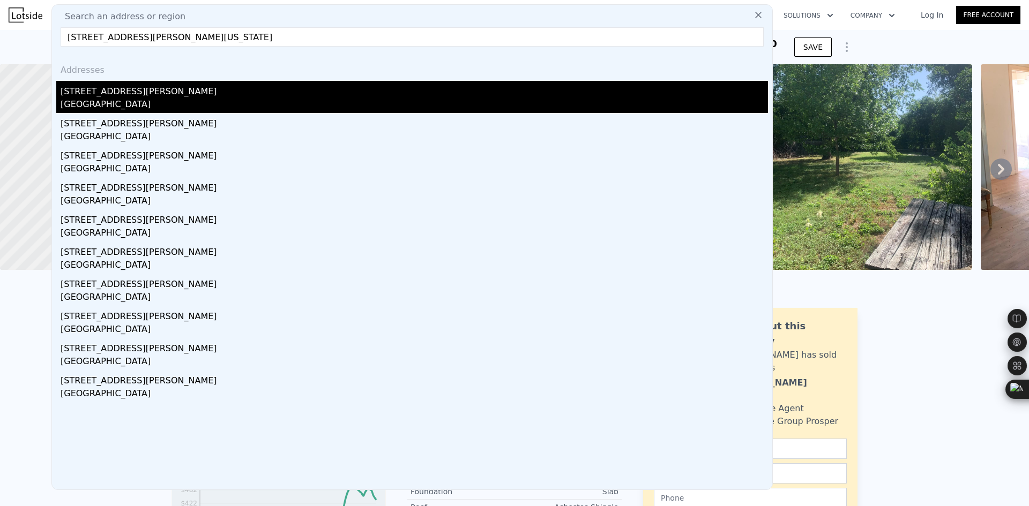
type input "[STREET_ADDRESS][PERSON_NAME][US_STATE]"
click at [240, 102] on div "[GEOGRAPHIC_DATA]" at bounding box center [414, 105] width 707 height 15
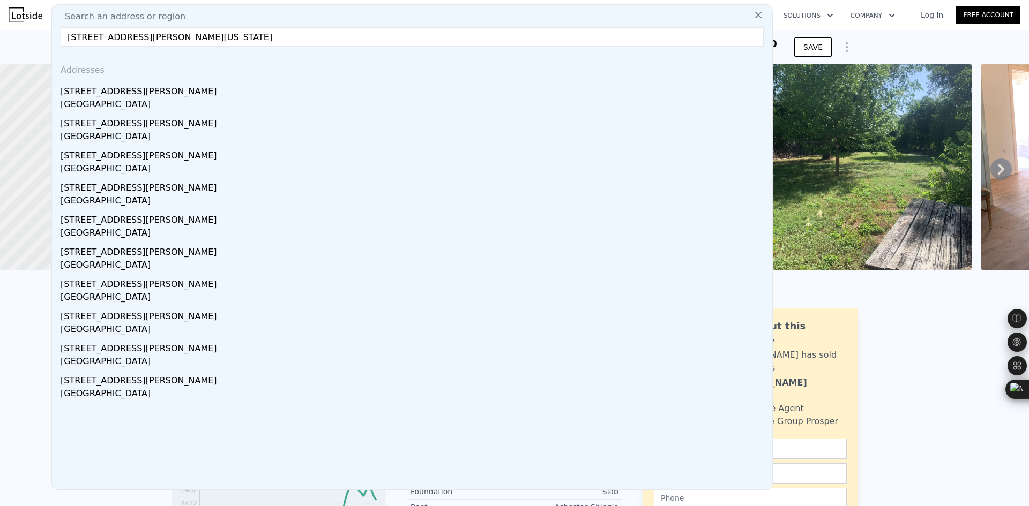
type input "5"
type input "4.5"
type input "908"
type input "3382"
type input "6534"
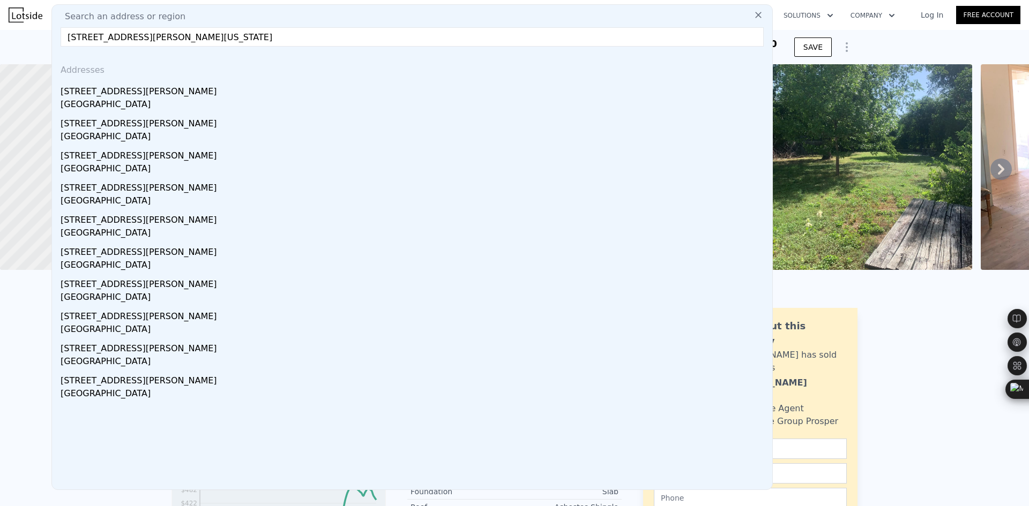
type input "11726.35"
type input "$ 1,588,000"
type input "8"
type input "$ 966,963"
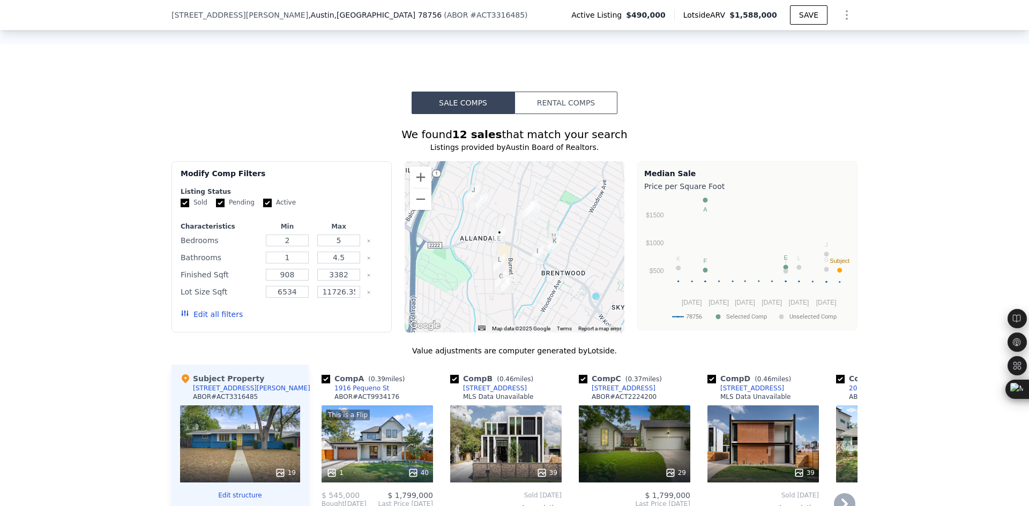
scroll to position [979, 0]
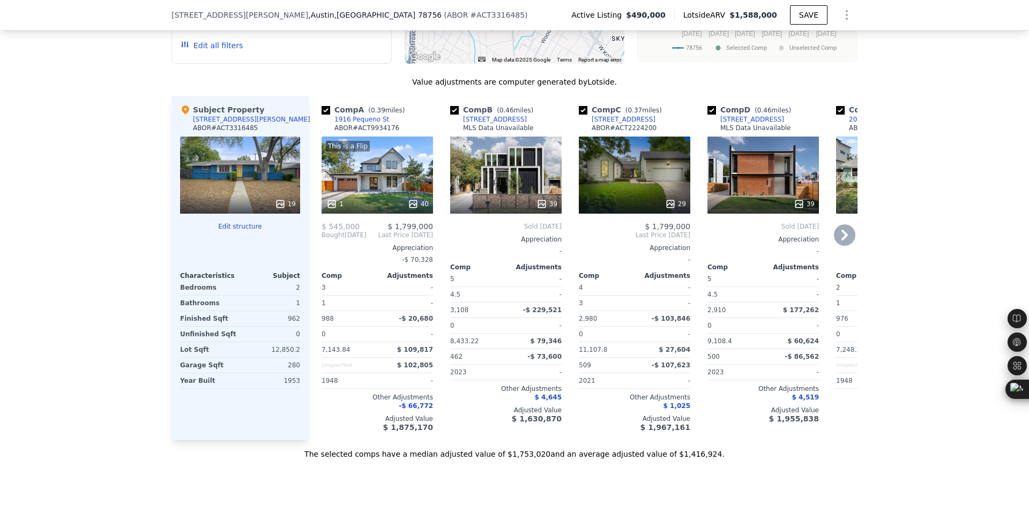
click at [846, 246] on icon at bounding box center [844, 235] width 21 height 21
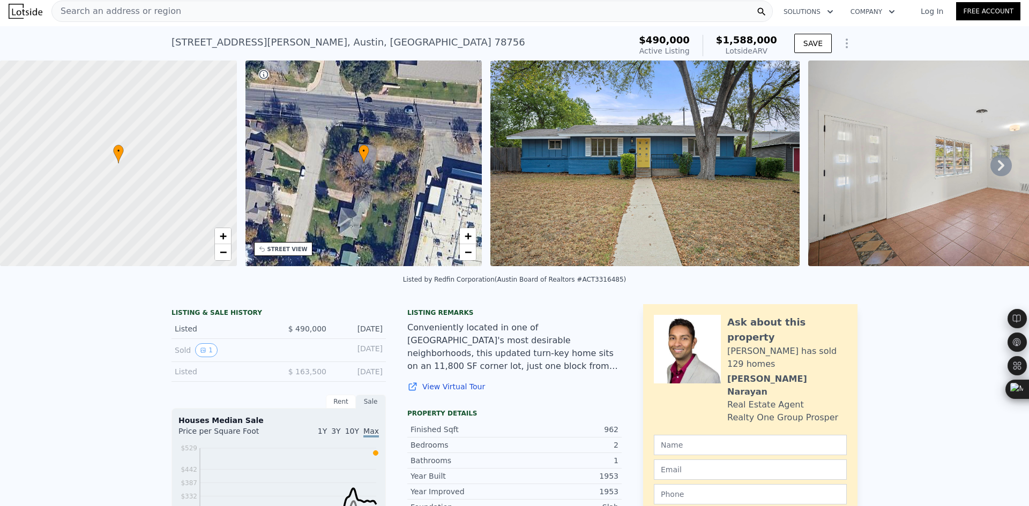
scroll to position [0, 0]
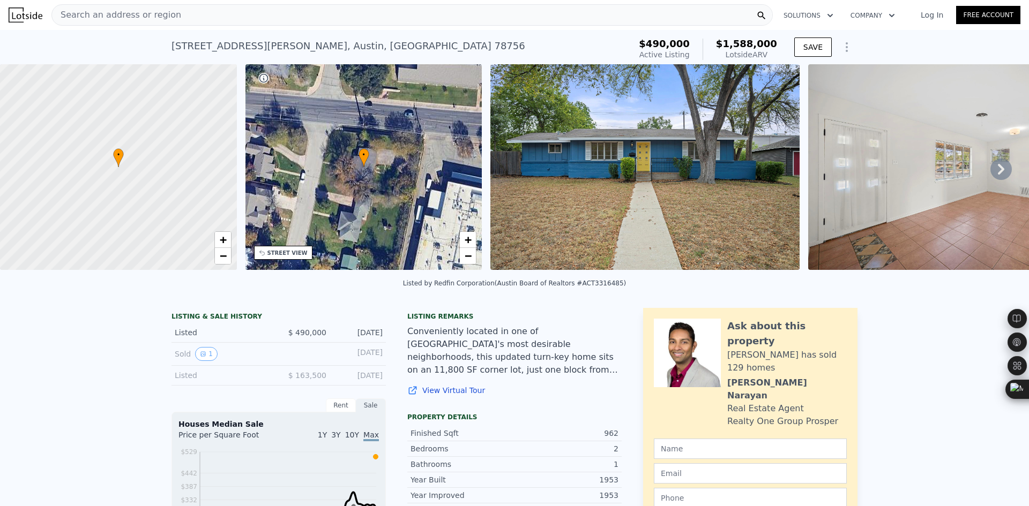
click at [160, 17] on span "Search an address or region" at bounding box center [116, 15] width 129 height 13
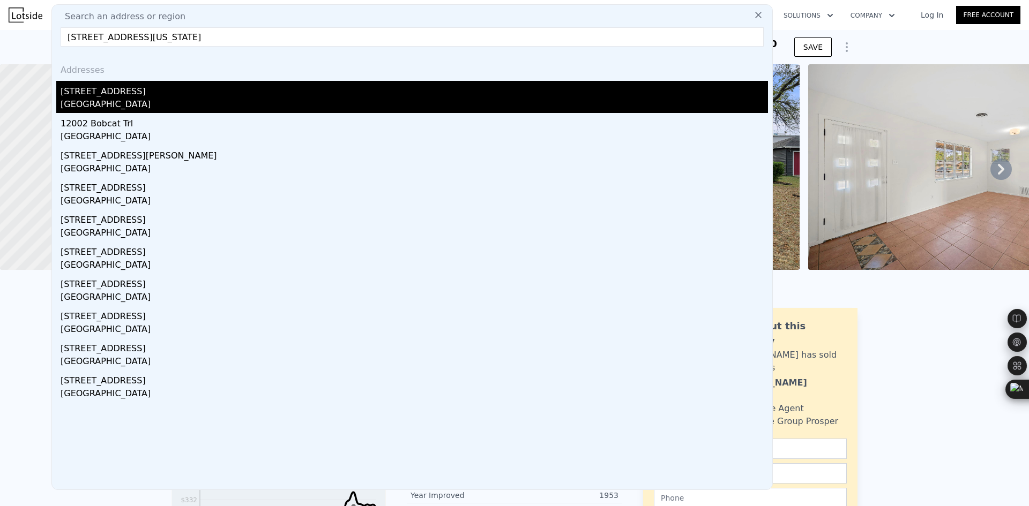
type input "[STREET_ADDRESS][US_STATE]"
click at [161, 93] on div "[STREET_ADDRESS]" at bounding box center [414, 89] width 707 height 17
type input "3"
type input "4"
type input "2"
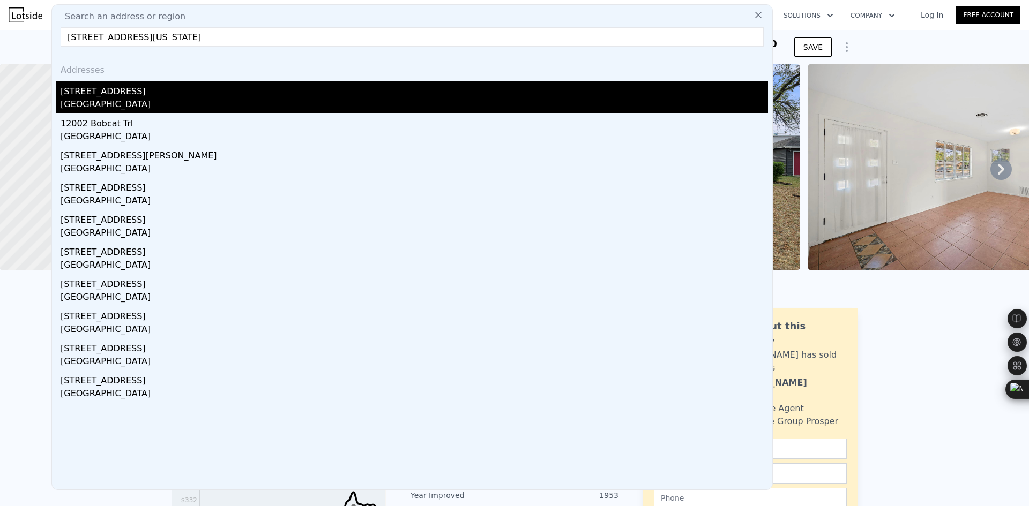
type input "2.5"
type input "1401"
type input "1875"
type input "6359.76"
type input "11207.99"
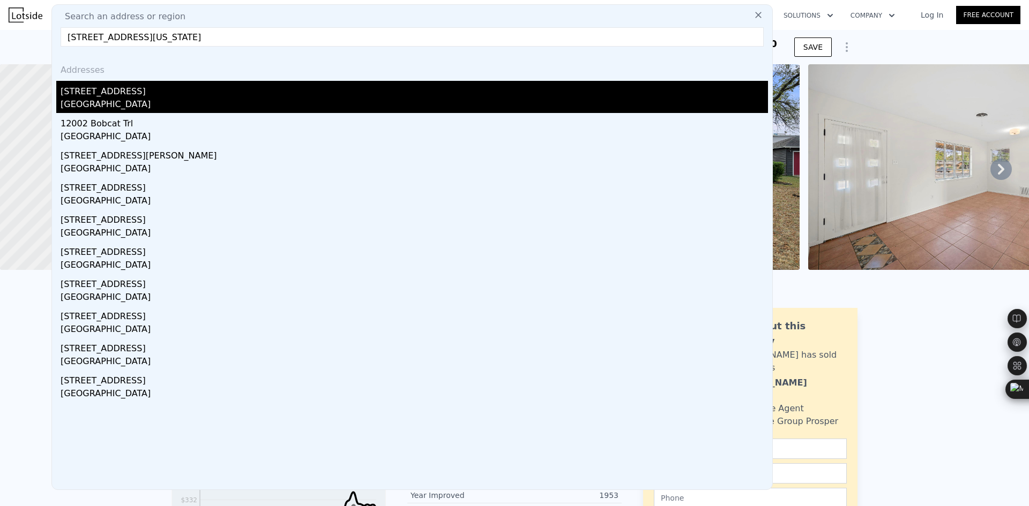
type input "$ 411,000"
type input "4"
type input "-$ 138,504"
